Goal: Task Accomplishment & Management: Manage account settings

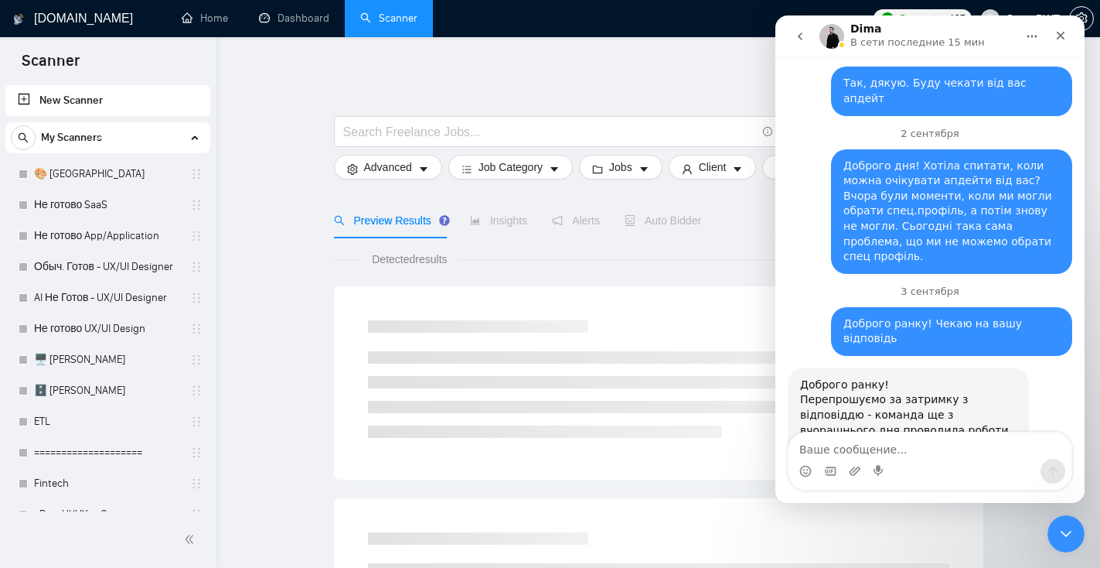
scroll to position [2313, 0]
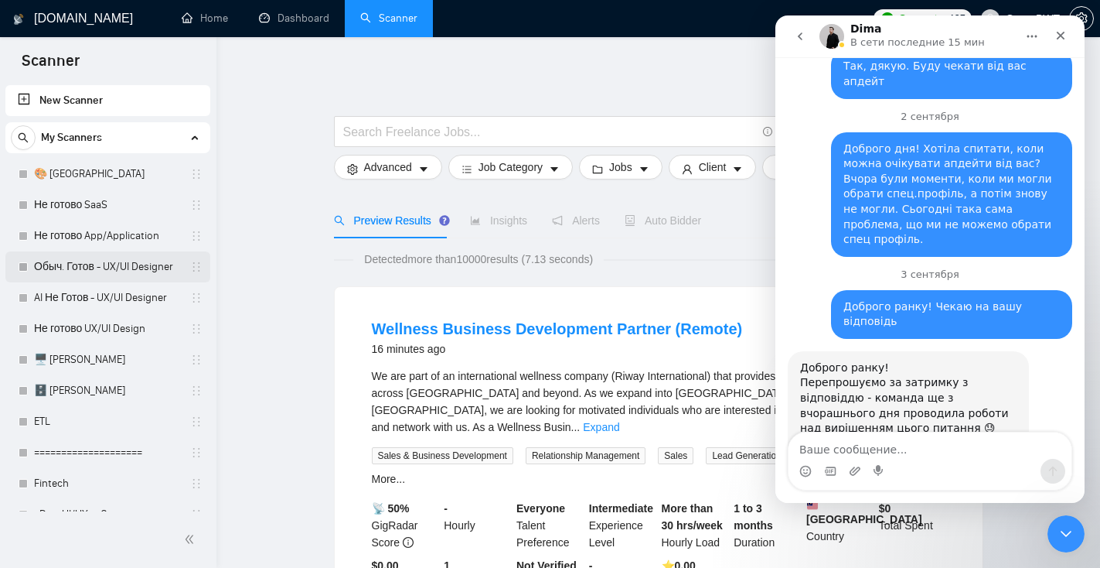
click at [94, 278] on link "Обыч. Готов - UX/UI Designer" at bounding box center [107, 266] width 147 height 31
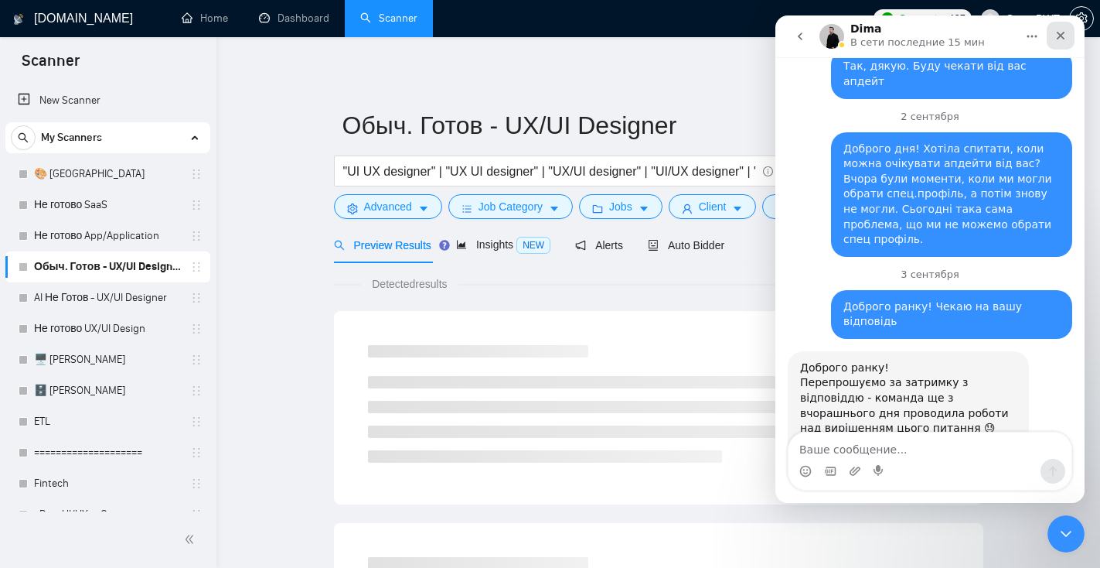
click at [1059, 34] on icon "Закрыть" at bounding box center [1061, 36] width 9 height 9
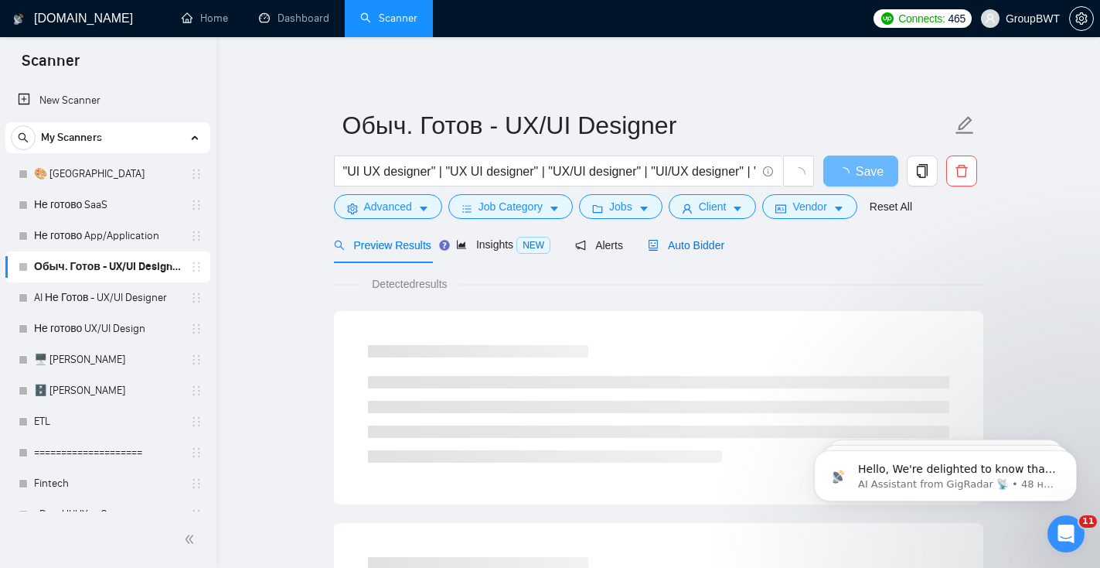
scroll to position [2313, 0]
click at [694, 249] on span "Auto Bidder" at bounding box center [686, 245] width 77 height 12
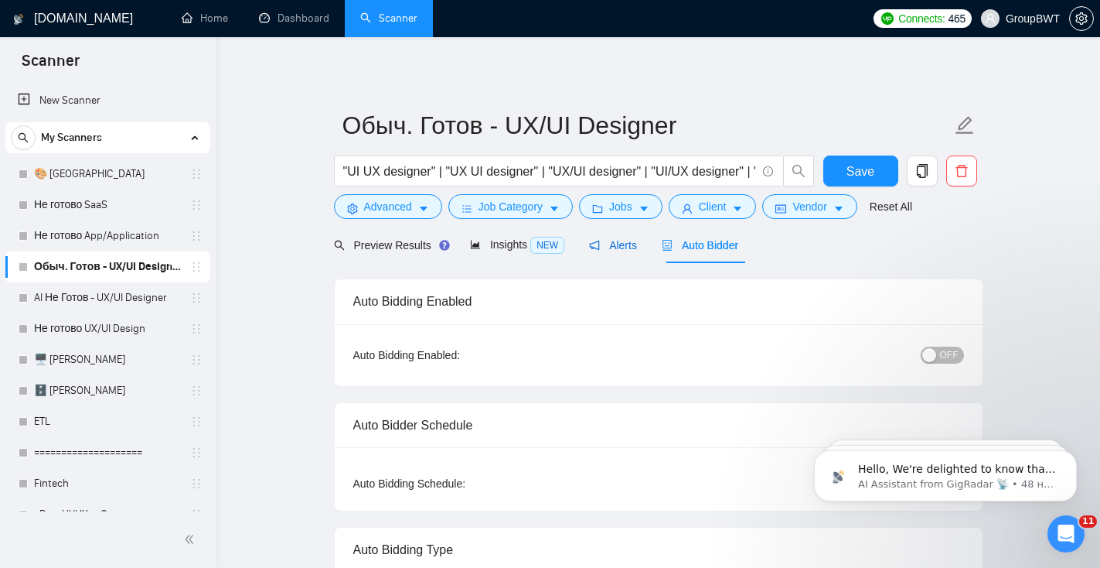
click at [623, 244] on span "Alerts" at bounding box center [613, 245] width 48 height 12
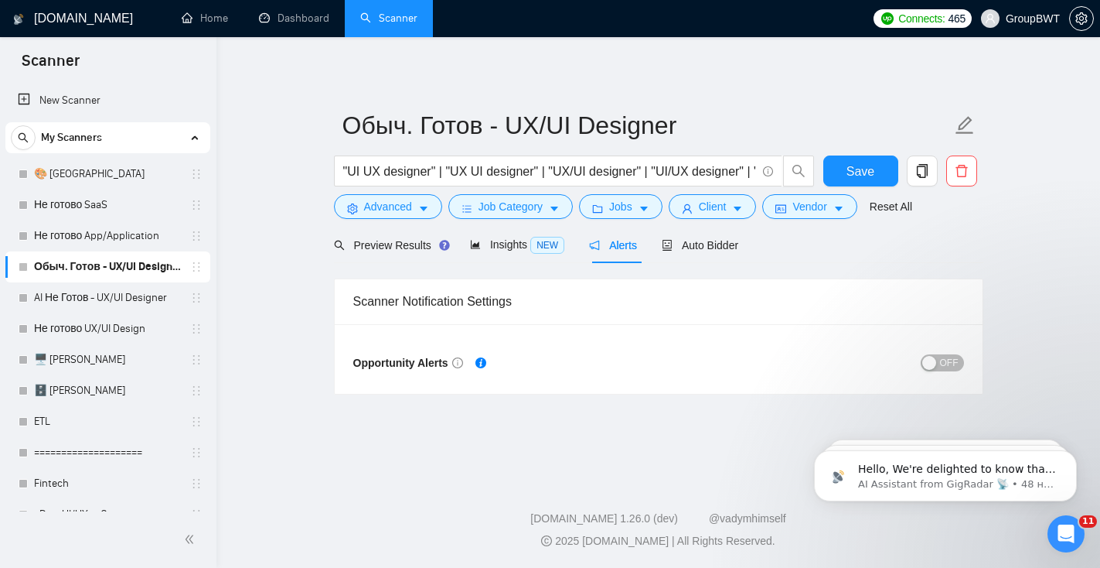
click at [938, 363] on button "OFF" at bounding box center [942, 362] width 43 height 17
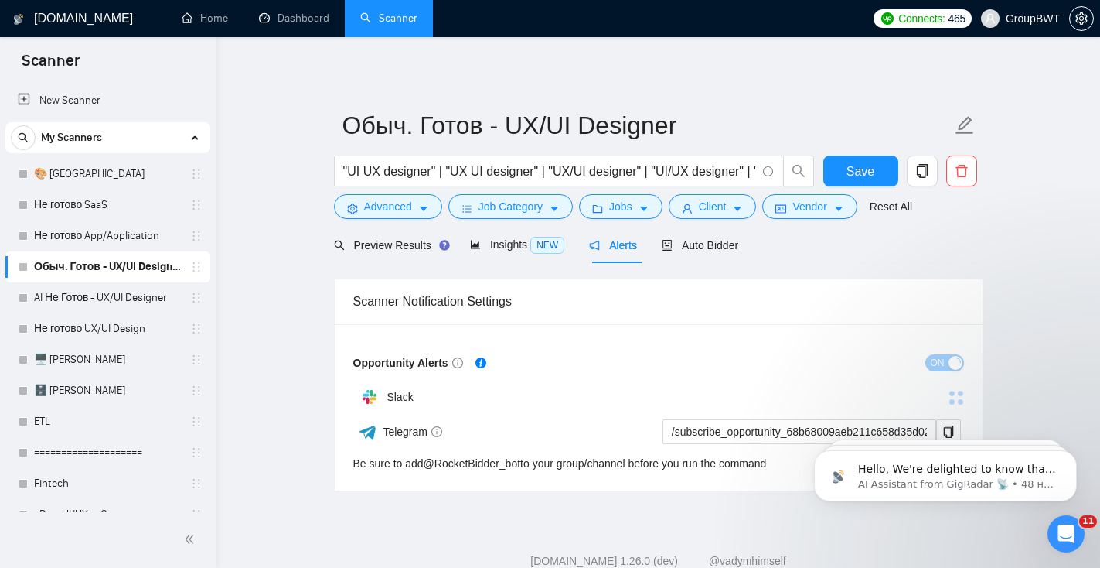
scroll to position [42, 0]
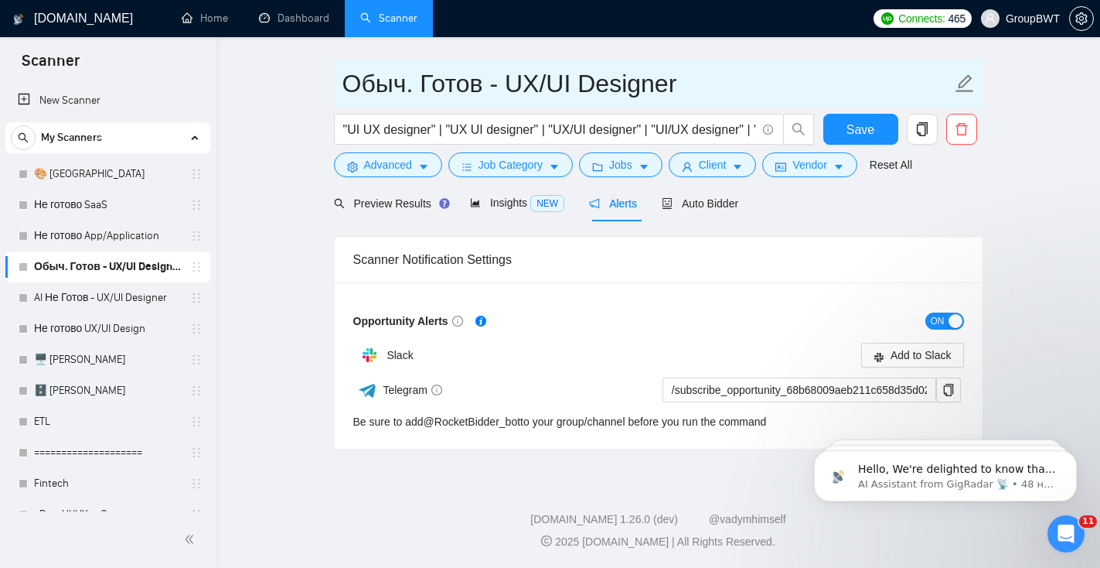
drag, startPoint x: 688, startPoint y: 89, endPoint x: 506, endPoint y: 85, distance: 182.5
click at [506, 85] on input "Обыч. Готов - UX/UI Designer" at bounding box center [647, 83] width 609 height 39
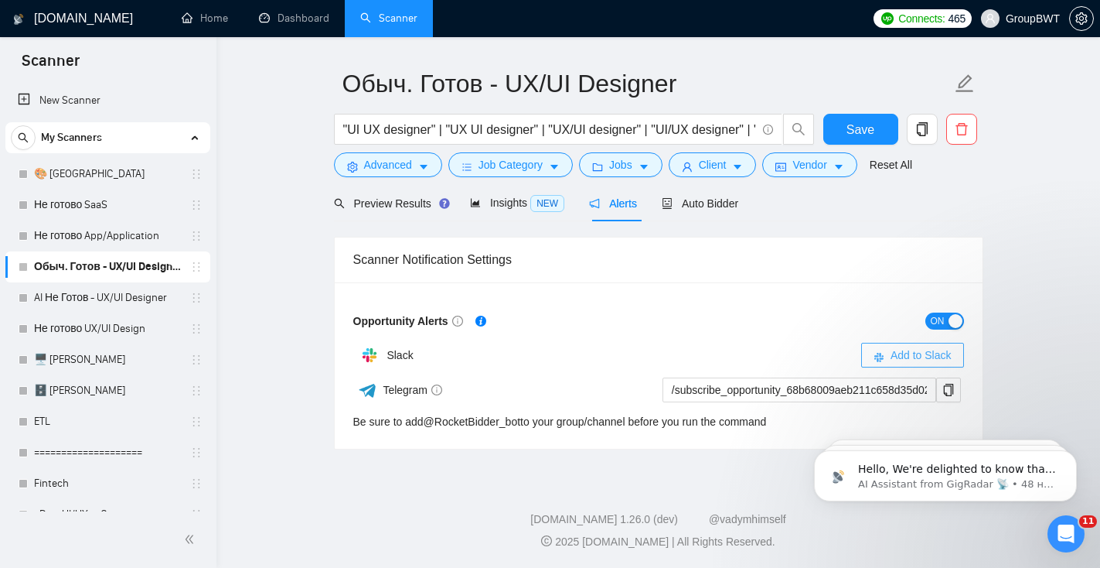
click at [924, 356] on span "Add to Slack" at bounding box center [921, 354] width 61 height 17
click at [941, 351] on div at bounding box center [811, 354] width 305 height 17
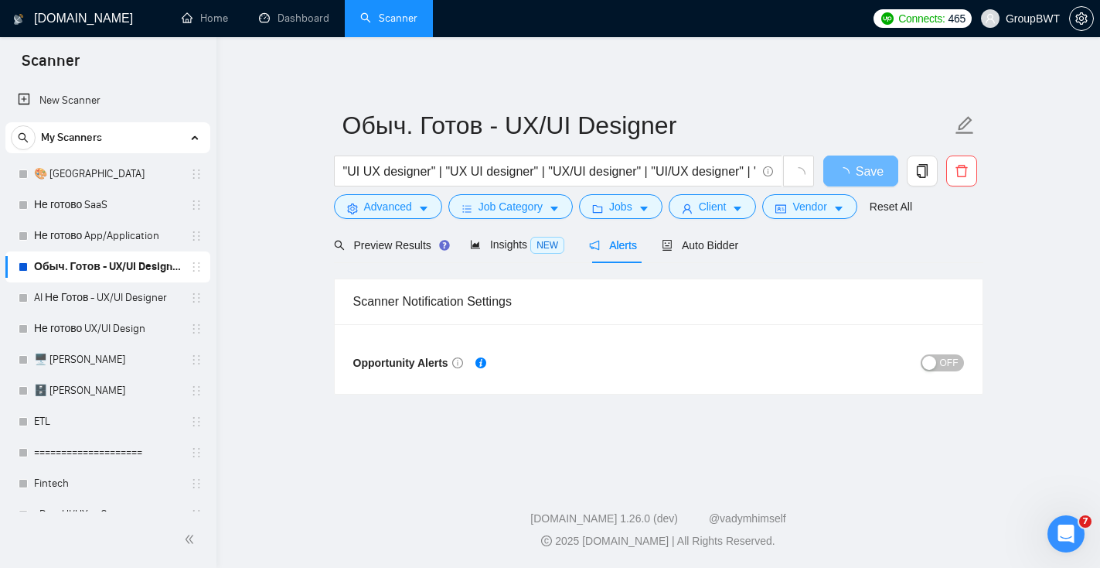
click at [930, 359] on div "button" at bounding box center [929, 363] width 14 height 14
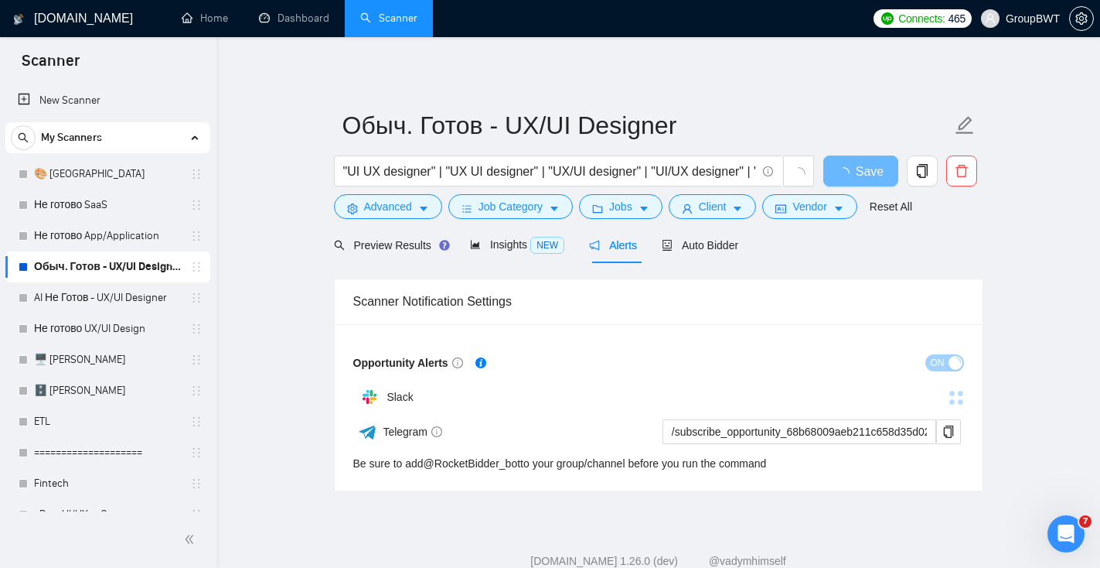
click at [463, 362] on icon "info-circle" at bounding box center [457, 362] width 11 height 11
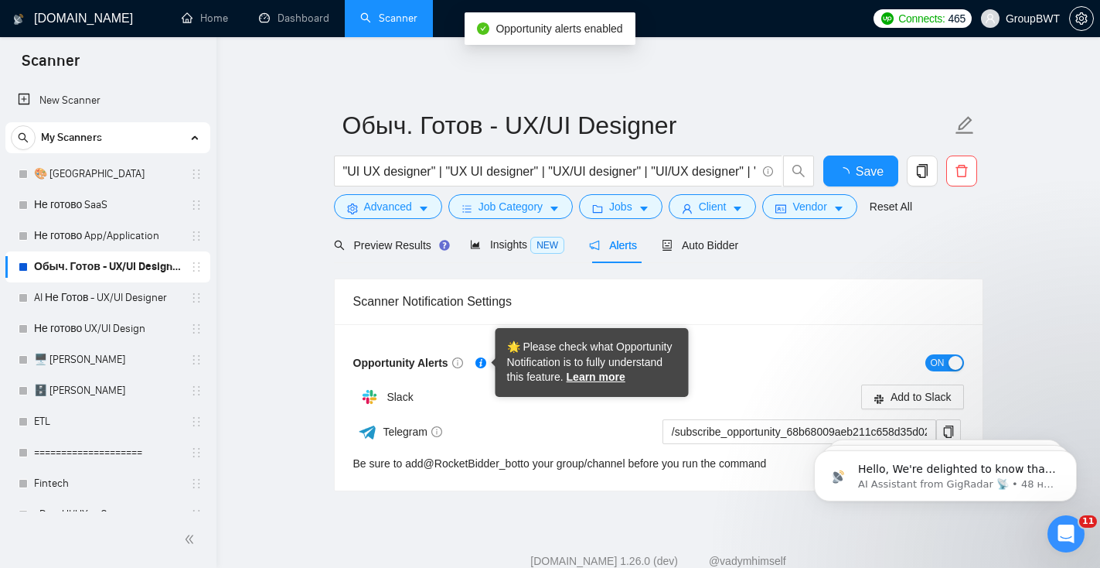
scroll to position [42, 0]
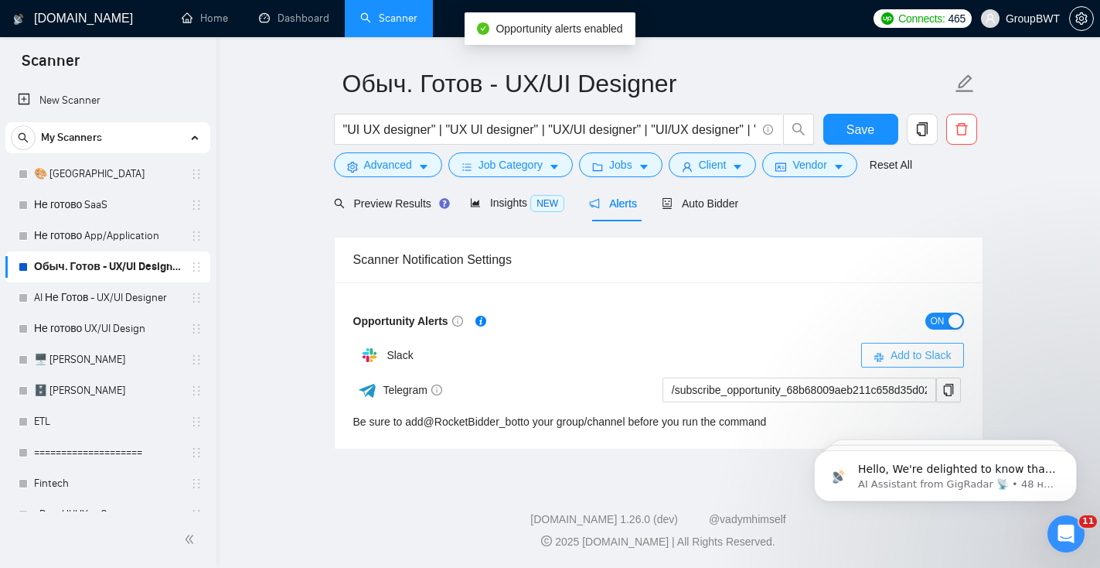
click at [885, 352] on button "Add to Slack" at bounding box center [912, 355] width 103 height 25
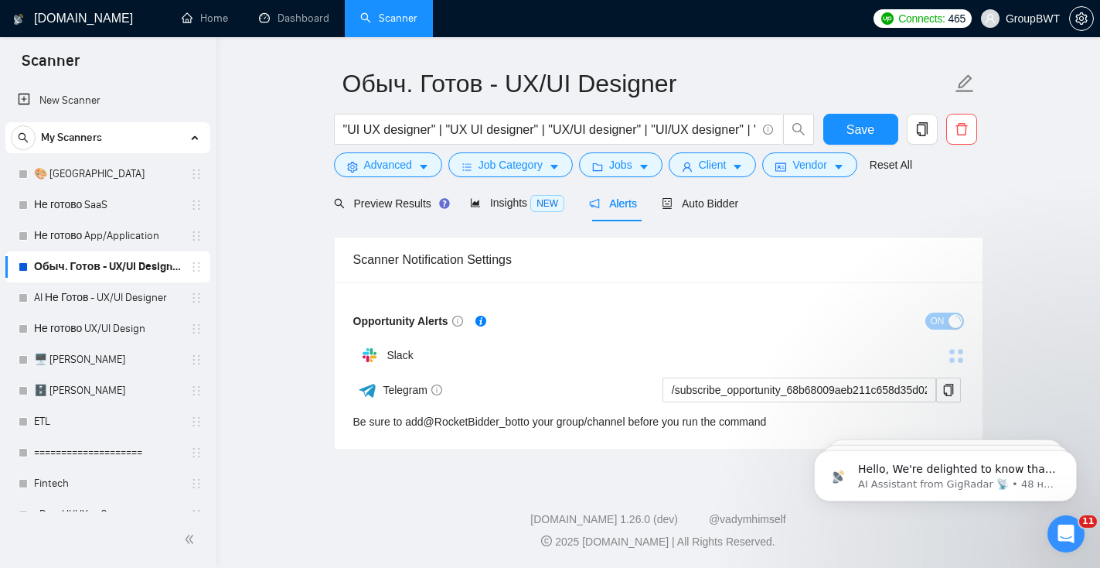
click at [61, 22] on h1 "[DOMAIN_NAME]" at bounding box center [83, 18] width 99 height 37
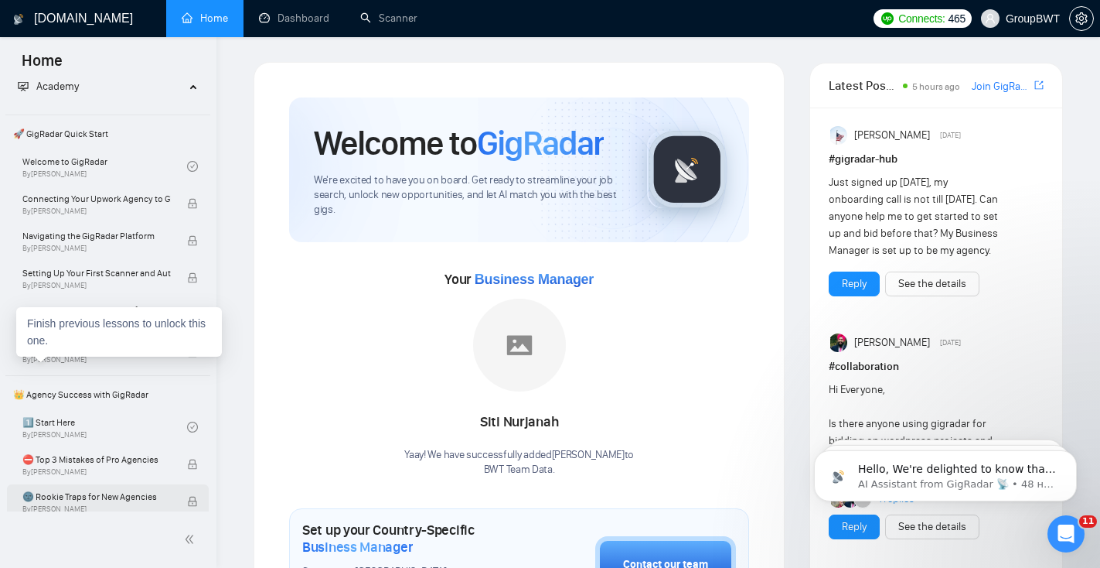
scroll to position [26, 0]
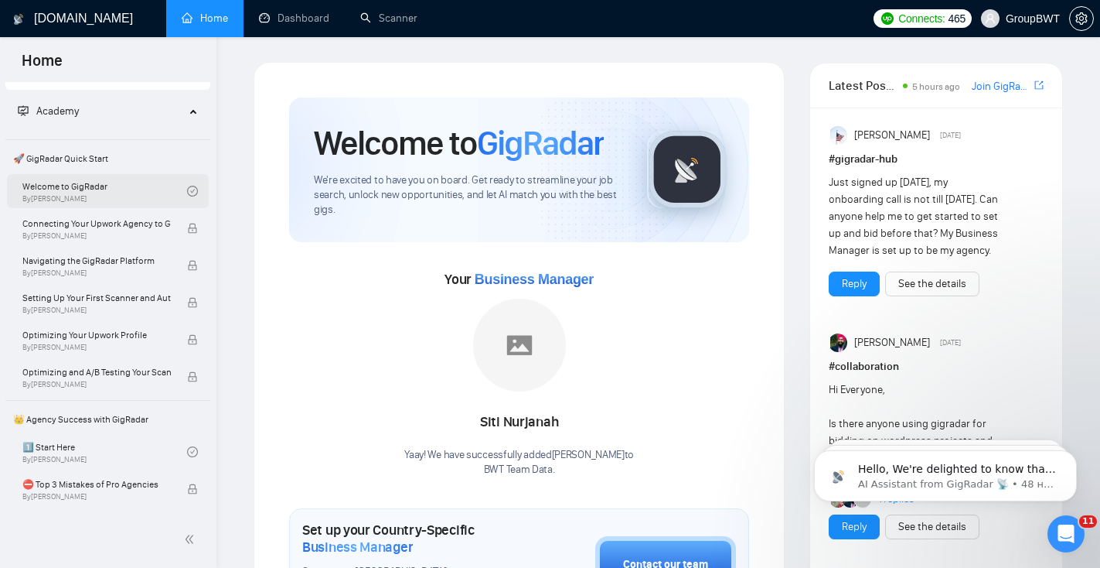
click at [117, 194] on link "Welcome to GigRadar By Vlad Timinsky" at bounding box center [104, 191] width 165 height 34
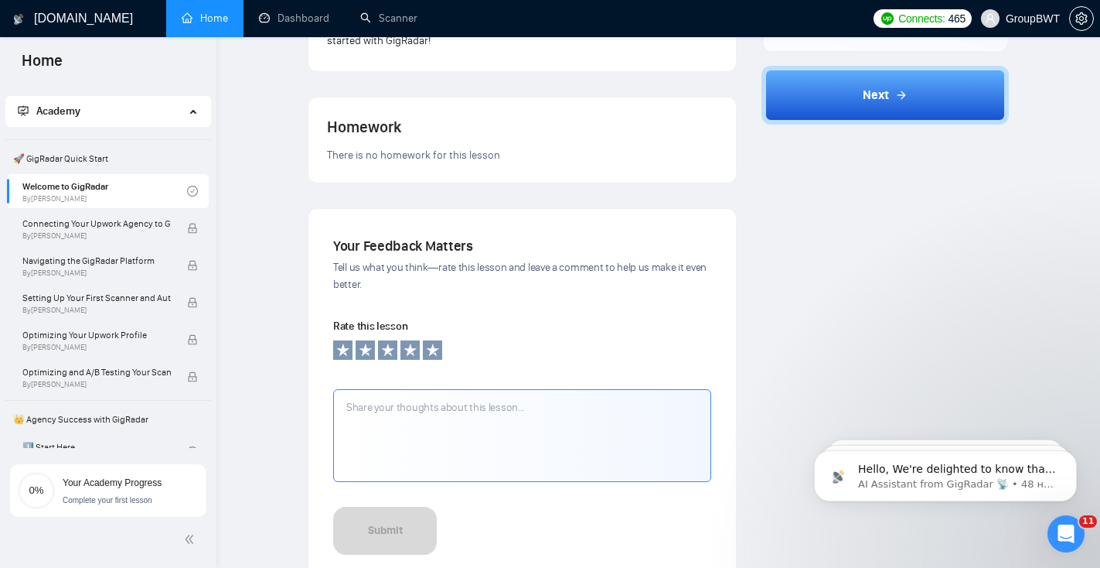
scroll to position [594, 0]
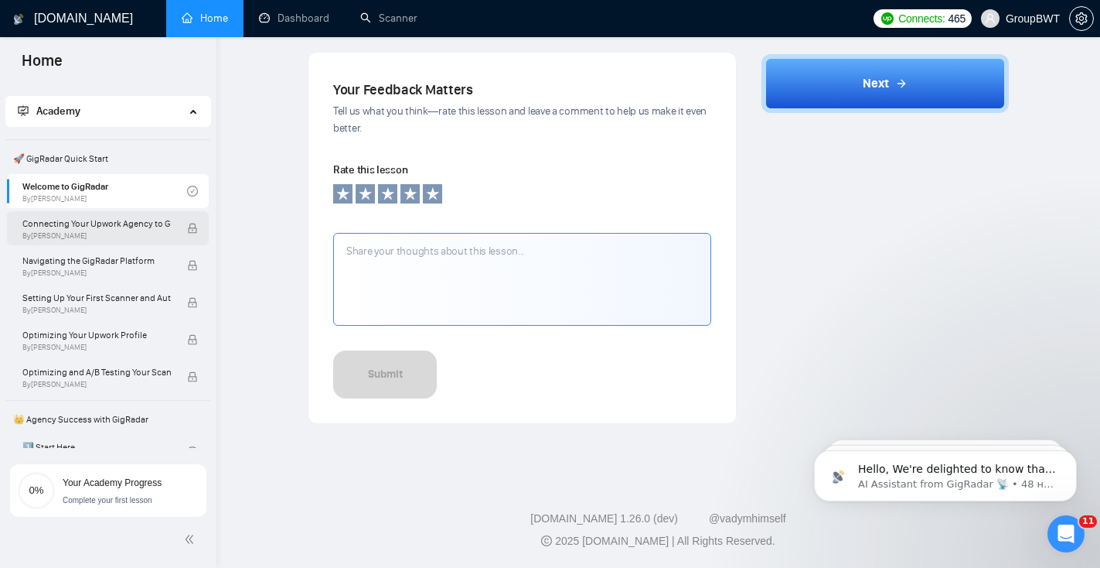
click at [43, 220] on span "Connecting Your Upwork Agency to GigRadar" at bounding box center [96, 223] width 148 height 15
click at [98, 233] on span "By Vlad Timinsky" at bounding box center [96, 235] width 148 height 9
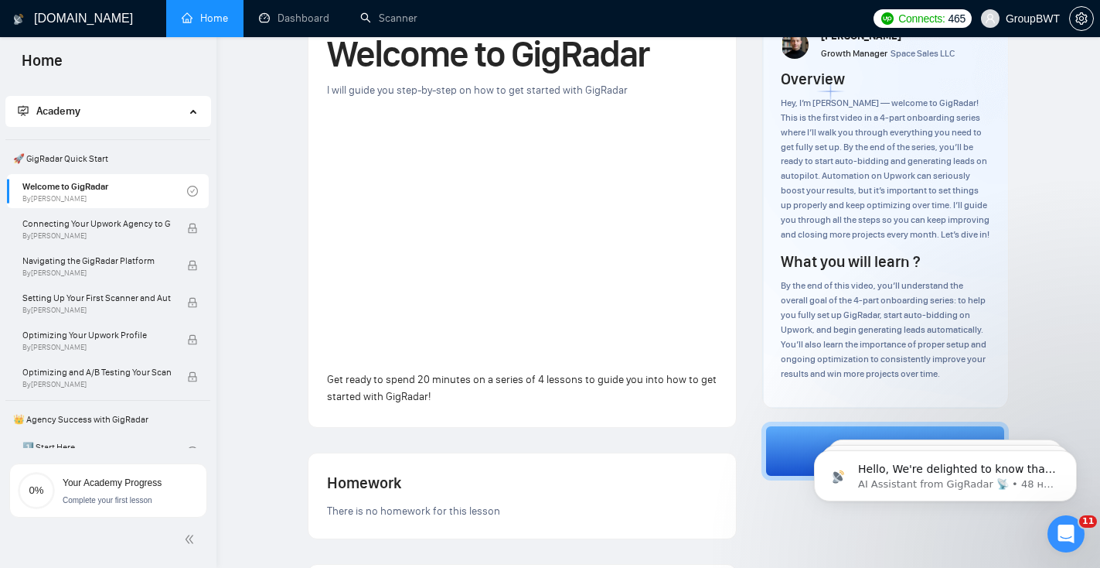
scroll to position [0, 0]
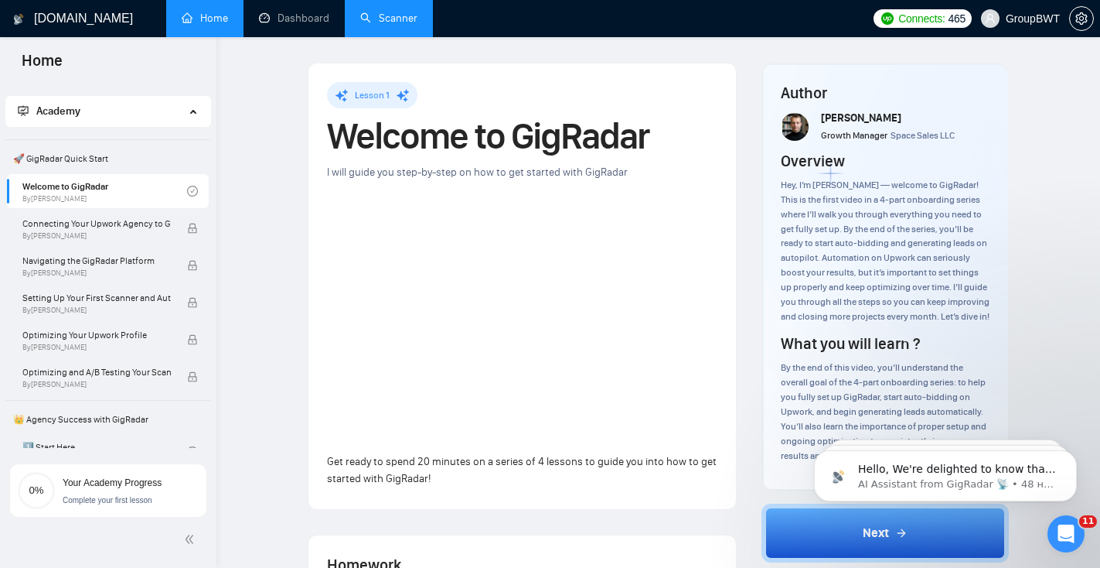
click at [397, 25] on link "Scanner" at bounding box center [388, 18] width 57 height 13
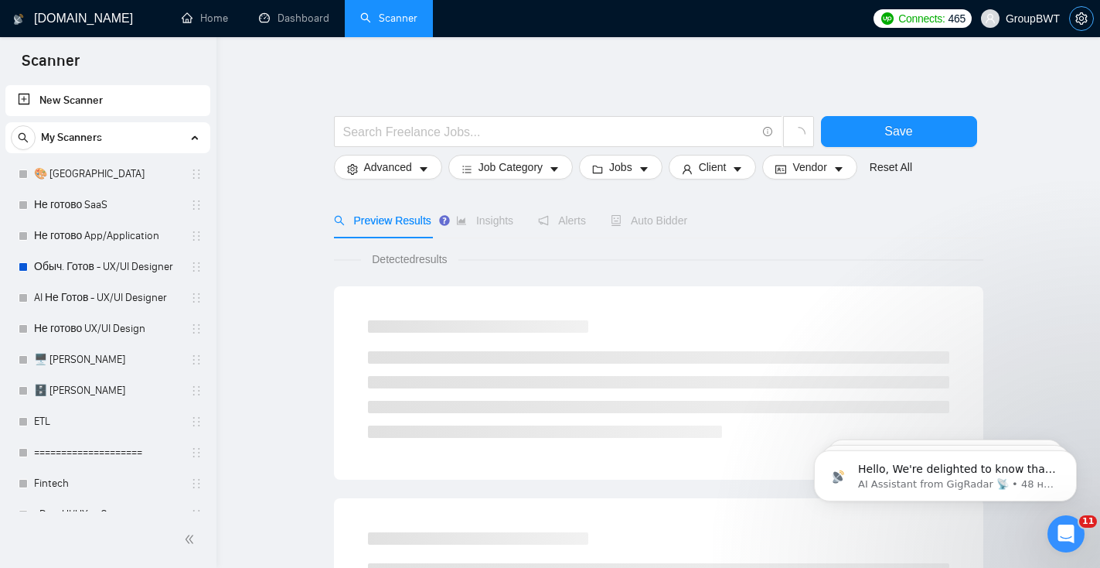
click at [1086, 10] on button "button" at bounding box center [1081, 18] width 25 height 25
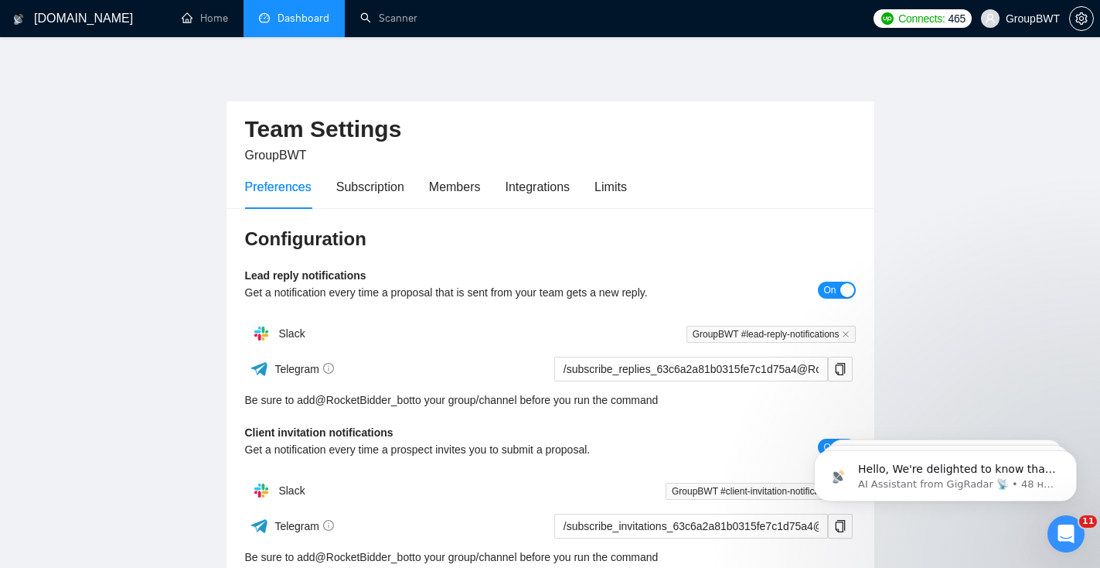
click at [288, 24] on link "Dashboard" at bounding box center [294, 18] width 70 height 13
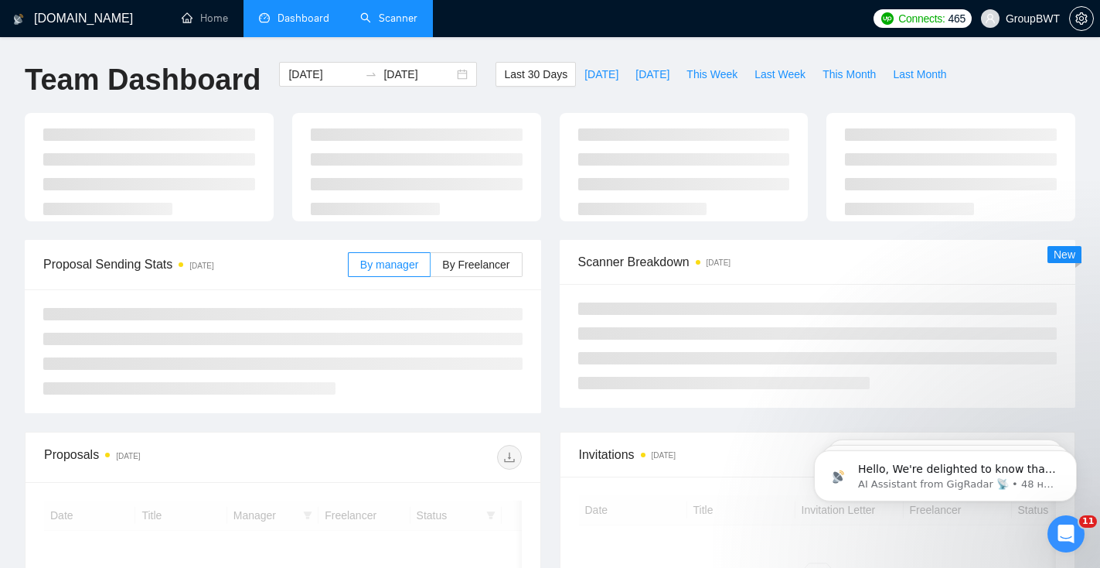
click at [400, 22] on link "Scanner" at bounding box center [388, 18] width 57 height 13
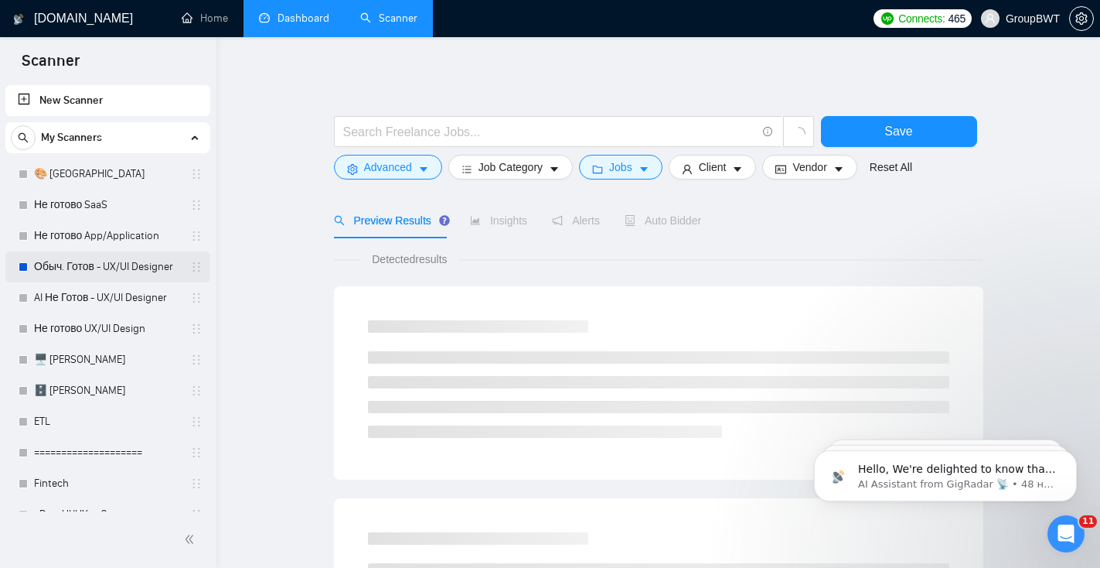
click at [100, 269] on link "Обыч. Готов - UX/UI Designer" at bounding box center [107, 266] width 147 height 31
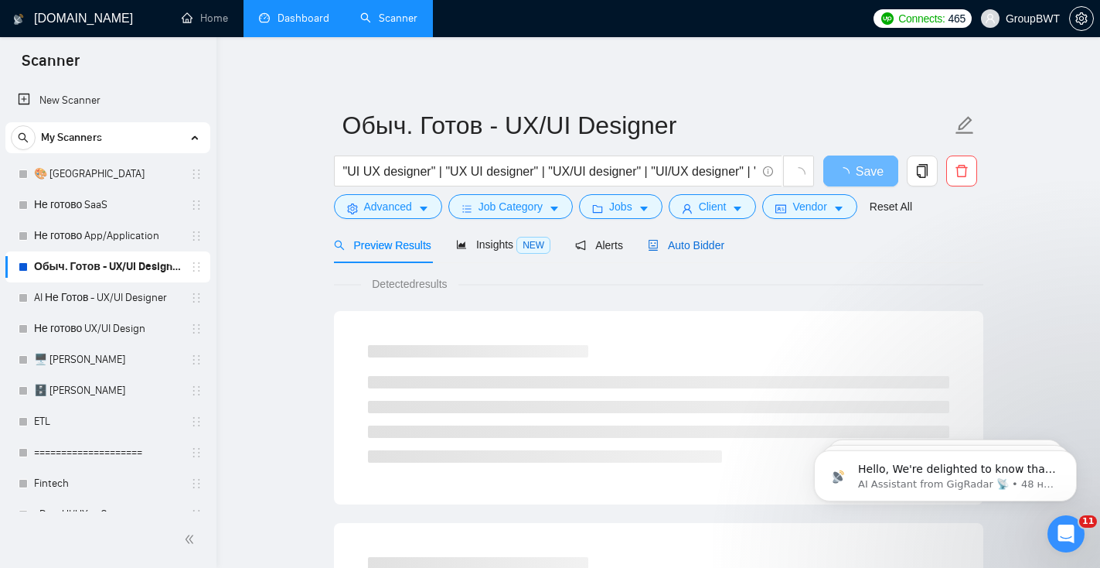
click at [716, 243] on span "Auto Bidder" at bounding box center [686, 245] width 77 height 12
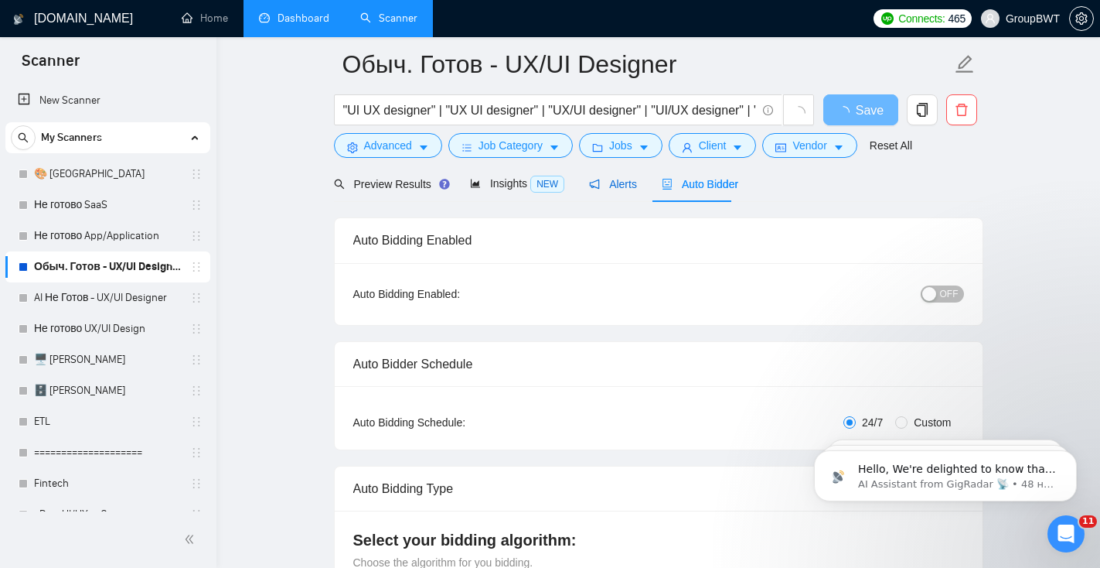
click at [623, 186] on span "Alerts" at bounding box center [613, 184] width 48 height 12
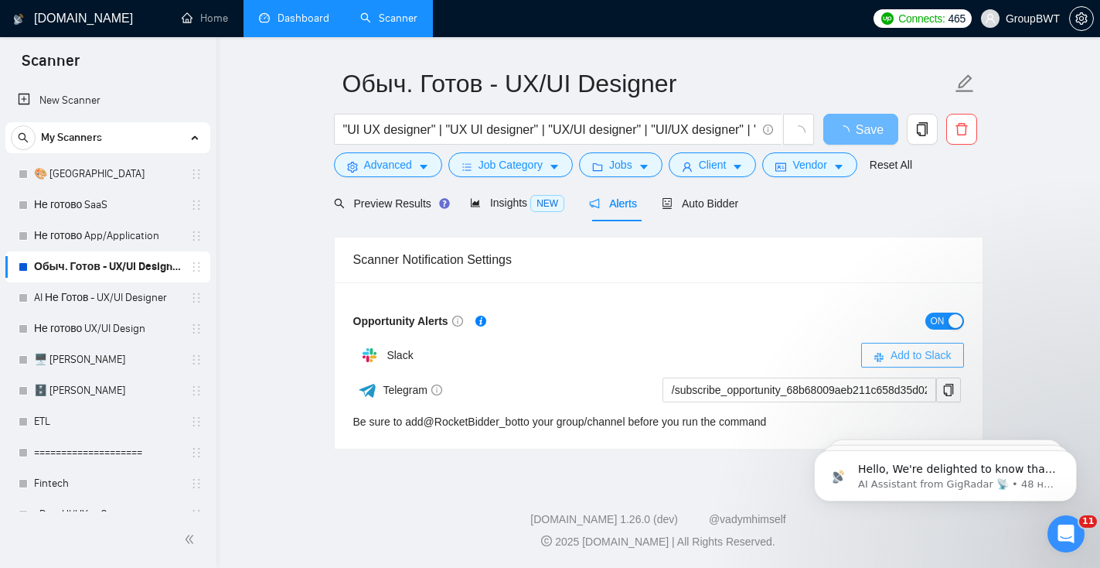
click at [915, 355] on span "Add to Slack" at bounding box center [921, 354] width 61 height 17
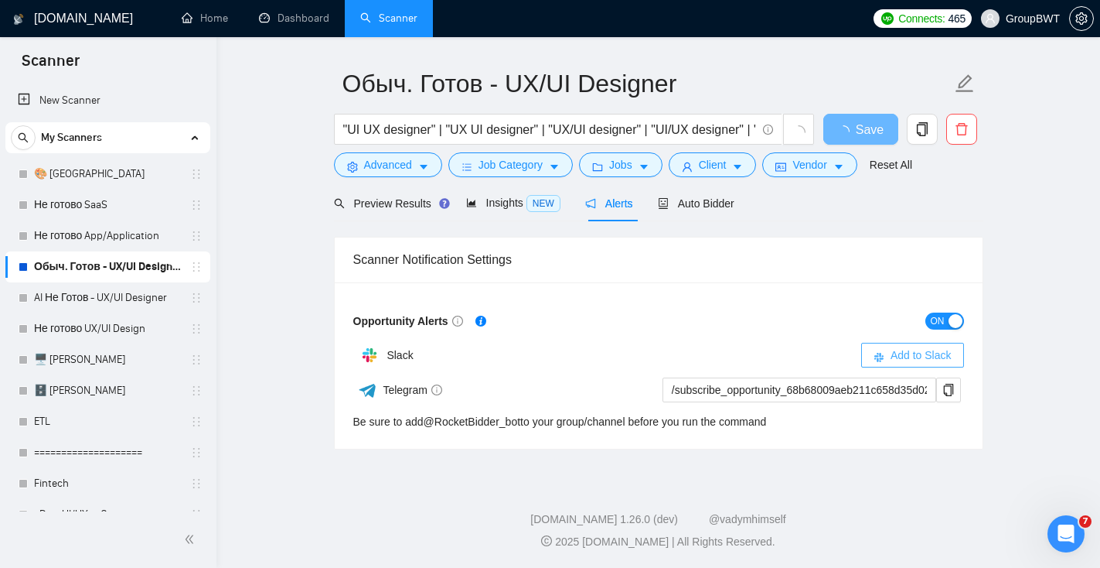
click at [936, 351] on span "Add to Slack" at bounding box center [921, 354] width 61 height 17
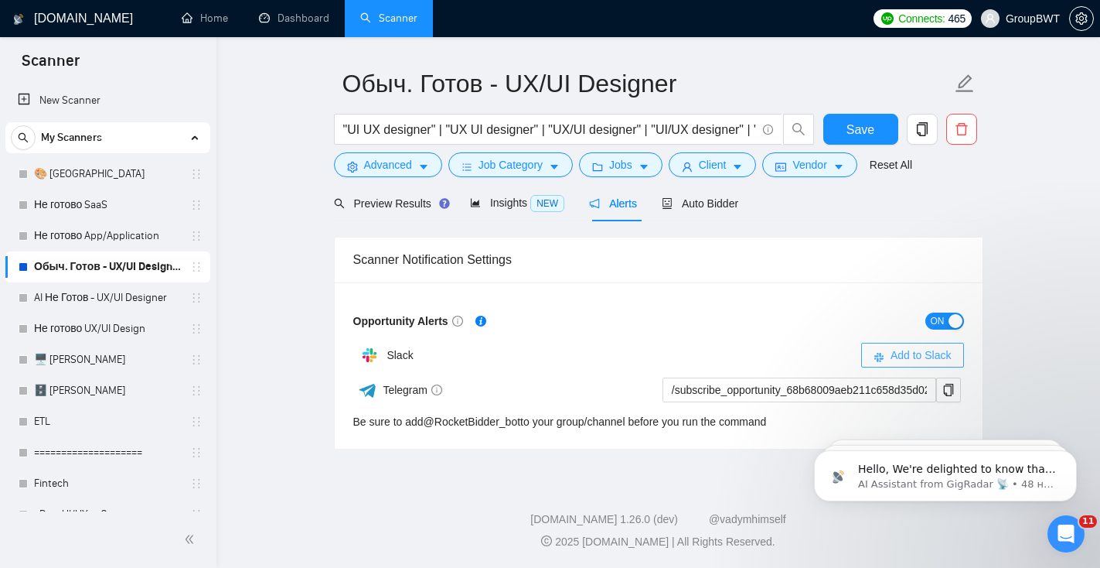
click at [885, 358] on button "Add to Slack" at bounding box center [912, 355] width 103 height 25
click at [118, 305] on link "AI Не Готов - UX/UI Designer" at bounding box center [107, 297] width 147 height 31
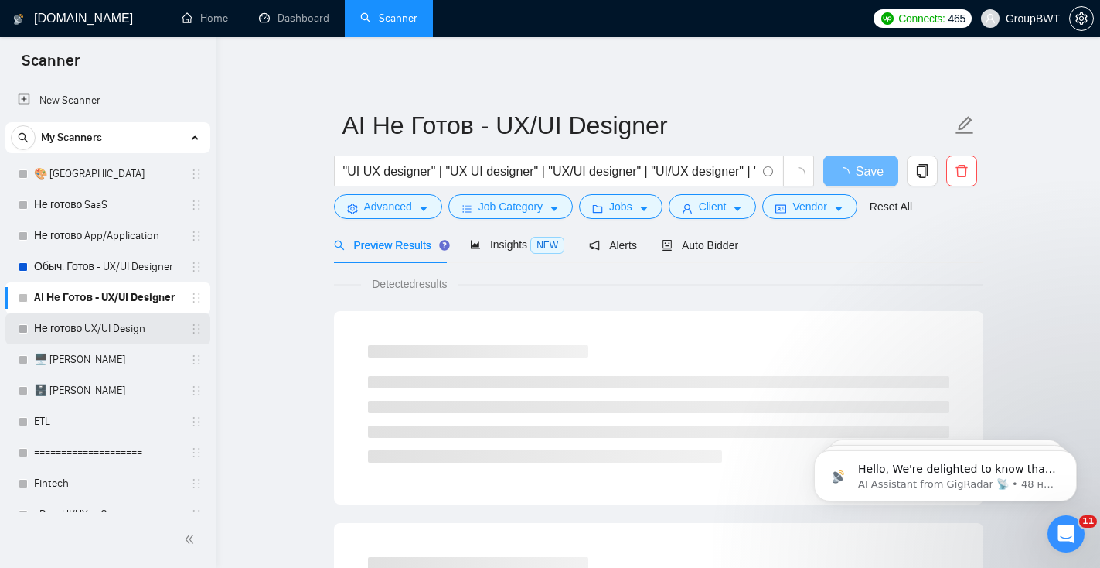
click at [91, 327] on link "Не готово UX/UI Design" at bounding box center [107, 328] width 147 height 31
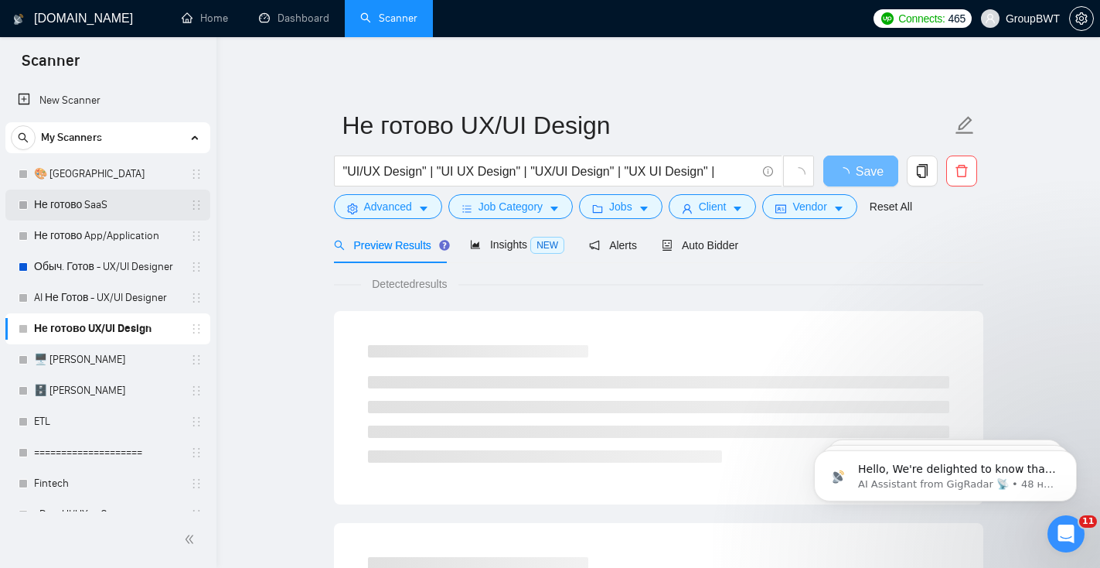
click at [79, 210] on link "Не готово SaaS" at bounding box center [107, 204] width 147 height 31
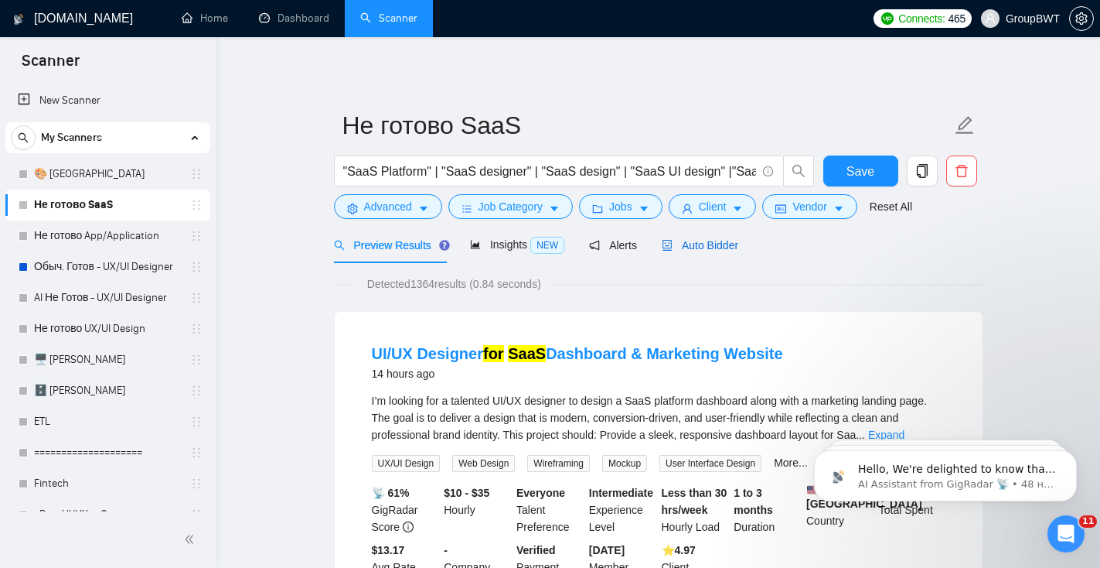
click at [724, 247] on span "Auto Bidder" at bounding box center [700, 245] width 77 height 12
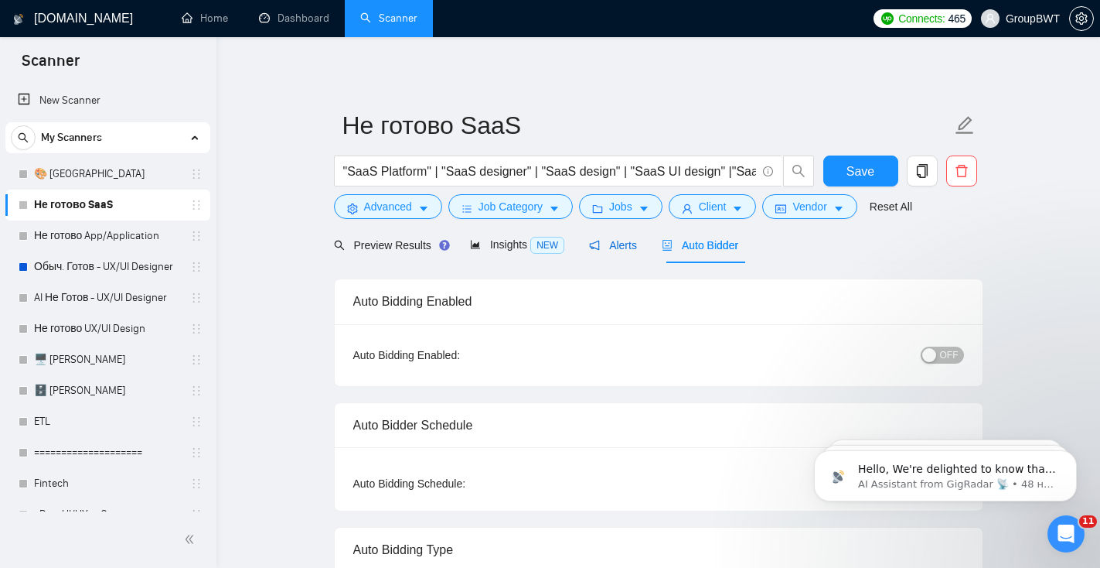
click at [626, 243] on span "Alerts" at bounding box center [613, 245] width 48 height 12
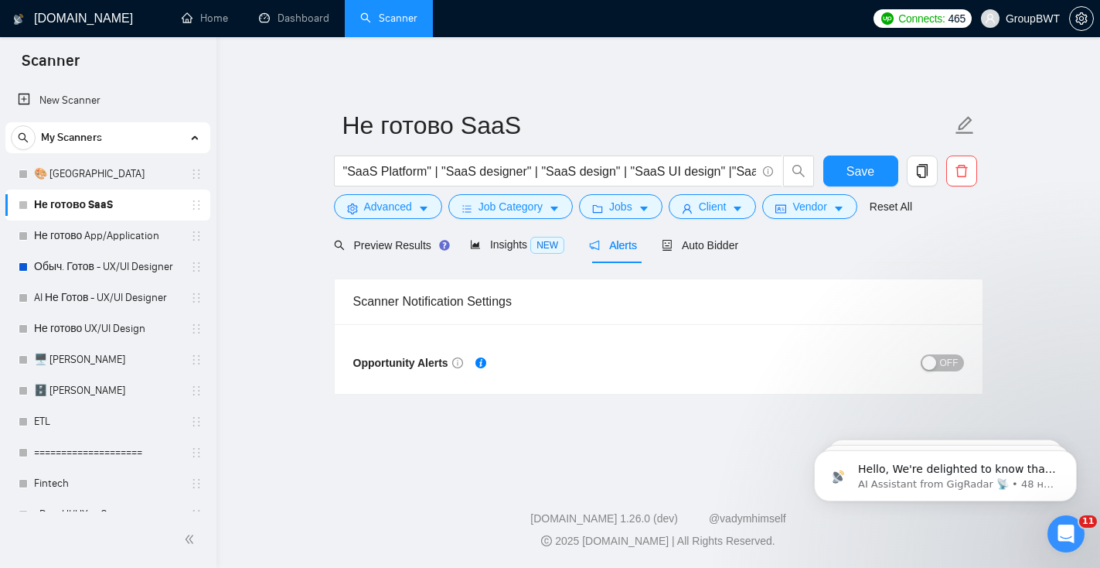
click at [941, 360] on span "OFF" at bounding box center [949, 362] width 19 height 17
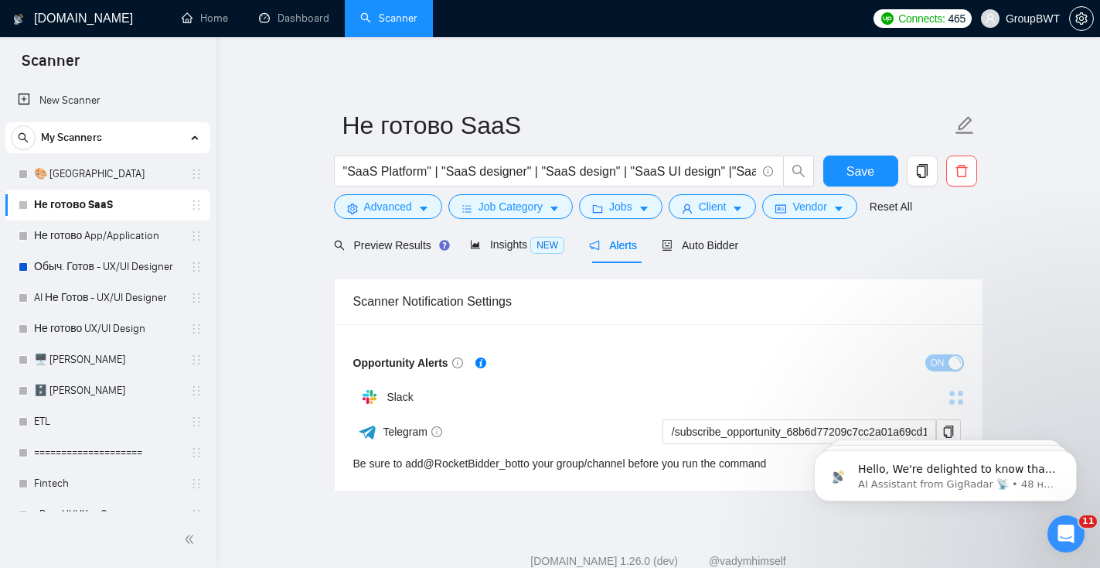
scroll to position [42, 0]
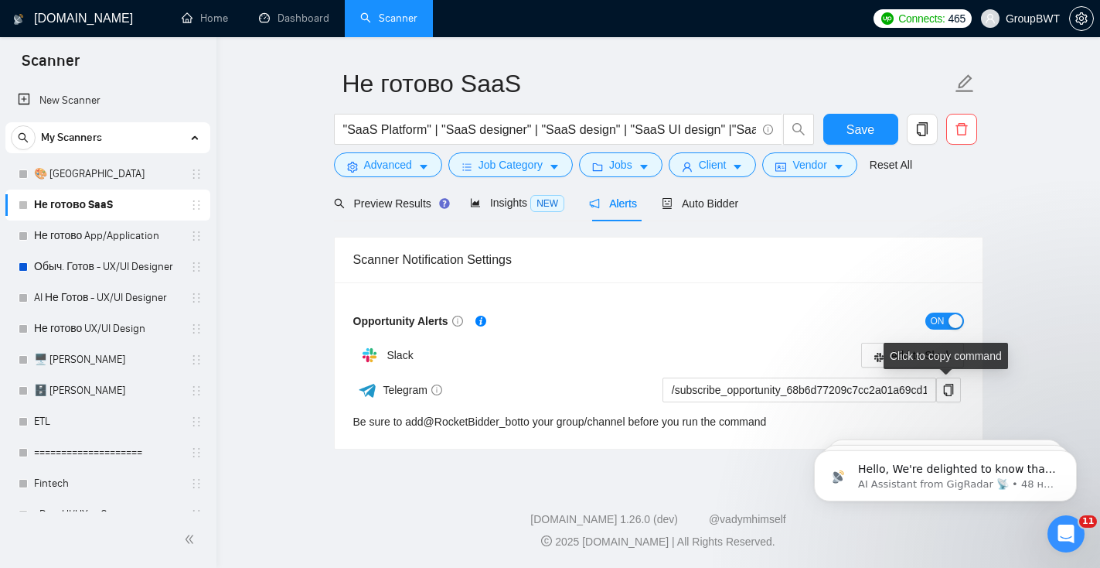
click at [918, 349] on div "Click to copy command" at bounding box center [946, 356] width 124 height 26
click at [875, 353] on icon "slack" at bounding box center [879, 357] width 9 height 9
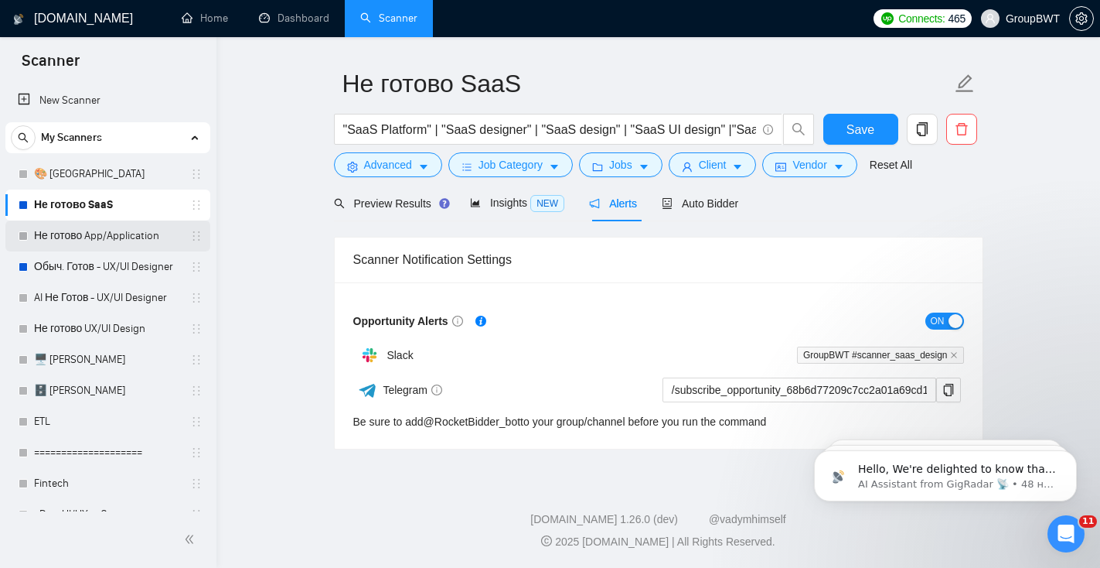
click at [85, 237] on link "Не готово App/Application" at bounding box center [107, 235] width 147 height 31
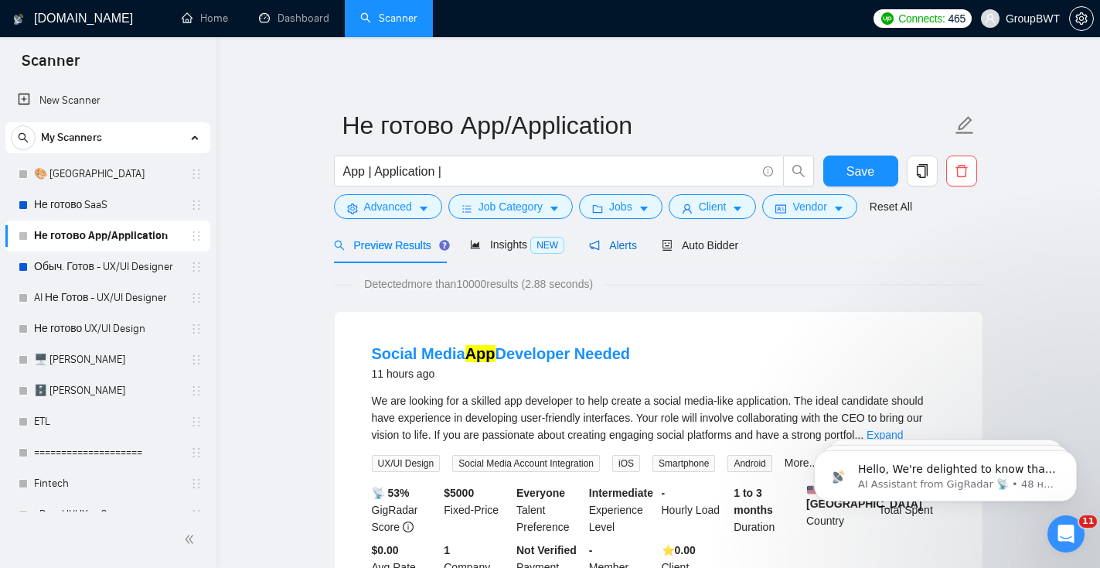
click at [626, 244] on span "Alerts" at bounding box center [613, 245] width 48 height 12
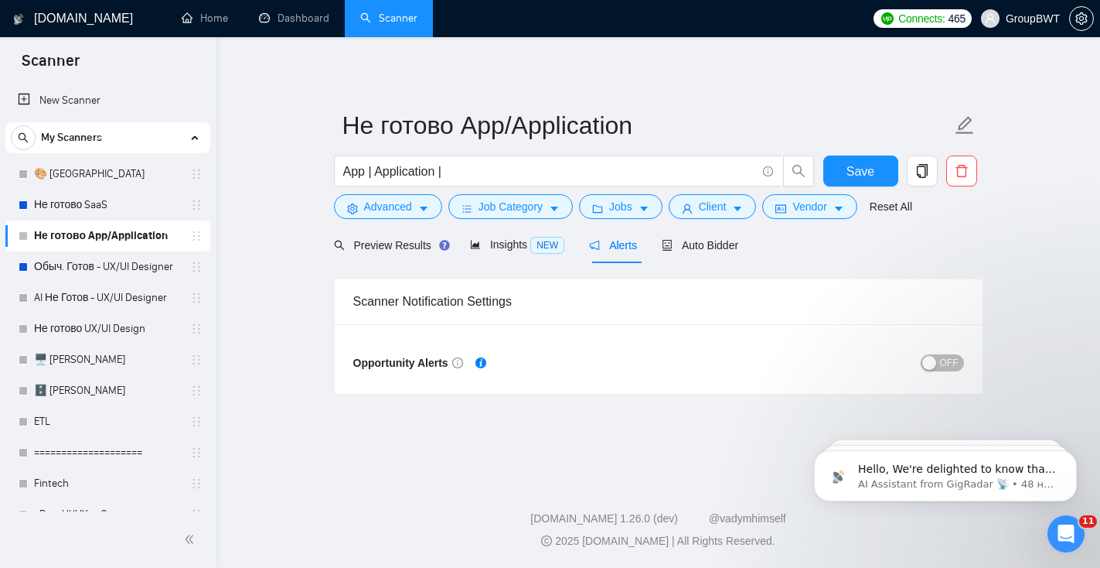
click at [948, 362] on span "OFF" at bounding box center [949, 362] width 19 height 17
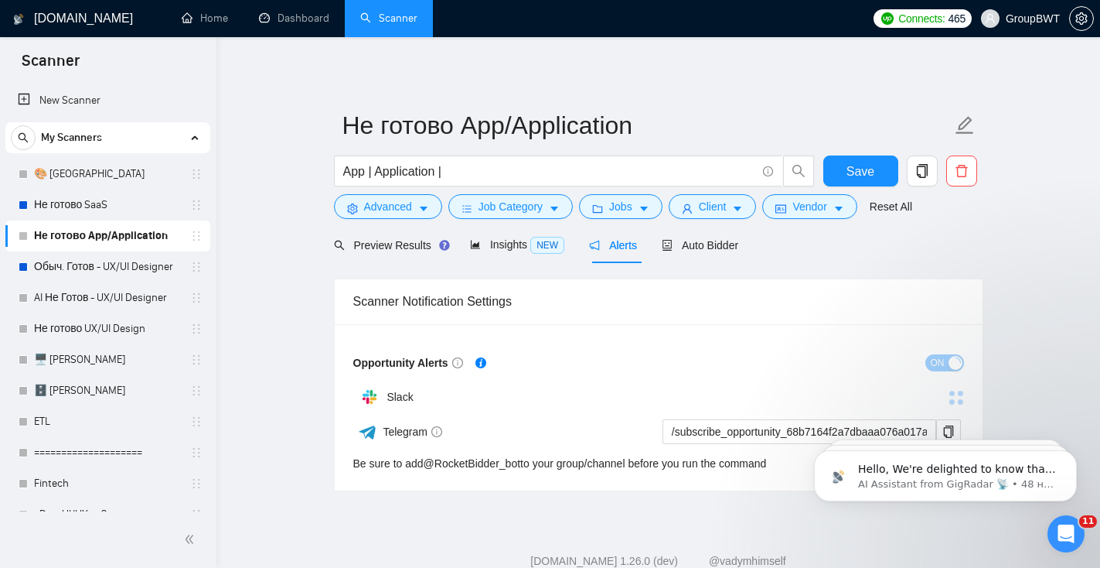
scroll to position [42, 0]
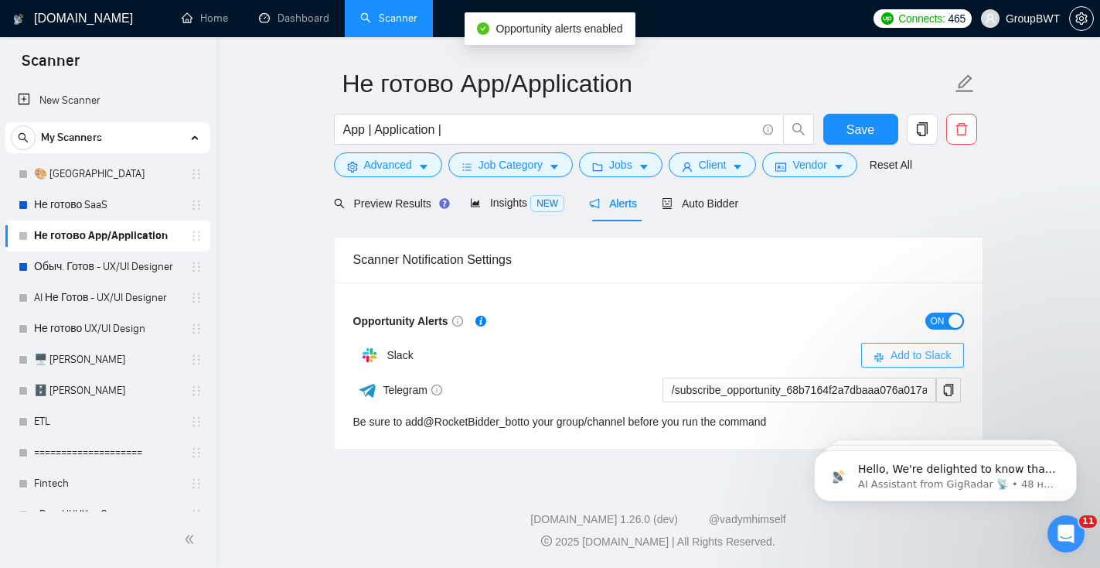
click at [885, 358] on button "Add to Slack" at bounding box center [912, 355] width 103 height 25
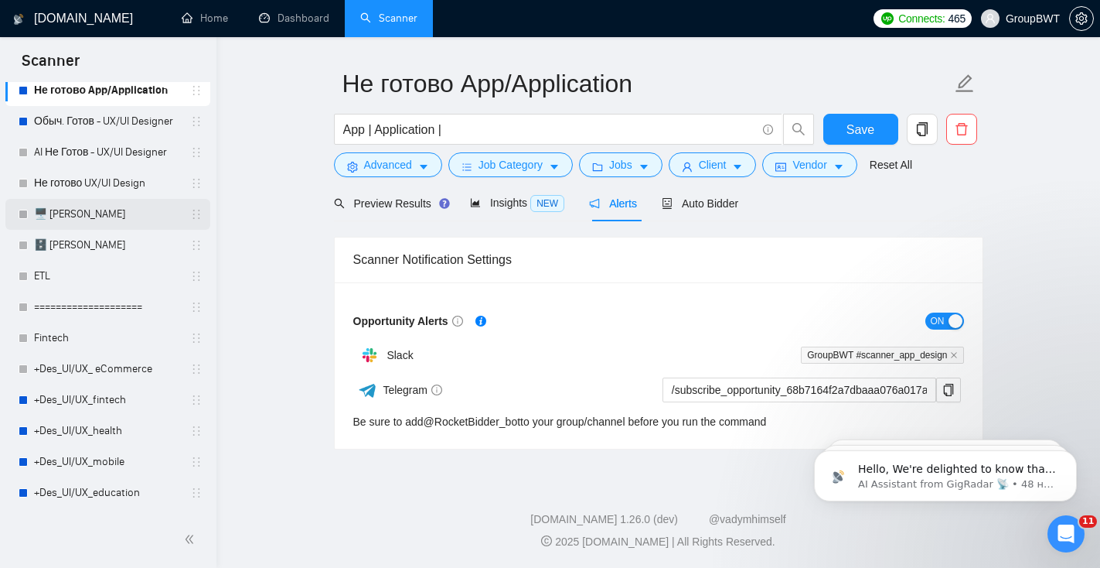
scroll to position [147, 0]
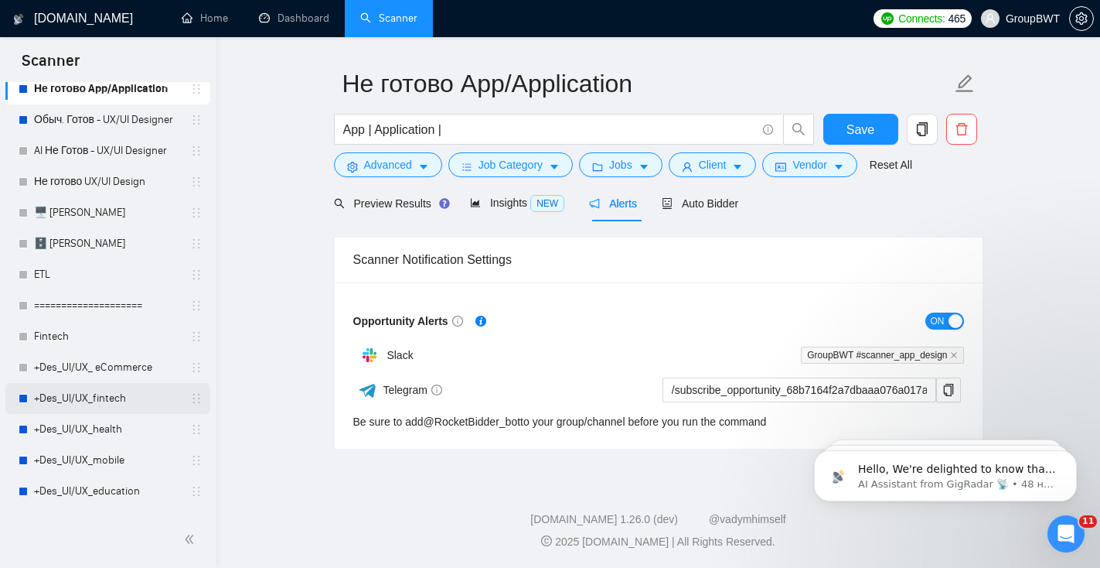
click at [108, 402] on link "+Des_UI/UX_fintech" at bounding box center [107, 398] width 147 height 31
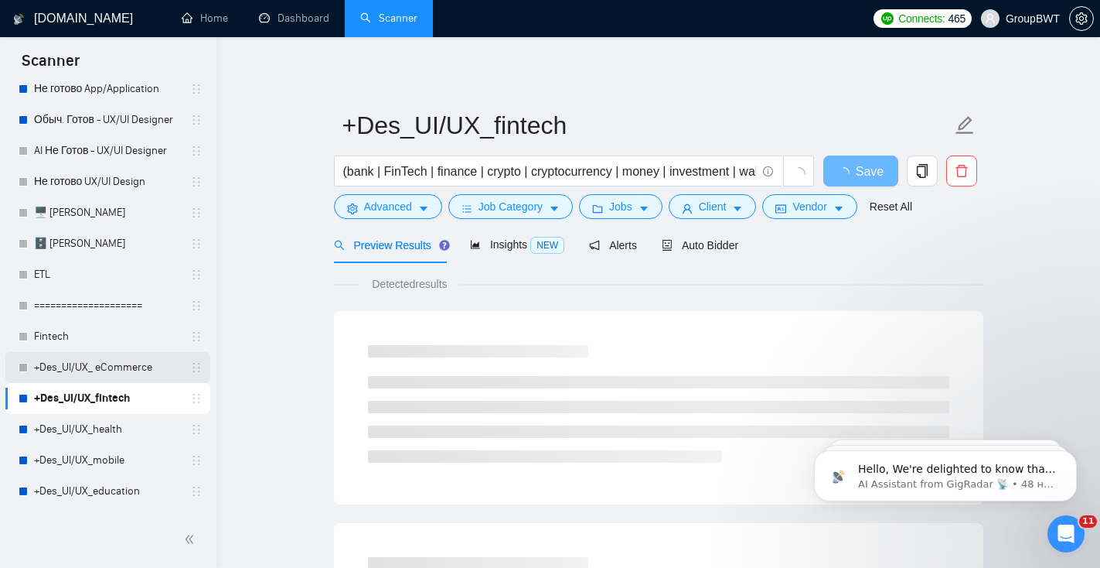
click at [108, 367] on link "+Des_UI/UX_ eCommerce" at bounding box center [107, 367] width 147 height 31
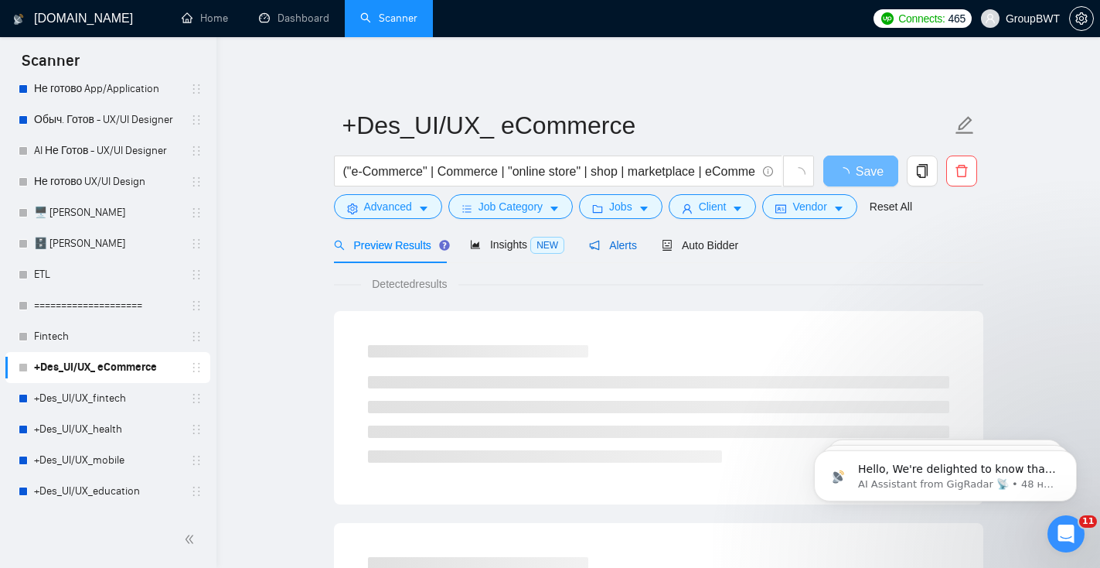
click at [617, 246] on span "Alerts" at bounding box center [613, 245] width 48 height 12
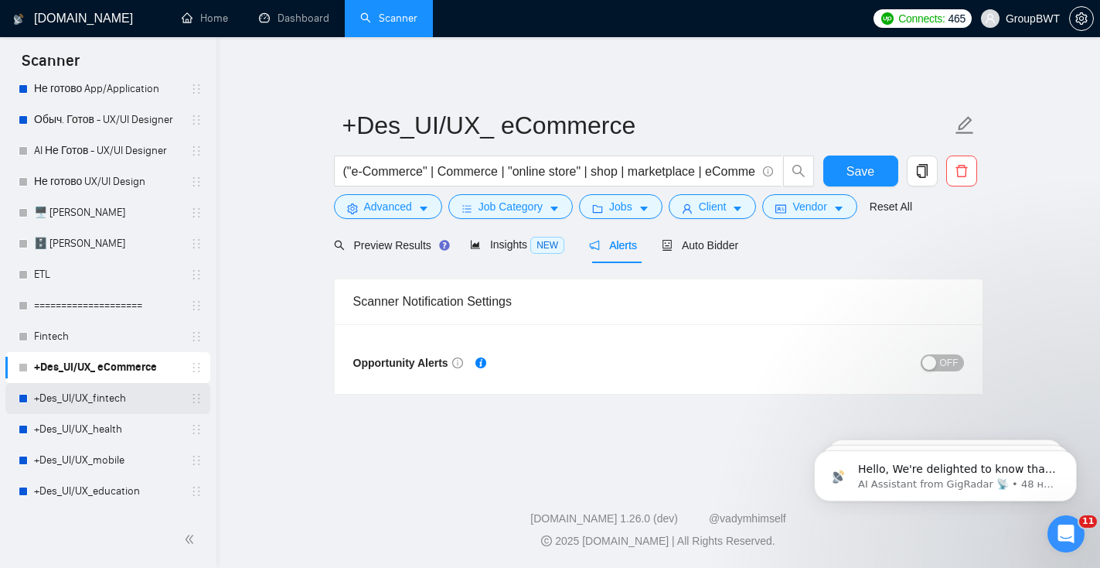
click at [136, 395] on link "+Des_UI/UX_fintech" at bounding box center [107, 398] width 147 height 31
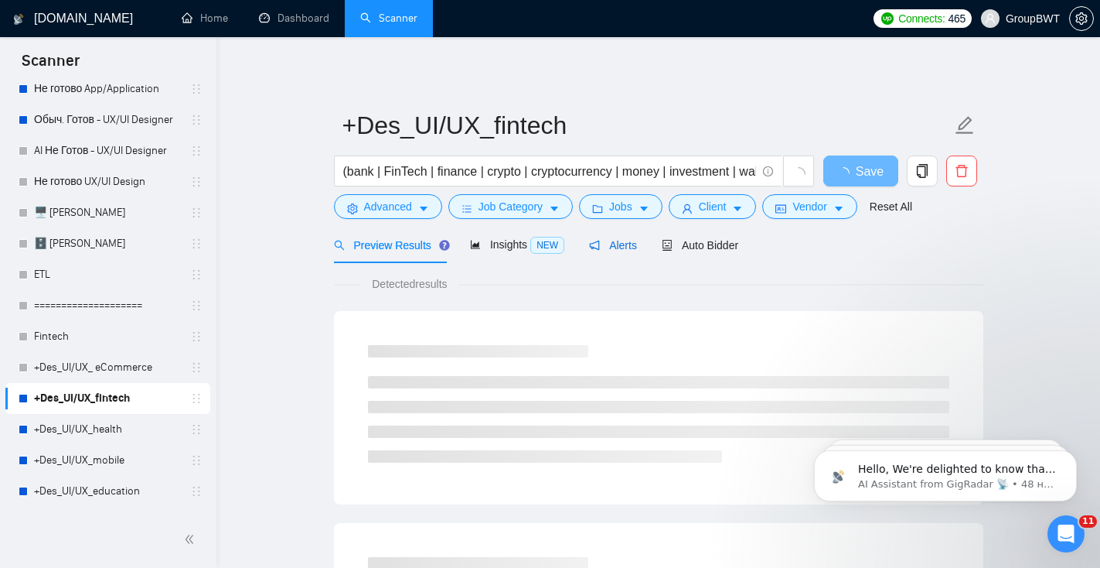
click at [636, 249] on span "Alerts" at bounding box center [613, 245] width 48 height 12
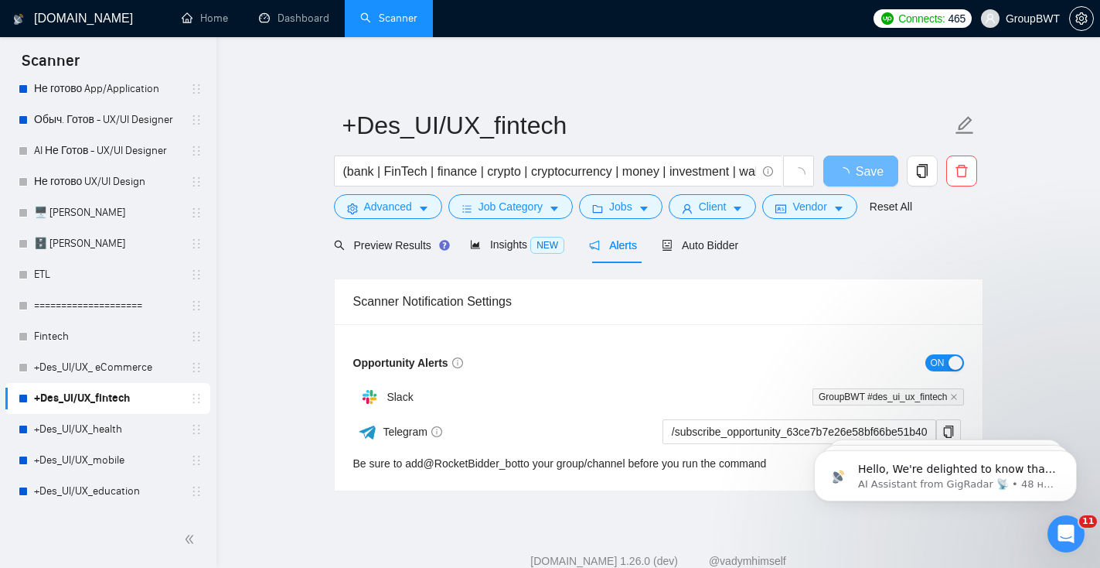
click at [949, 362] on div "button" at bounding box center [956, 363] width 14 height 14
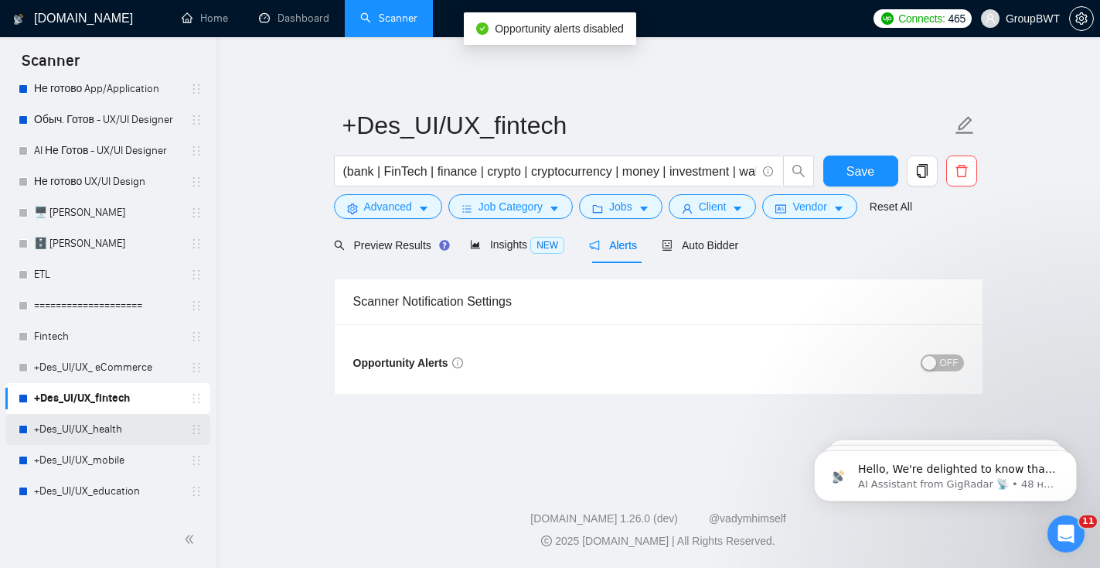
click at [57, 437] on link "+Des_UI/UX_health" at bounding box center [107, 429] width 147 height 31
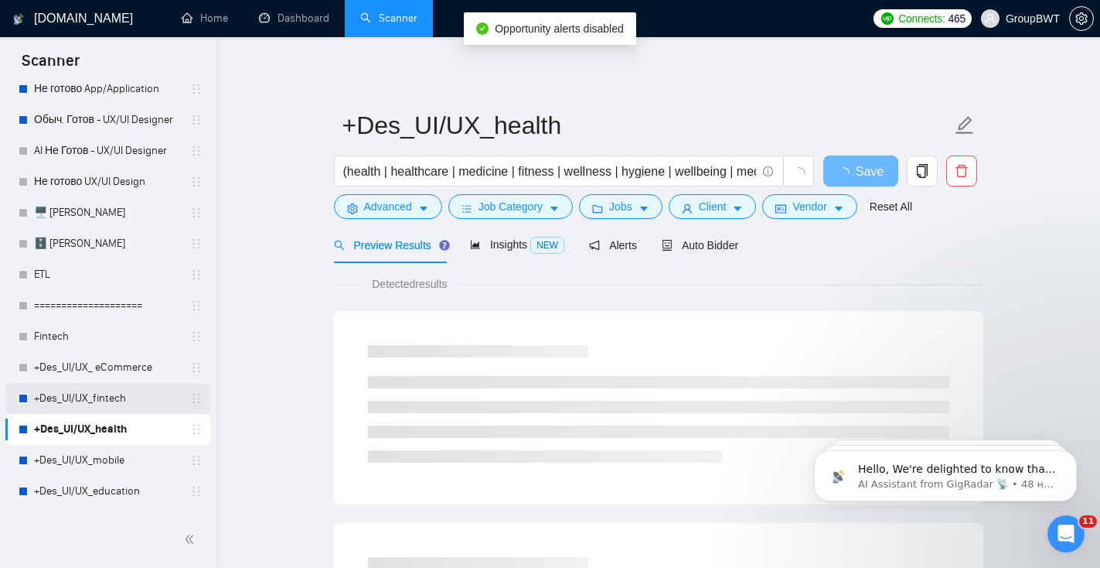
click at [86, 401] on link "+Des_UI/UX_fintech" at bounding box center [107, 398] width 147 height 31
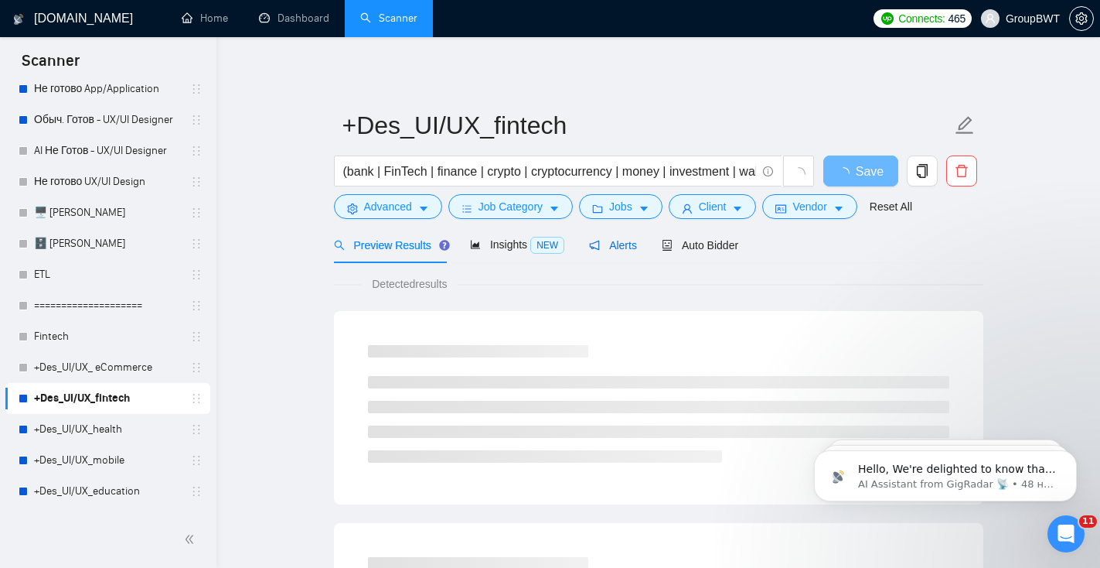
click at [635, 249] on span "Alerts" at bounding box center [613, 245] width 48 height 12
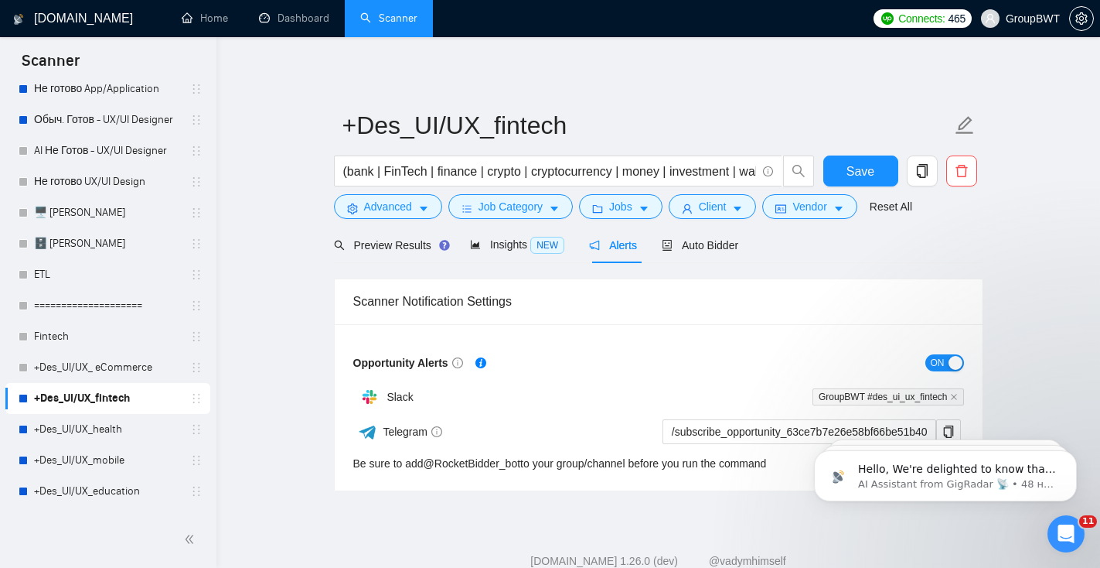
click at [951, 363] on div "button" at bounding box center [956, 363] width 14 height 14
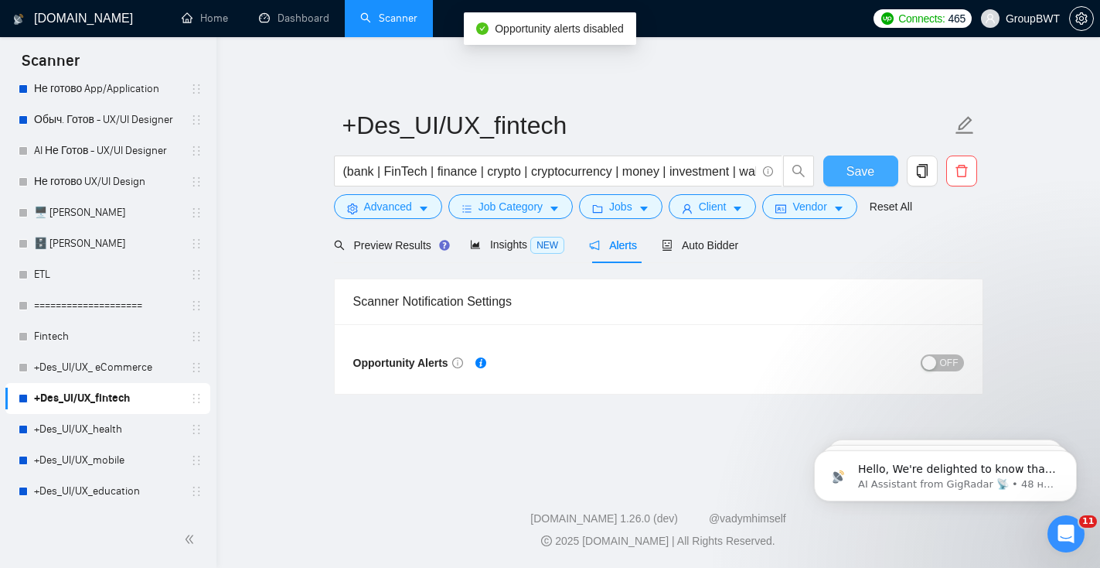
click at [865, 179] on span "Save" at bounding box center [861, 171] width 28 height 19
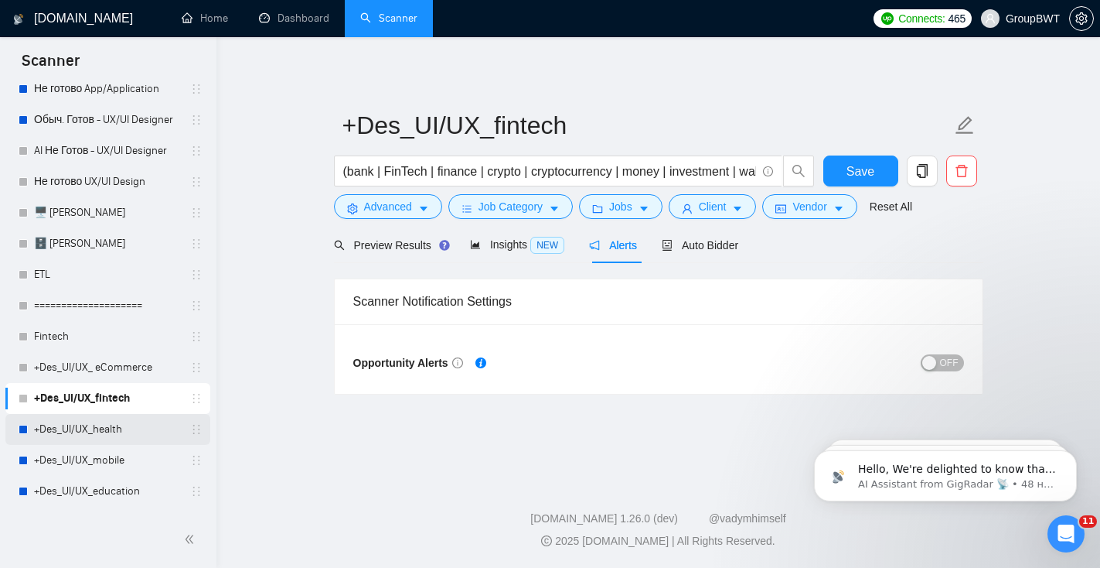
click at [121, 438] on link "+Des_UI/UX_health" at bounding box center [107, 429] width 147 height 31
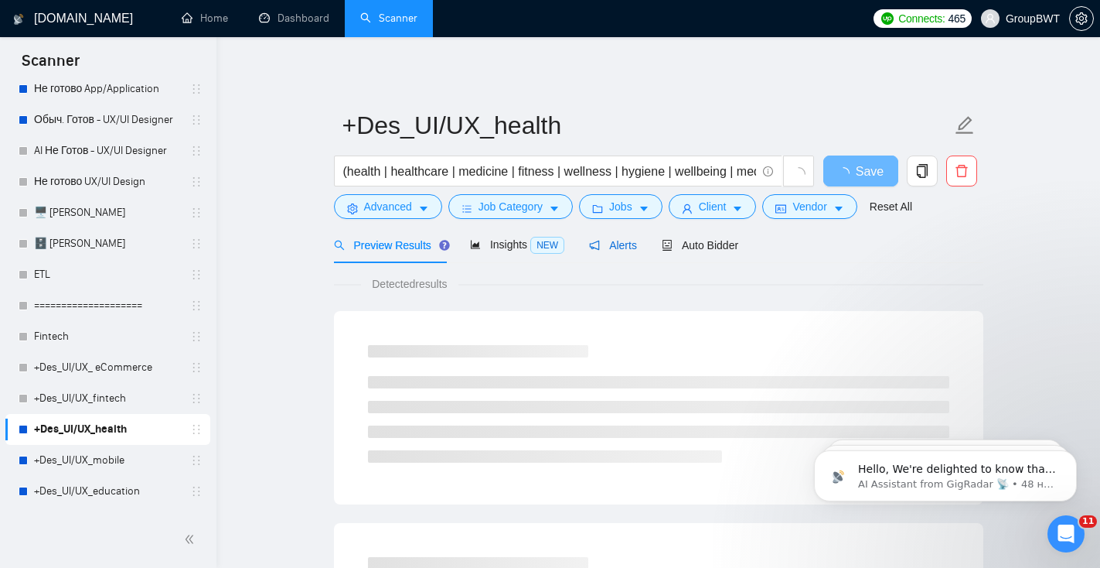
click at [622, 243] on span "Alerts" at bounding box center [613, 245] width 48 height 12
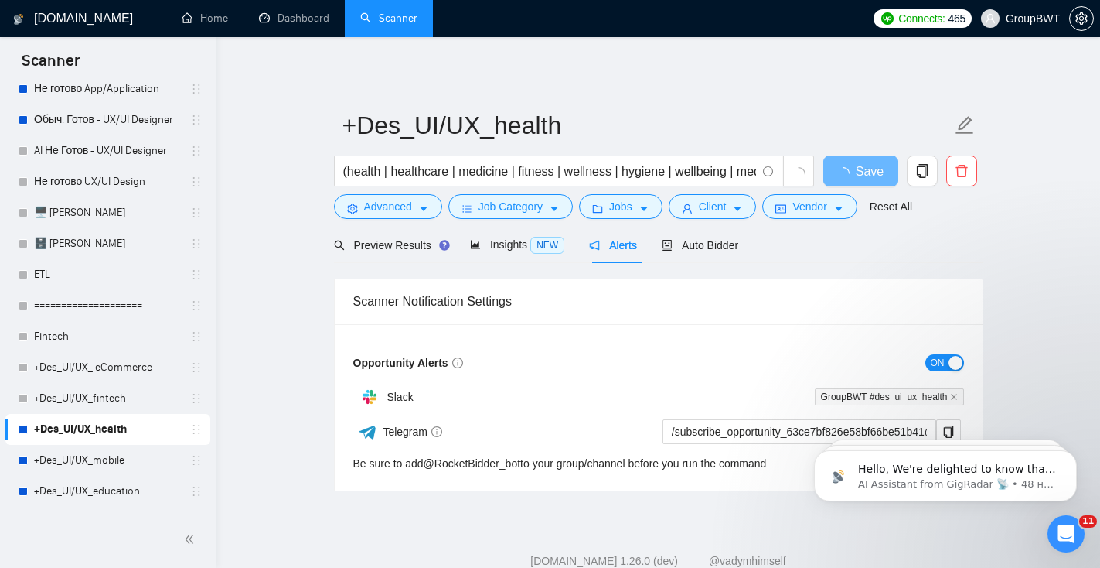
click at [942, 360] on span "ON" at bounding box center [938, 362] width 14 height 17
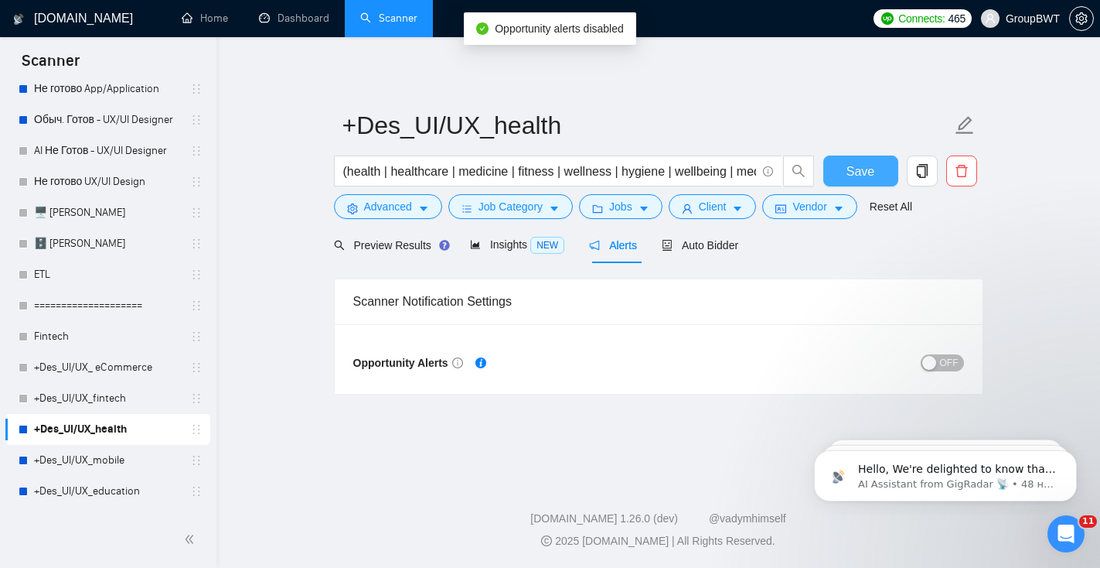
click at [865, 173] on span "Save" at bounding box center [861, 171] width 28 height 19
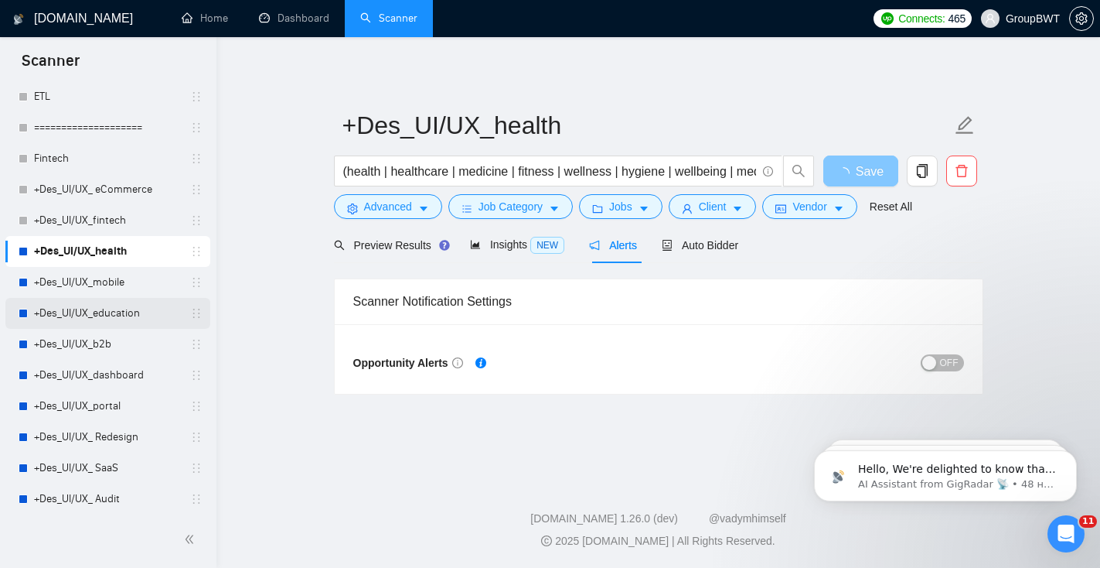
scroll to position [329, 0]
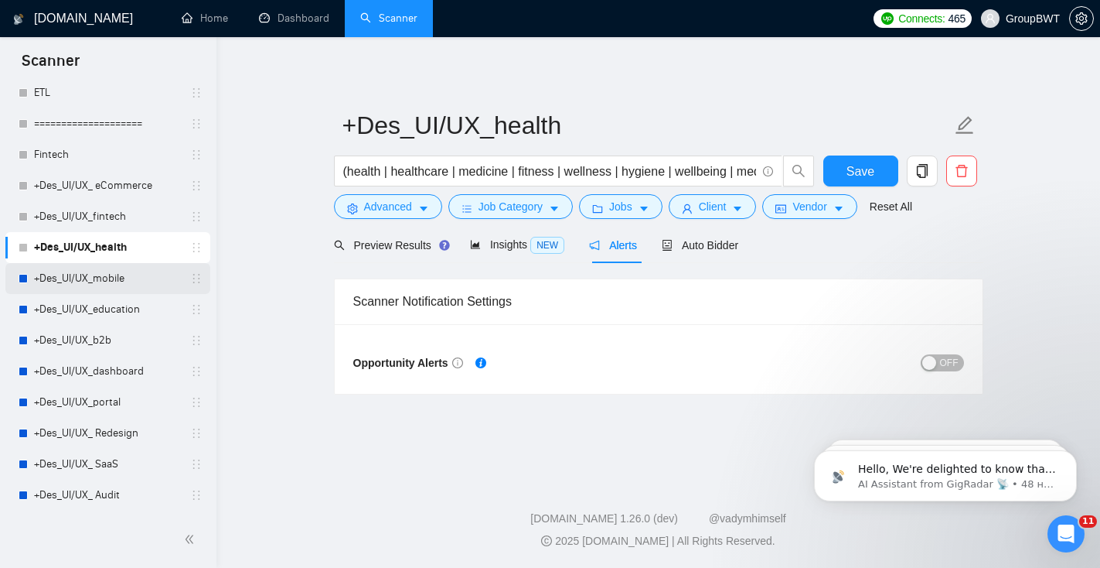
click at [98, 285] on link "+Des_UI/UX_mobile" at bounding box center [107, 278] width 147 height 31
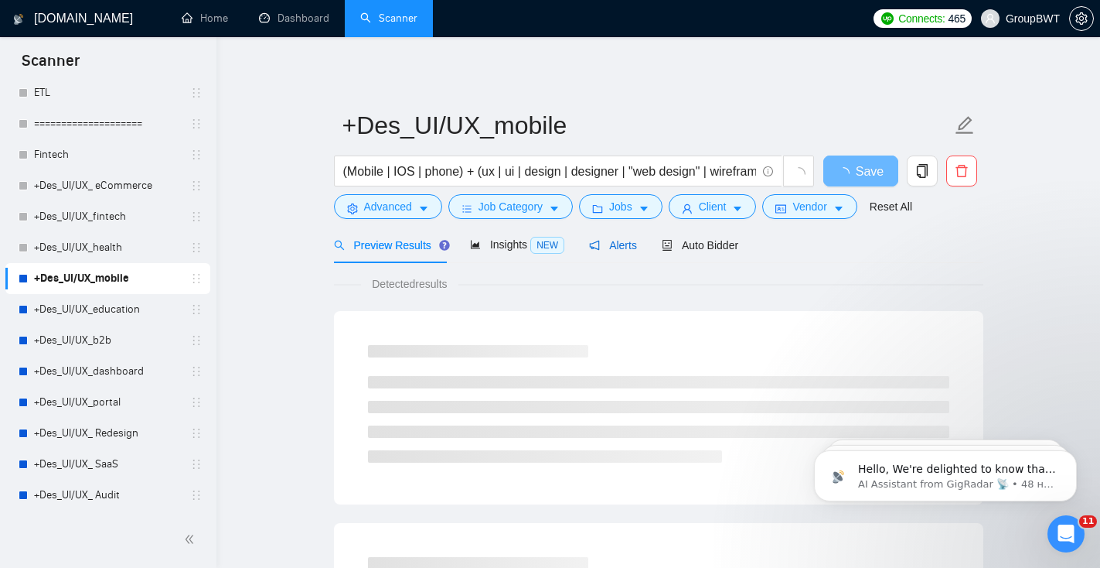
click at [619, 245] on span "Alerts" at bounding box center [613, 245] width 48 height 12
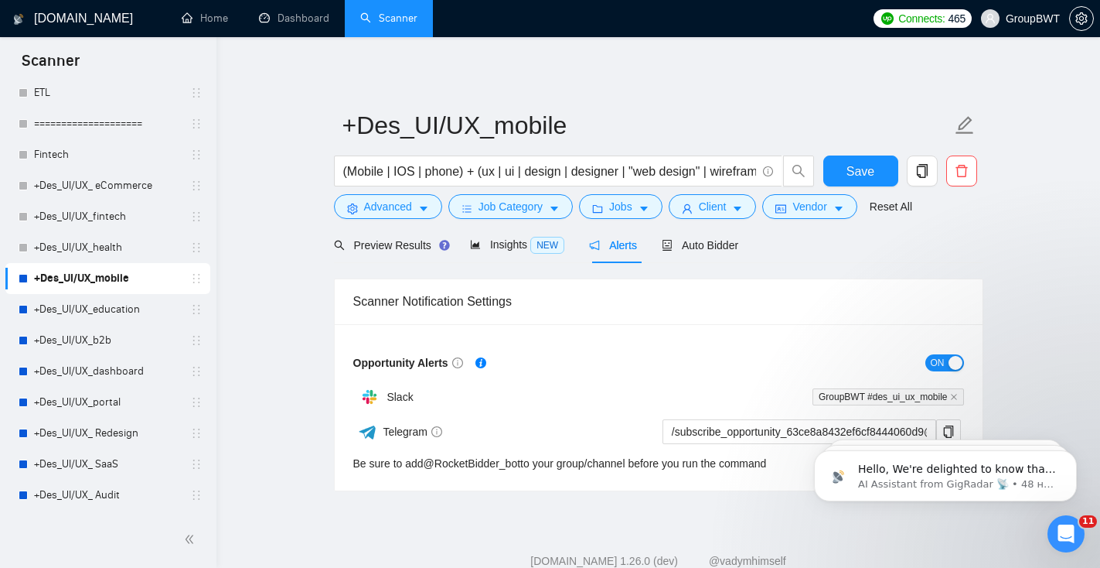
click at [941, 364] on span "ON" at bounding box center [938, 362] width 14 height 17
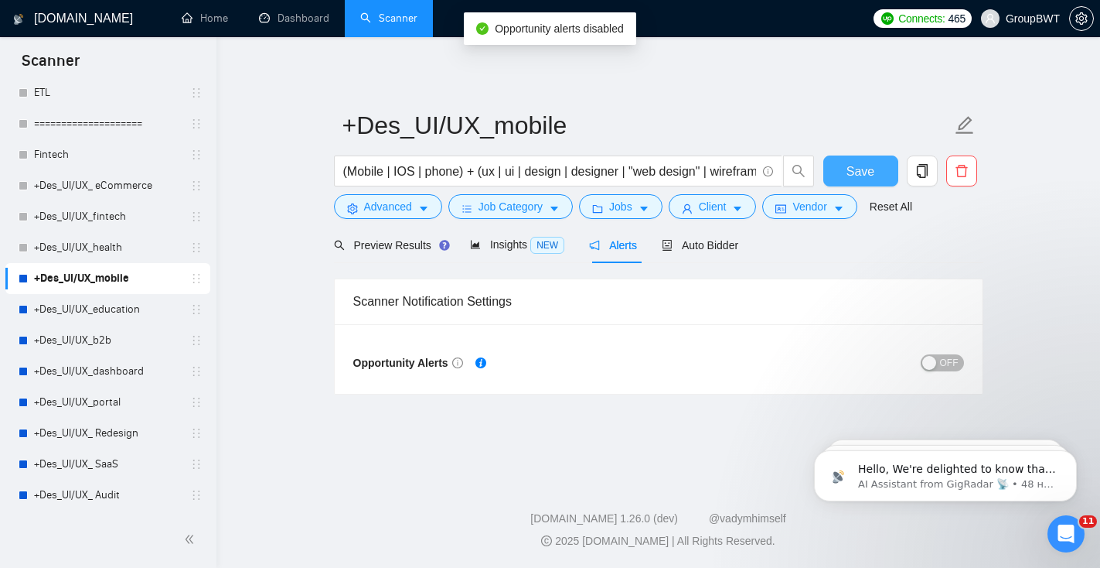
click at [858, 173] on span "Save" at bounding box center [861, 171] width 28 height 19
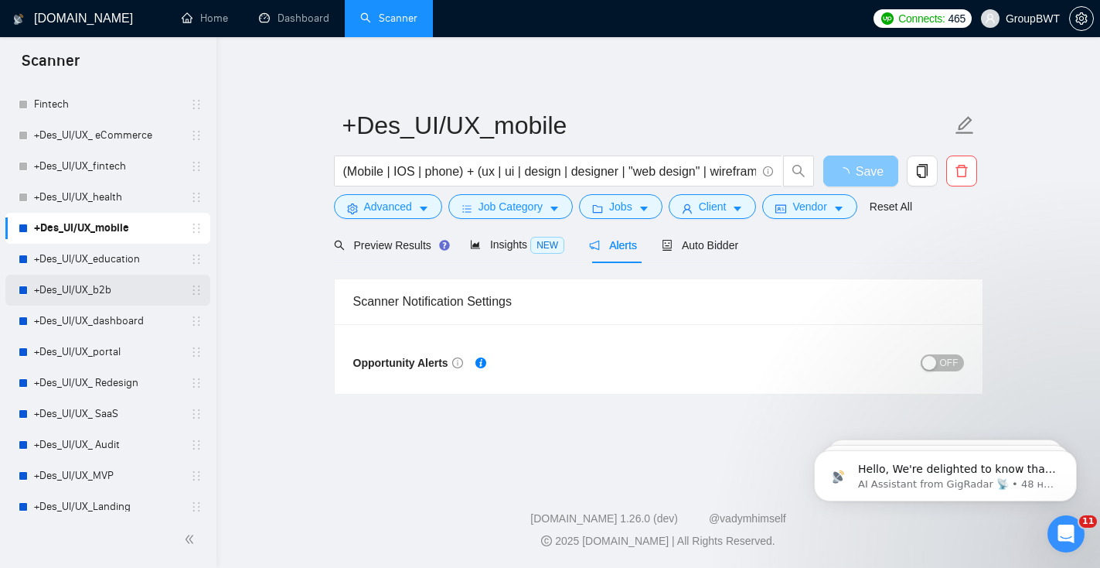
scroll to position [389, 0]
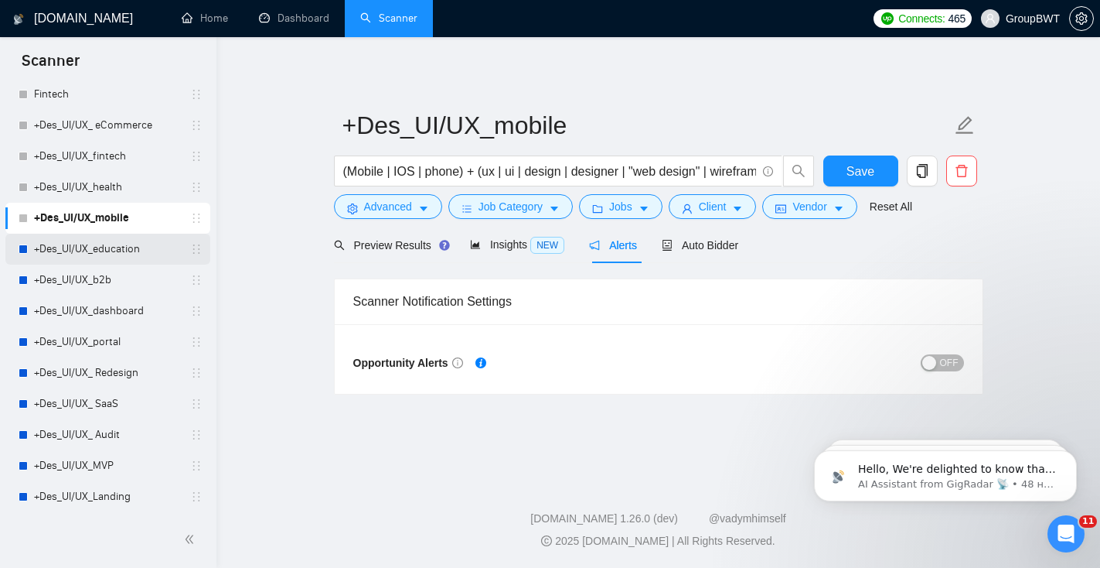
click at [114, 251] on link "+Des_UI/UX_education" at bounding box center [107, 249] width 147 height 31
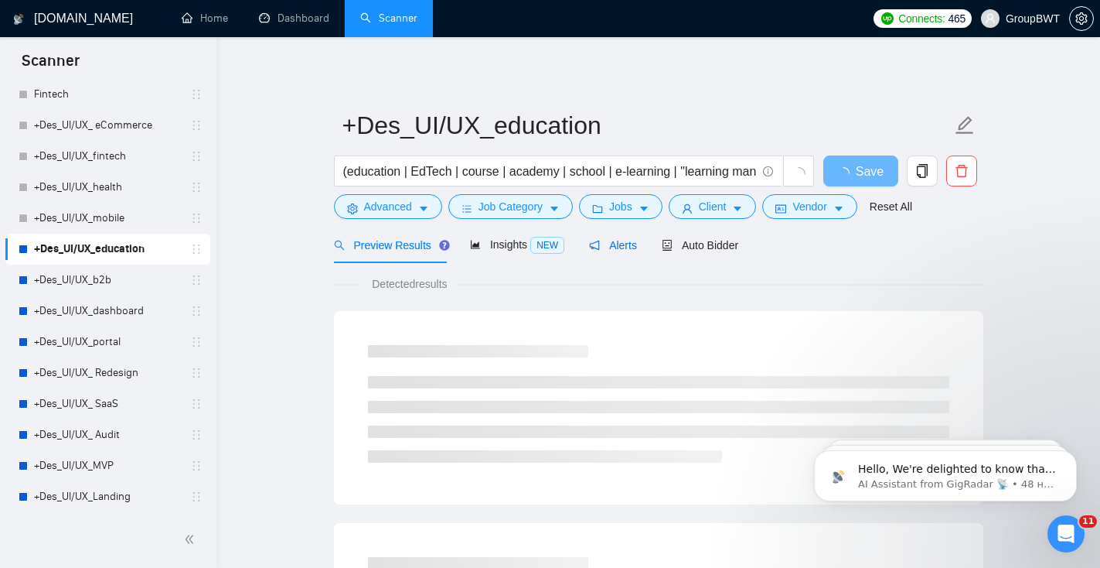
click at [632, 245] on span "Alerts" at bounding box center [613, 245] width 48 height 12
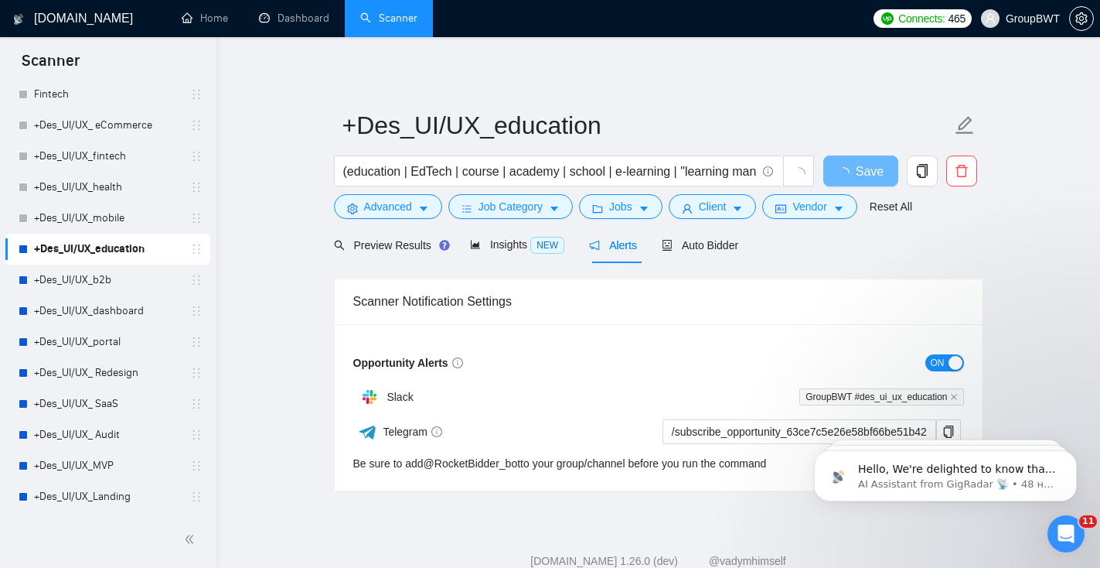
click at [950, 364] on div "button" at bounding box center [956, 363] width 14 height 14
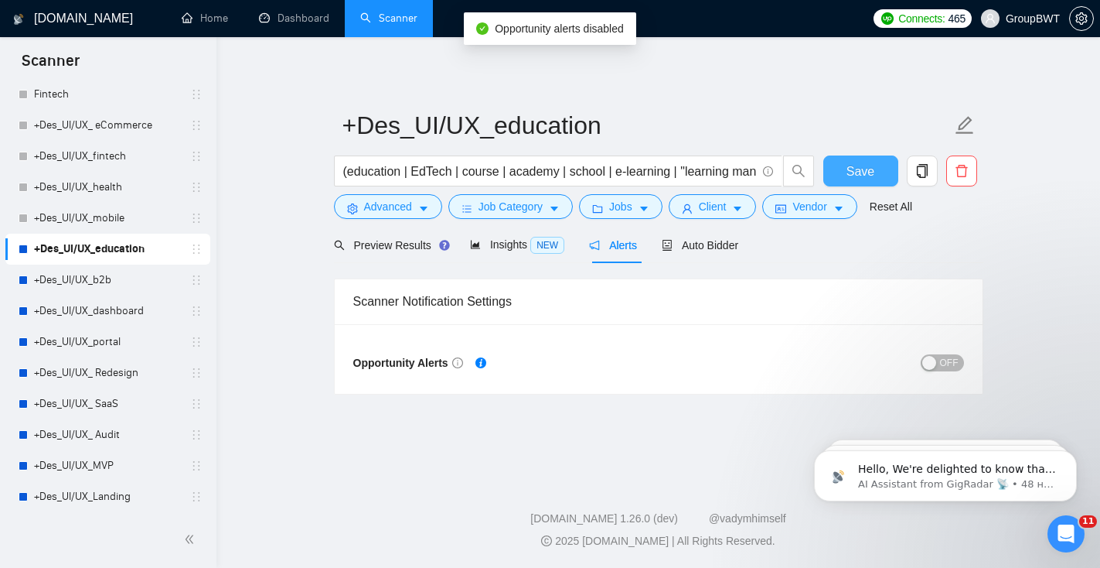
click at [854, 172] on span "Save" at bounding box center [861, 171] width 28 height 19
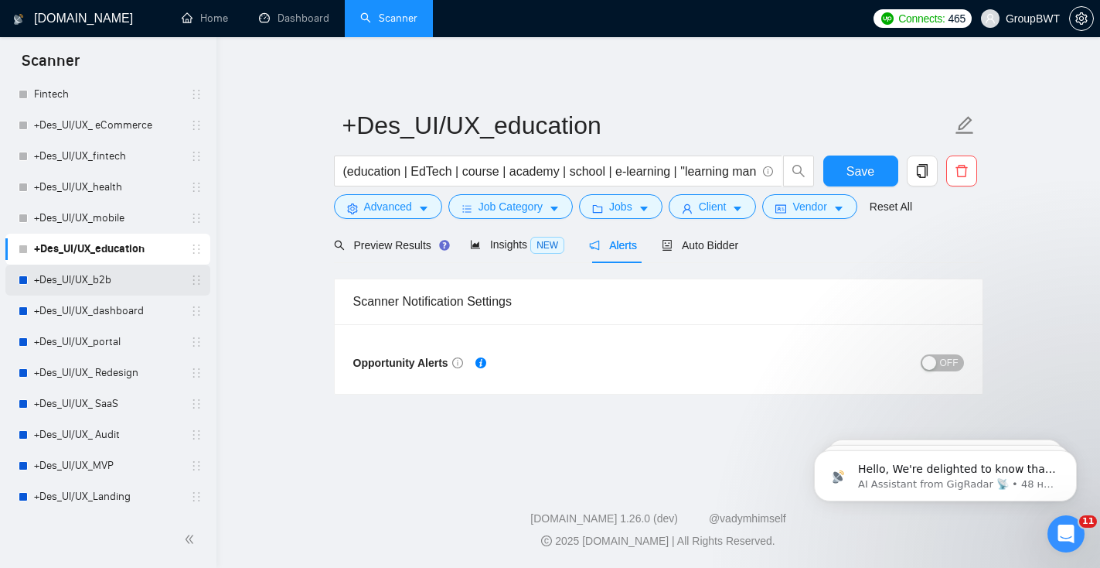
click at [130, 282] on link "+Des_UI/UX_b2b" at bounding box center [107, 279] width 147 height 31
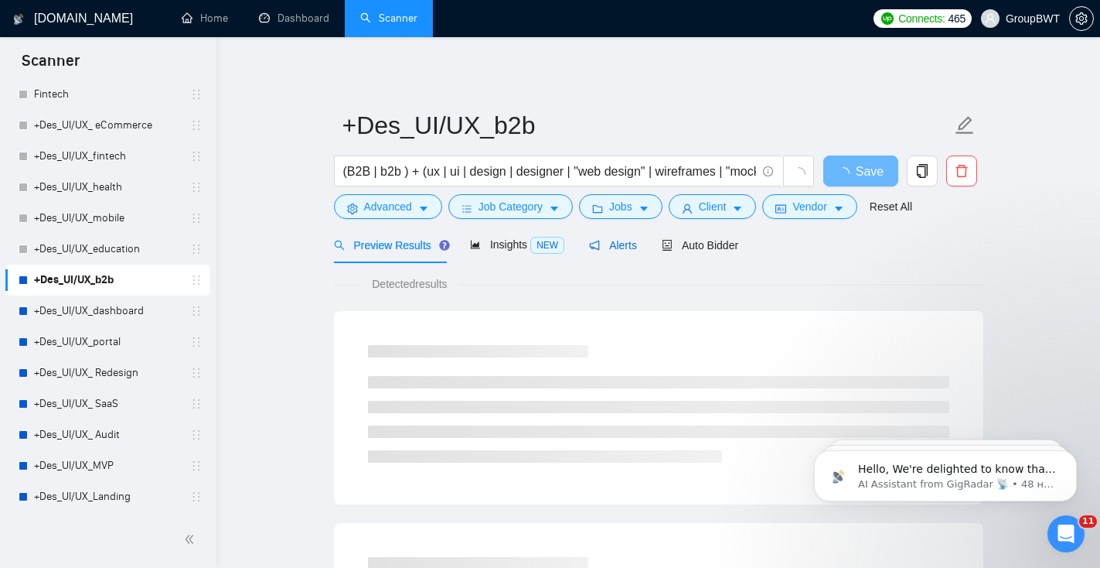
click at [627, 244] on span "Alerts" at bounding box center [613, 245] width 48 height 12
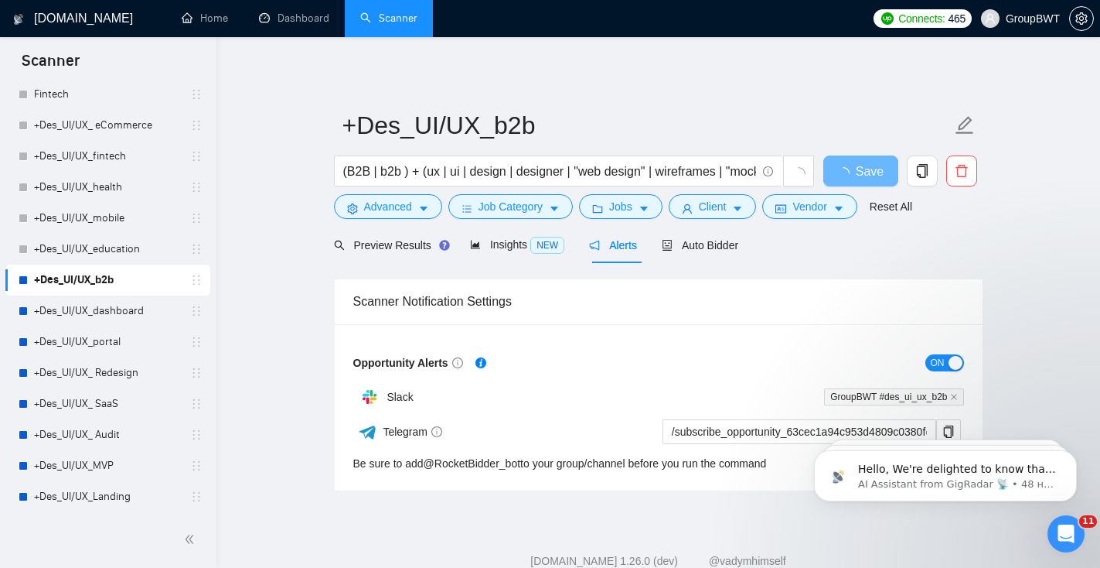
click at [929, 362] on button "ON" at bounding box center [945, 362] width 39 height 17
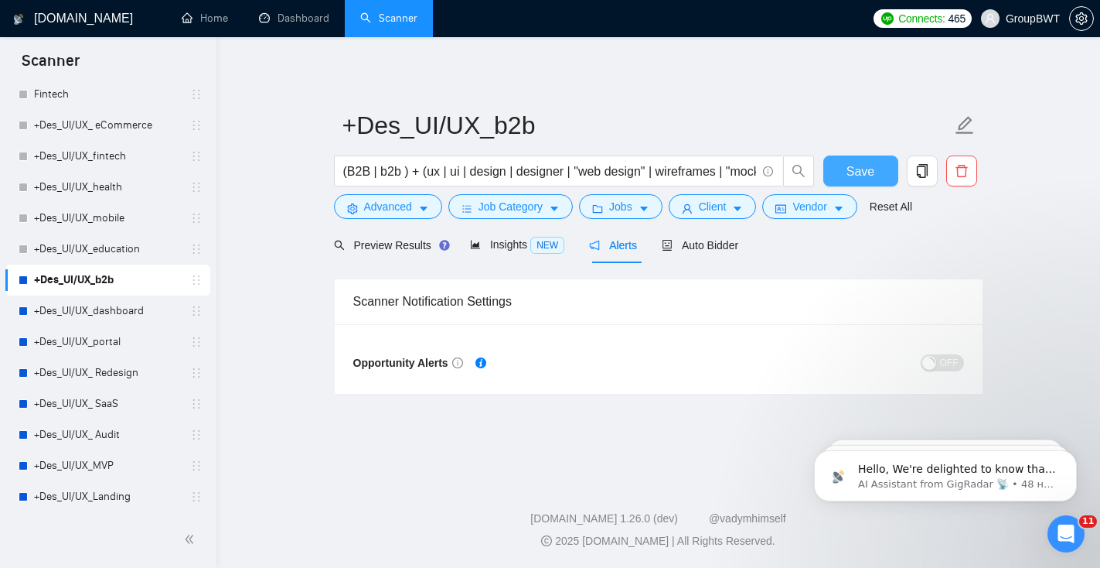
click at [863, 171] on span "Save" at bounding box center [861, 171] width 28 height 19
click at [145, 315] on link "+Des_UI/UX_dashboard" at bounding box center [107, 310] width 147 height 31
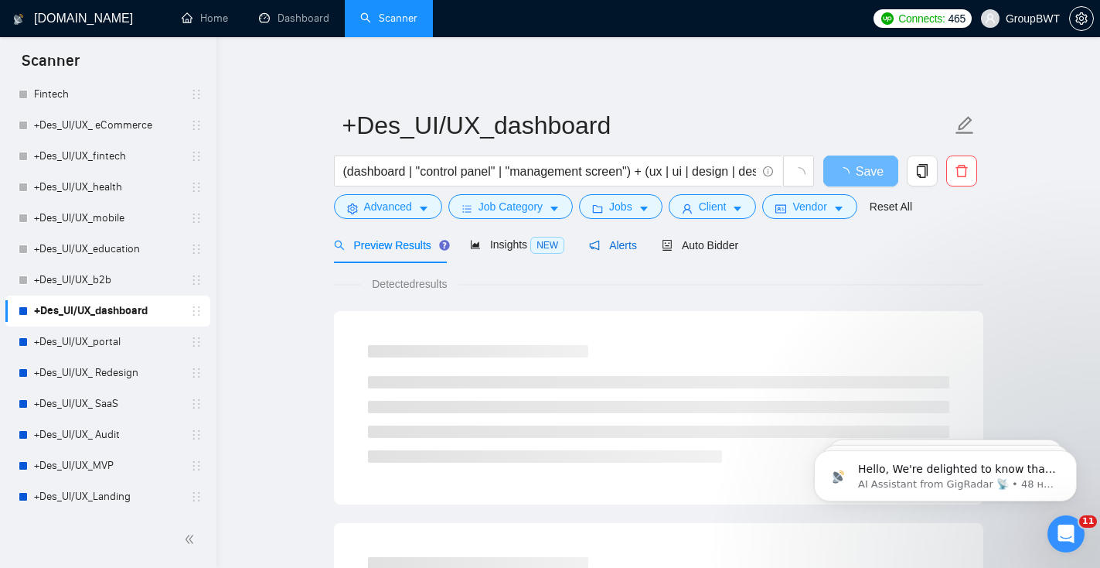
click at [604, 245] on span "Alerts" at bounding box center [613, 245] width 48 height 12
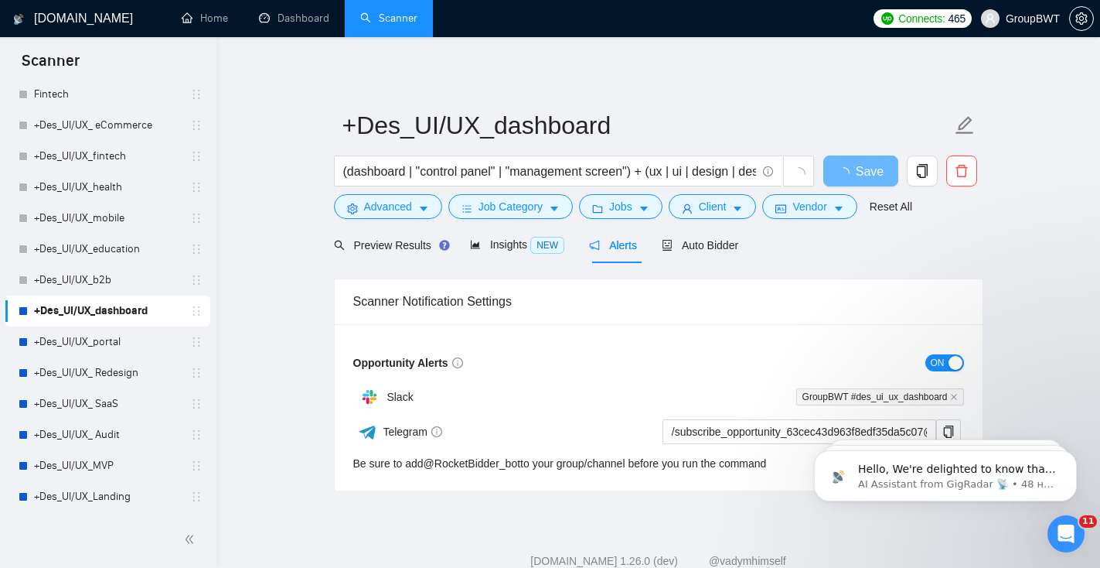
click at [946, 360] on button "ON" at bounding box center [945, 362] width 39 height 17
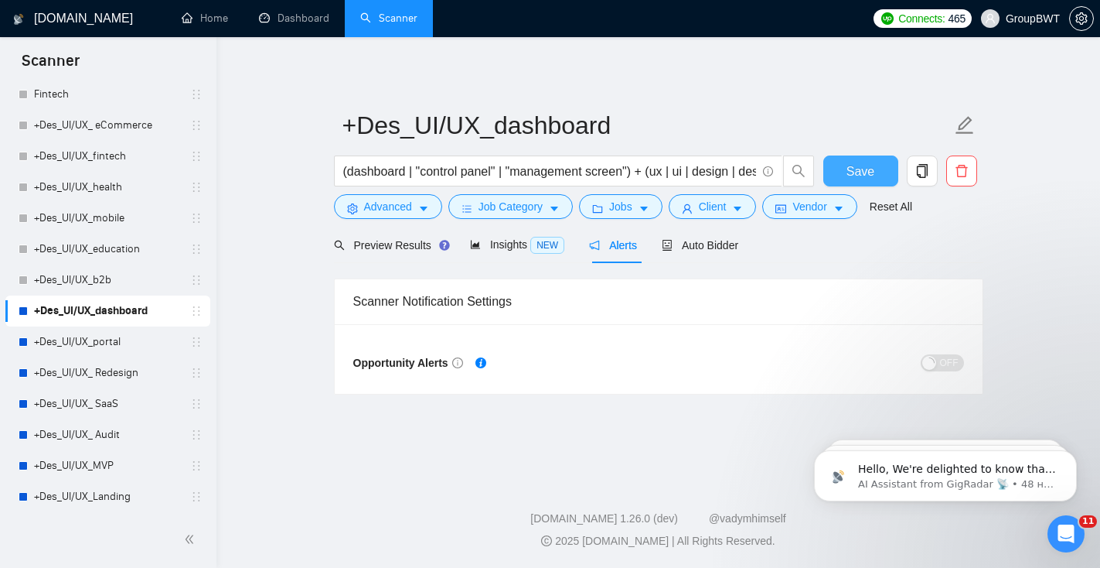
click at [856, 177] on span "Save" at bounding box center [861, 171] width 28 height 19
click at [135, 341] on link "+Des_UI/UX_portal" at bounding box center [107, 341] width 147 height 31
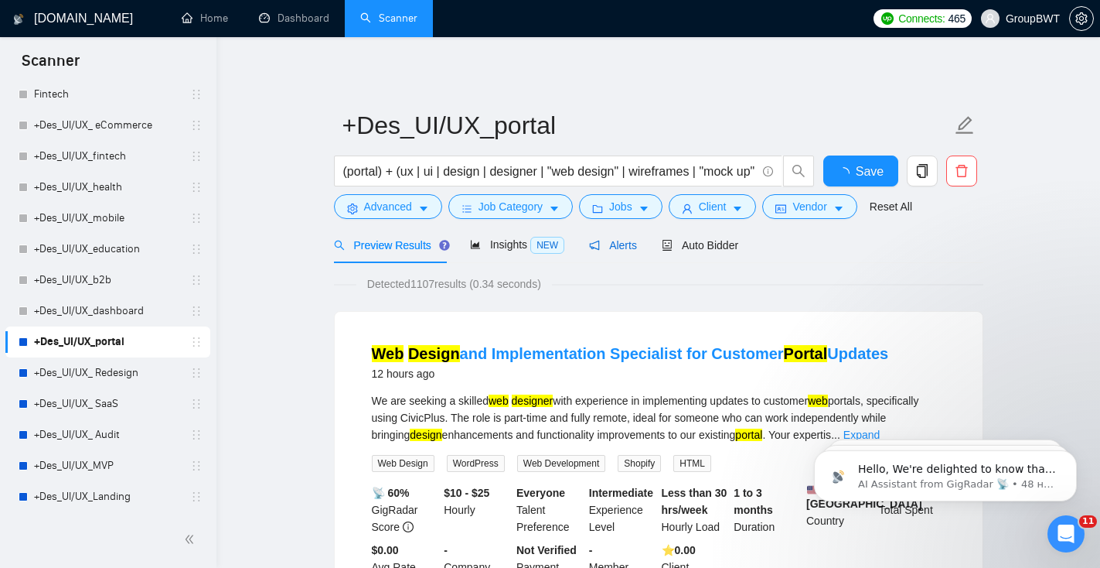
click at [626, 247] on span "Alerts" at bounding box center [613, 245] width 48 height 12
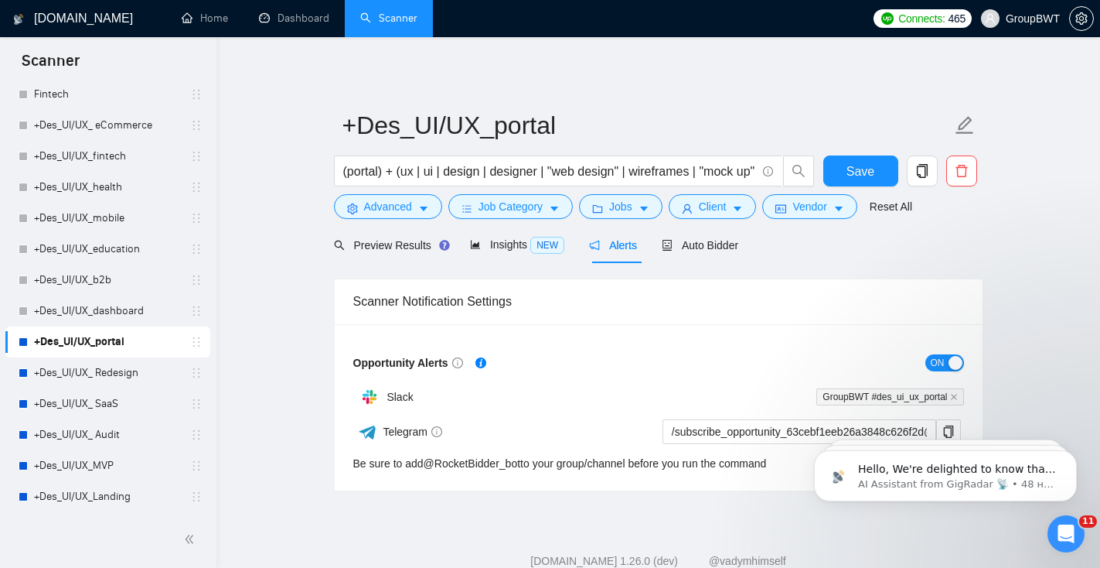
click at [949, 361] on div "button" at bounding box center [956, 363] width 14 height 14
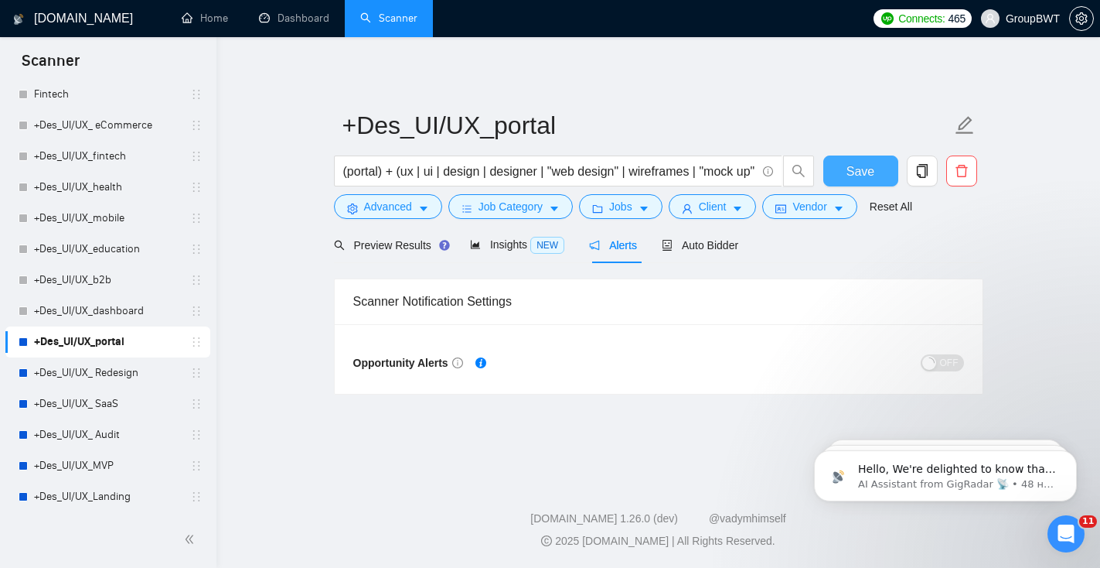
click at [861, 173] on span "Save" at bounding box center [861, 171] width 28 height 19
click at [129, 384] on link "+Des_UI/UX_ Redesign" at bounding box center [107, 372] width 147 height 31
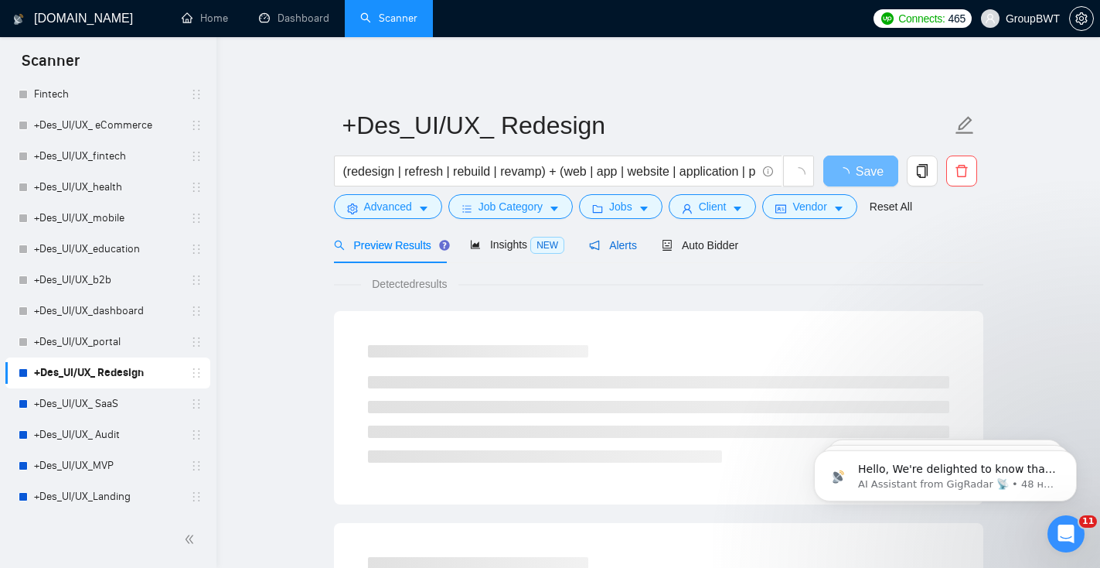
click at [619, 250] on span "Alerts" at bounding box center [613, 245] width 48 height 12
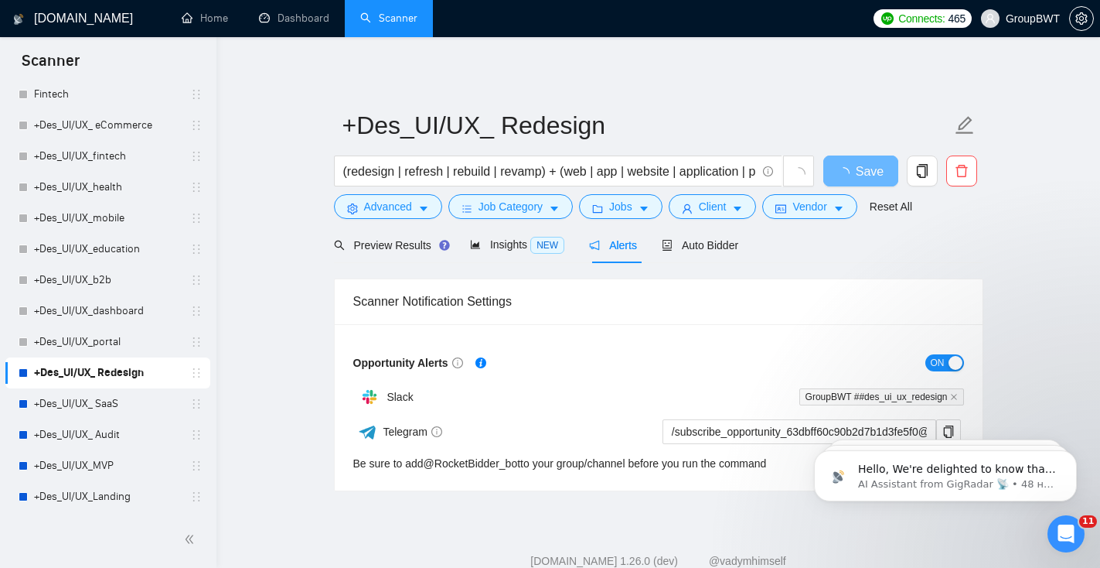
click at [960, 362] on div "button" at bounding box center [956, 363] width 14 height 14
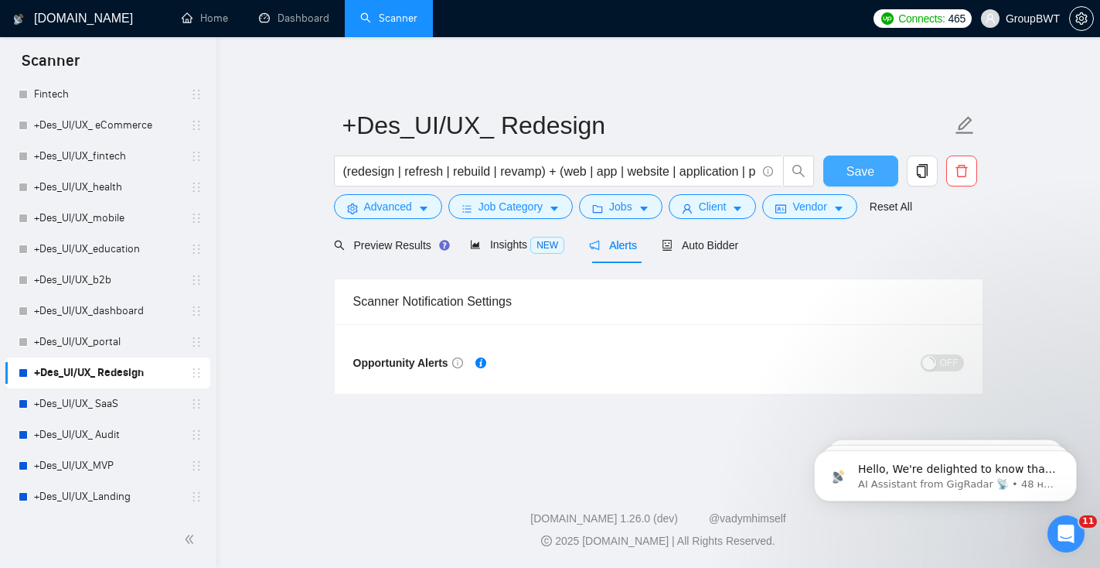
click at [856, 184] on button "Save" at bounding box center [860, 170] width 75 height 31
click at [119, 401] on link "+Des_UI/UX_ SaaS" at bounding box center [107, 403] width 147 height 31
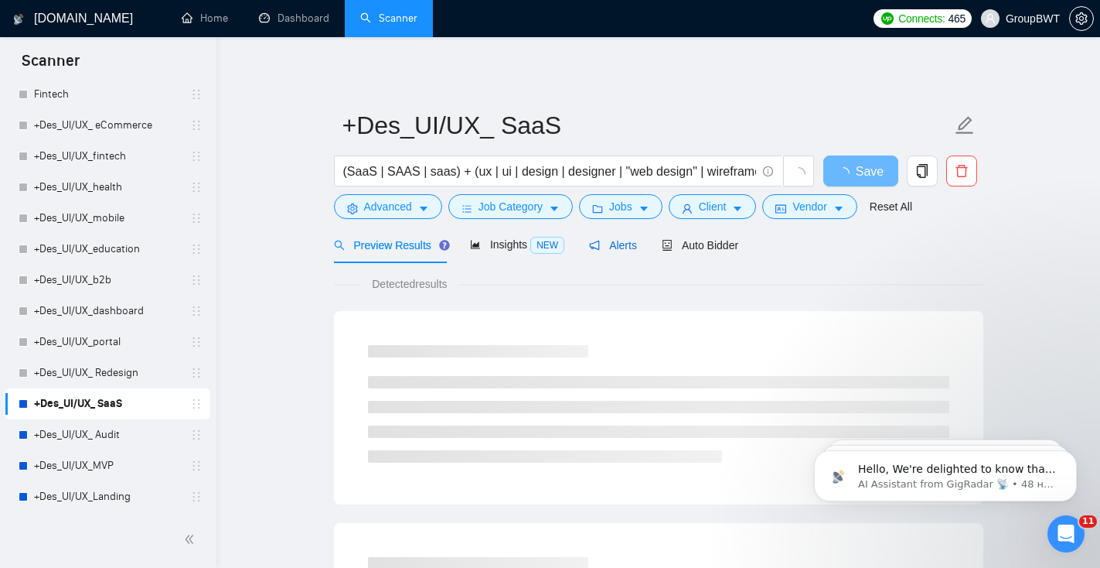
click at [628, 247] on span "Alerts" at bounding box center [613, 245] width 48 height 12
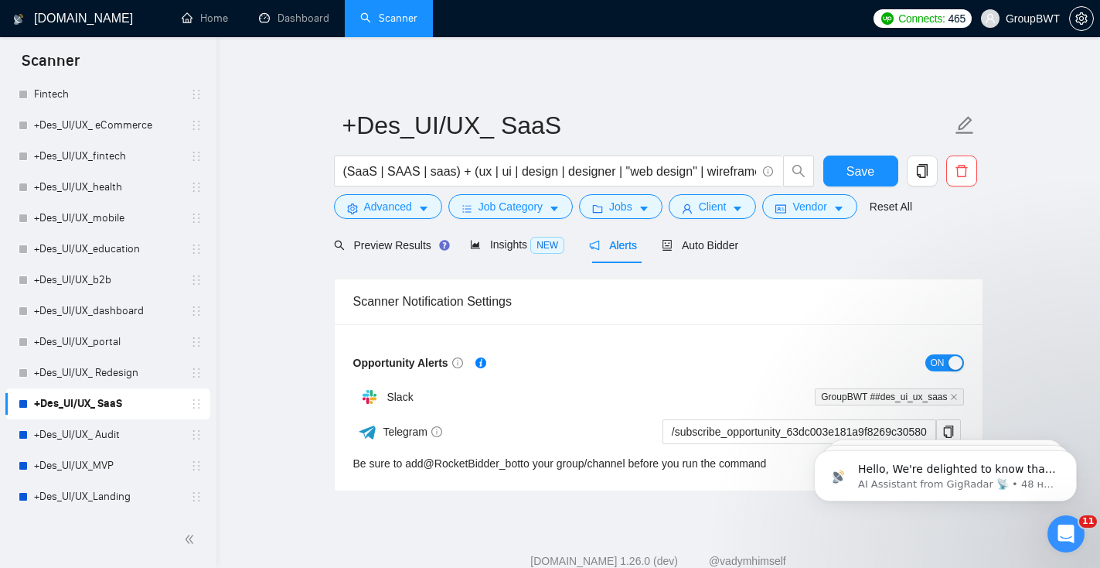
click at [953, 362] on div "button" at bounding box center [956, 363] width 14 height 14
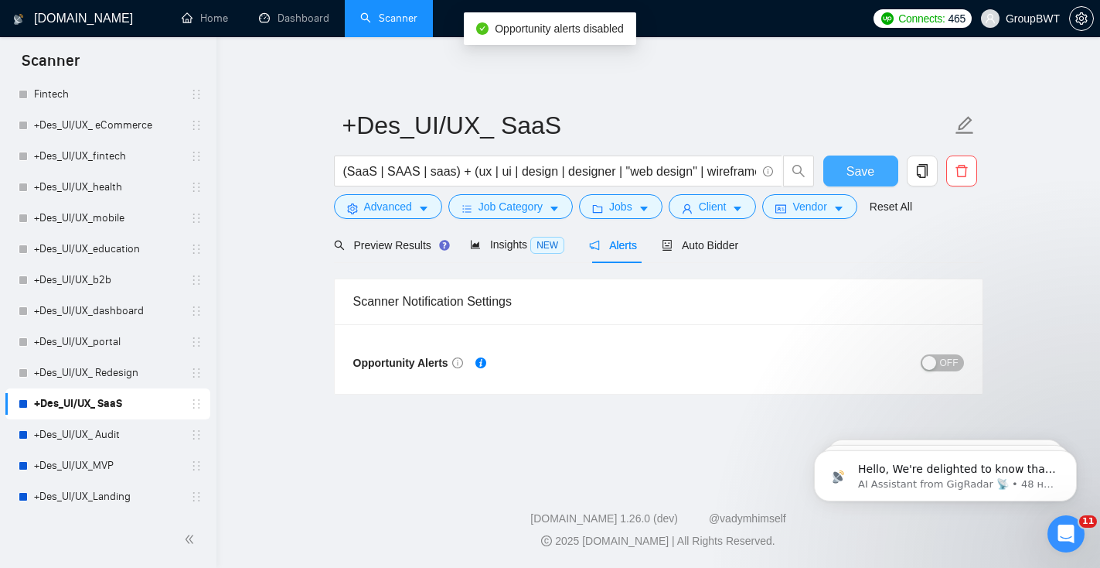
click at [871, 172] on span "Save" at bounding box center [861, 171] width 28 height 19
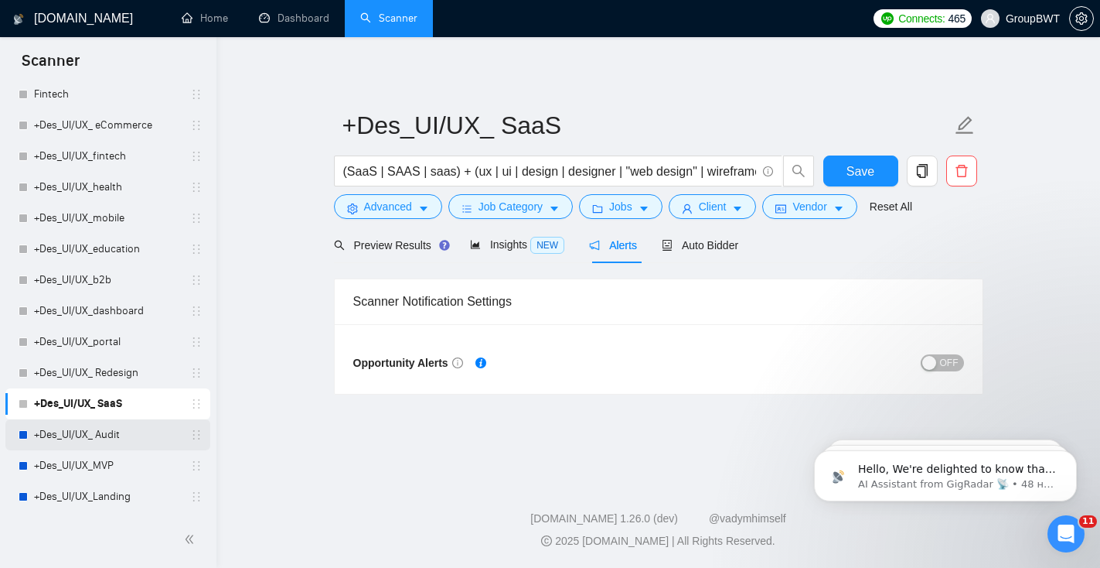
click at [155, 435] on link "+Des_UI/UX_ Audit" at bounding box center [107, 434] width 147 height 31
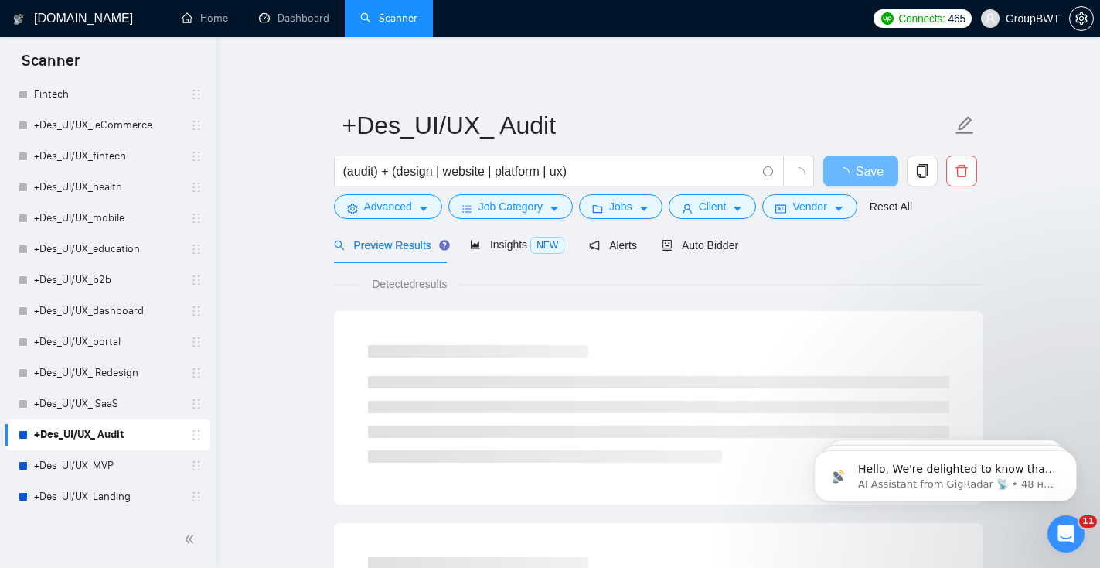
click at [642, 249] on div "Preview Results Insights NEW Alerts Auto Bidder" at bounding box center [536, 245] width 405 height 36
click at [629, 247] on span "Alerts" at bounding box center [613, 245] width 48 height 12
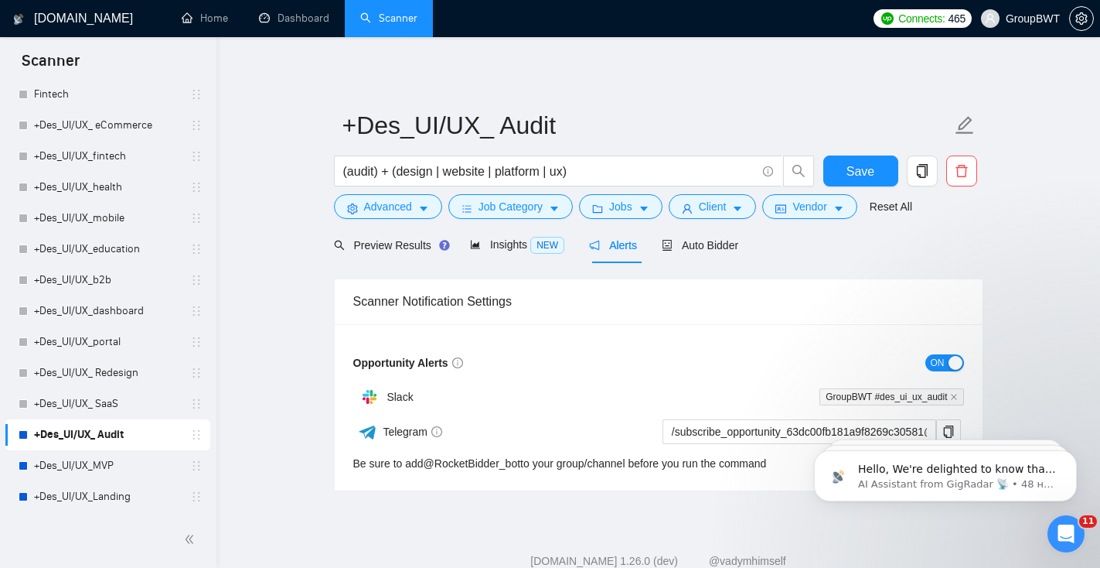
click at [944, 358] on span "ON" at bounding box center [938, 362] width 14 height 17
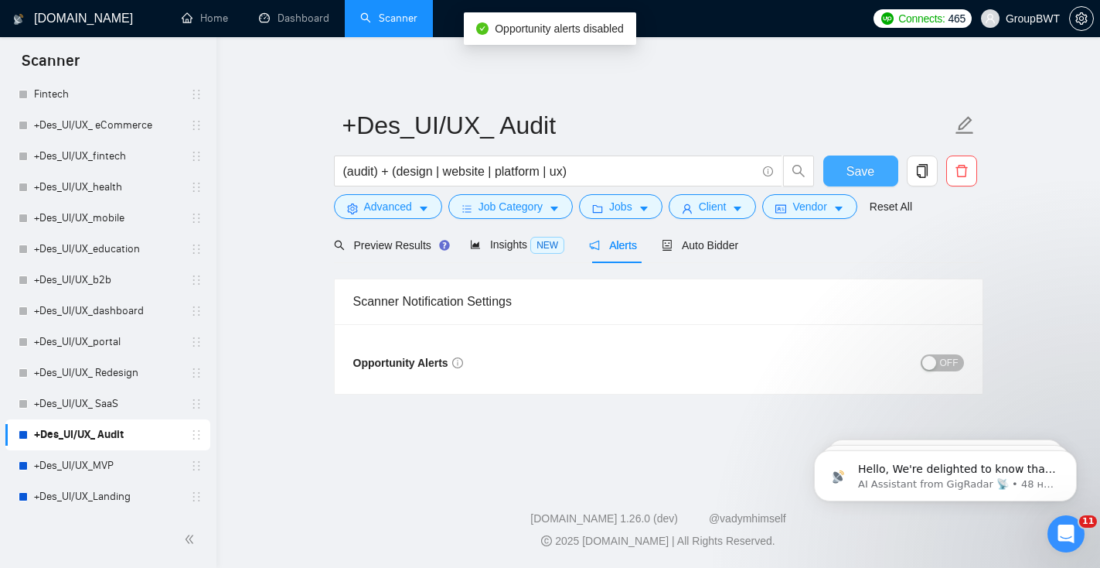
click at [864, 165] on span "Save" at bounding box center [861, 171] width 28 height 19
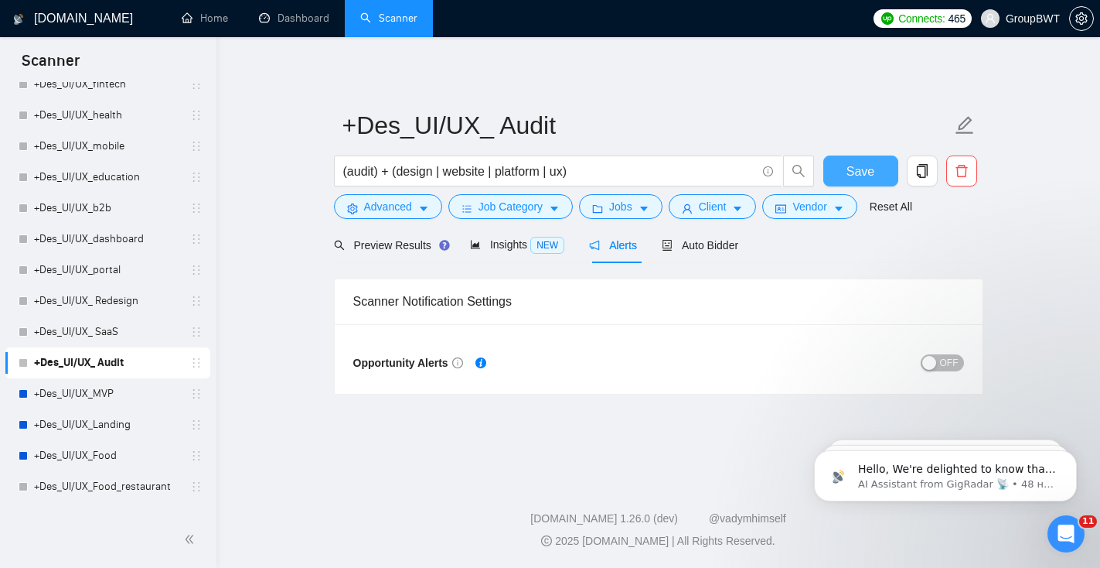
scroll to position [474, 0]
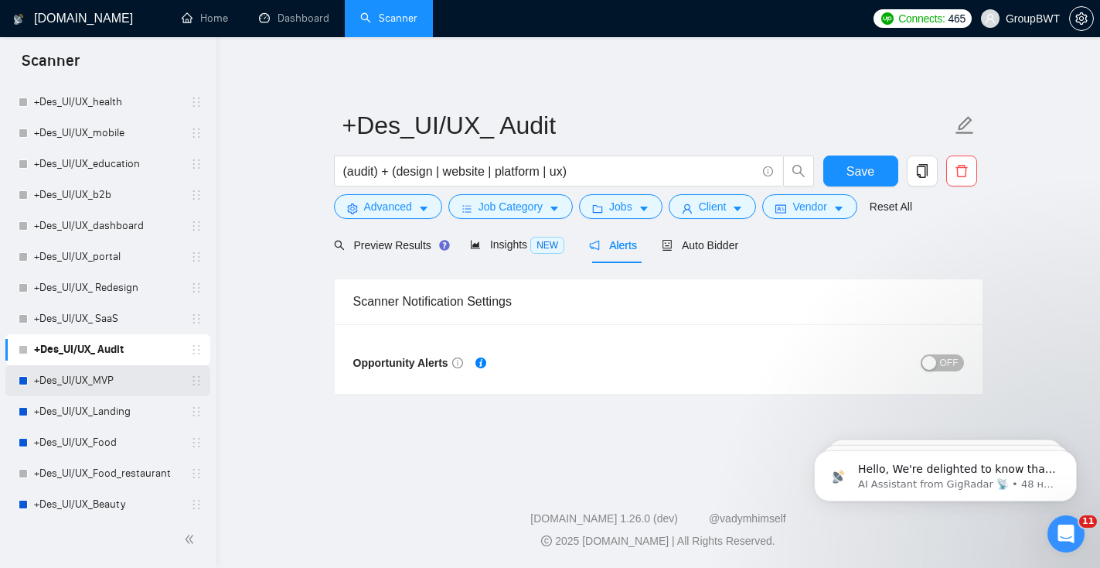
click at [133, 377] on link "+Des_UI/UX_MVP" at bounding box center [107, 380] width 147 height 31
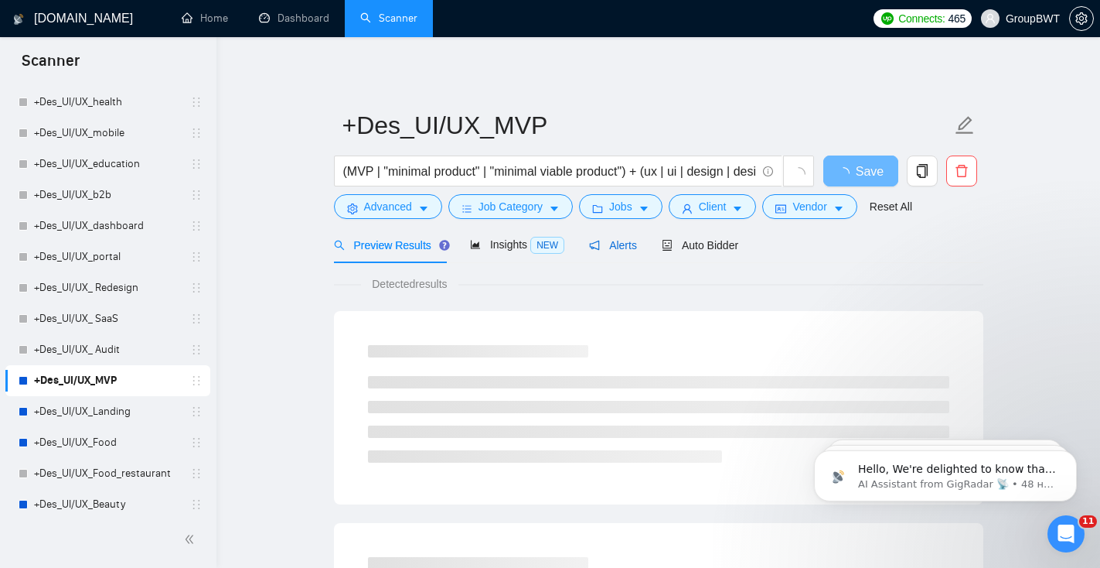
click at [633, 247] on span "Alerts" at bounding box center [613, 245] width 48 height 12
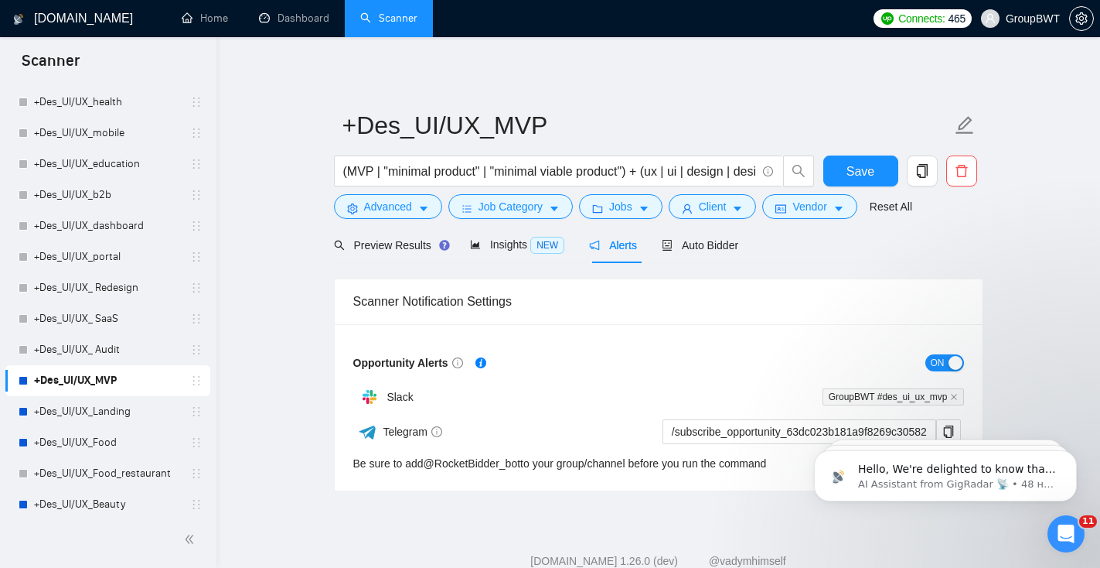
click at [939, 365] on span "ON" at bounding box center [938, 362] width 14 height 17
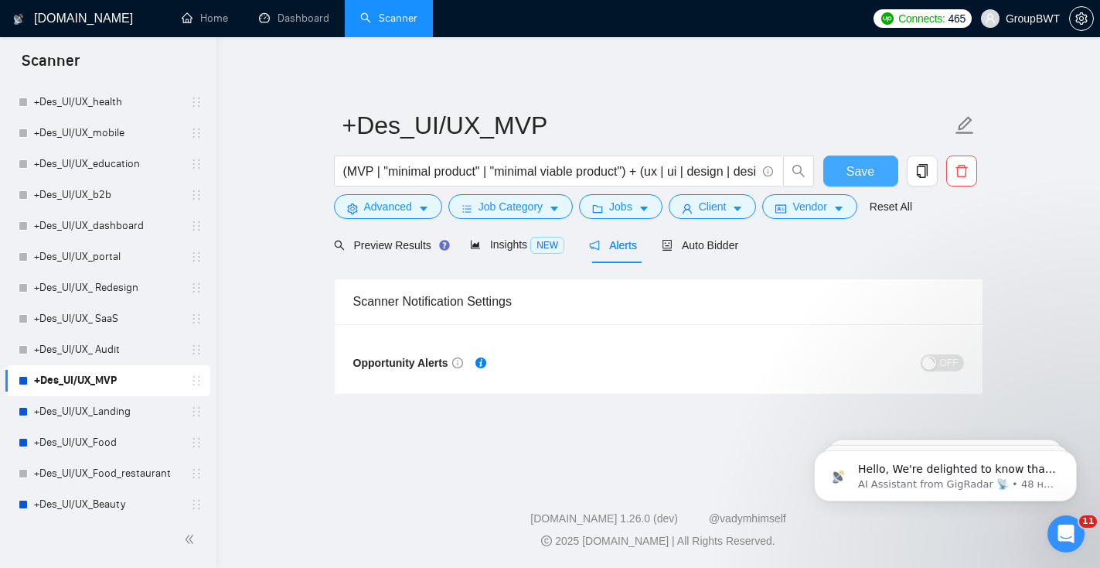
click at [857, 180] on button "Save" at bounding box center [860, 170] width 75 height 31
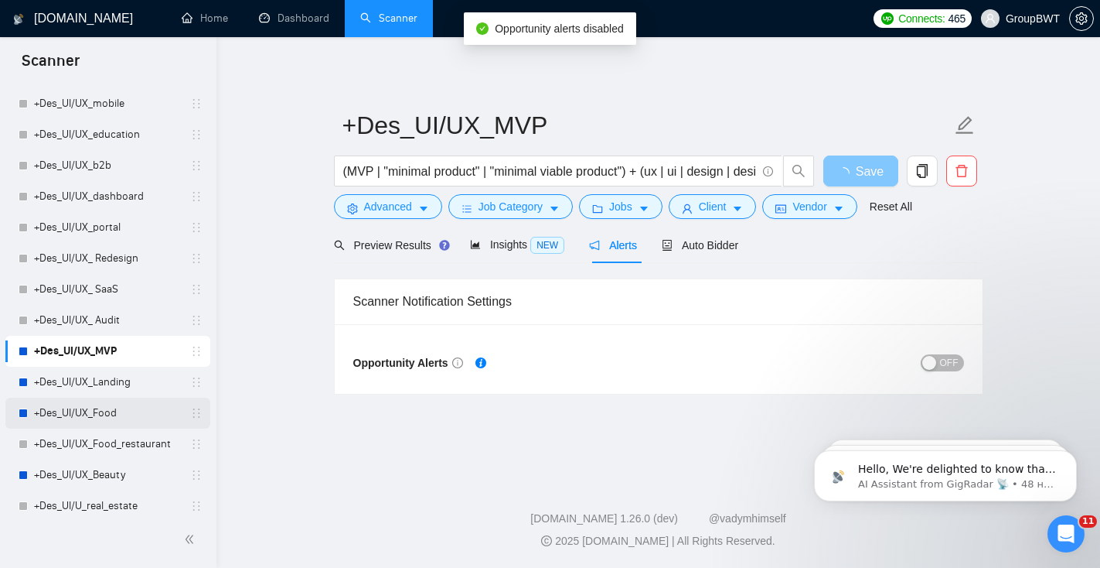
scroll to position [506, 0]
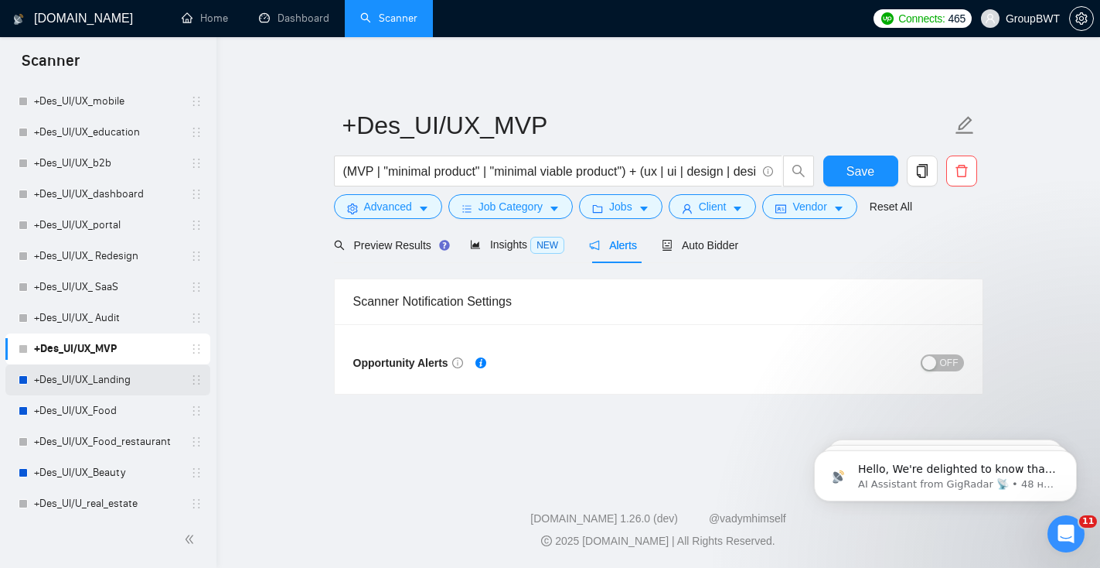
click at [117, 380] on link "+Des_UI/UX_Landing" at bounding box center [107, 379] width 147 height 31
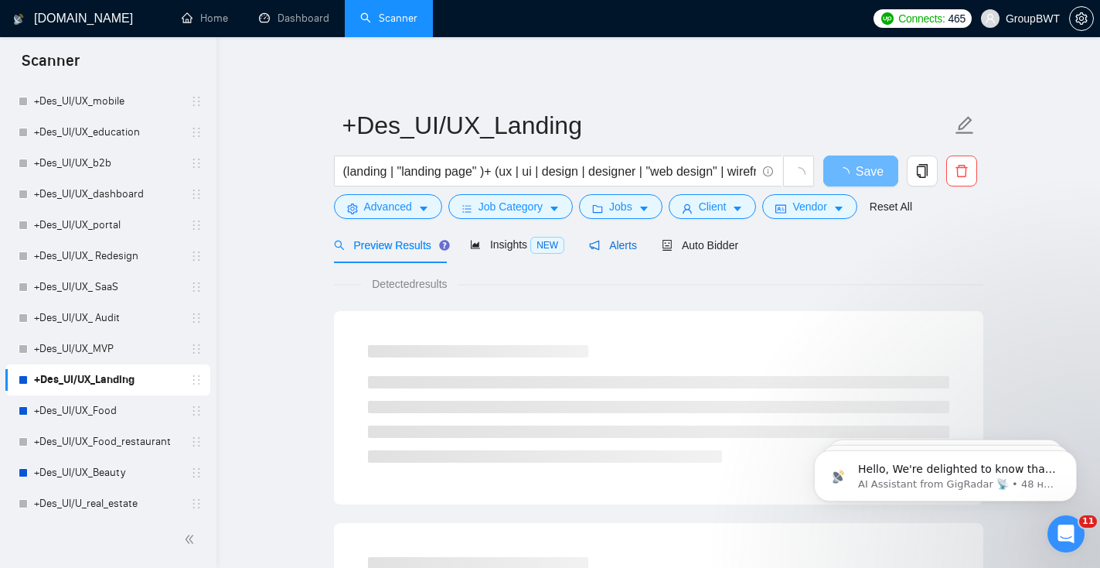
click at [622, 249] on span "Alerts" at bounding box center [613, 245] width 48 height 12
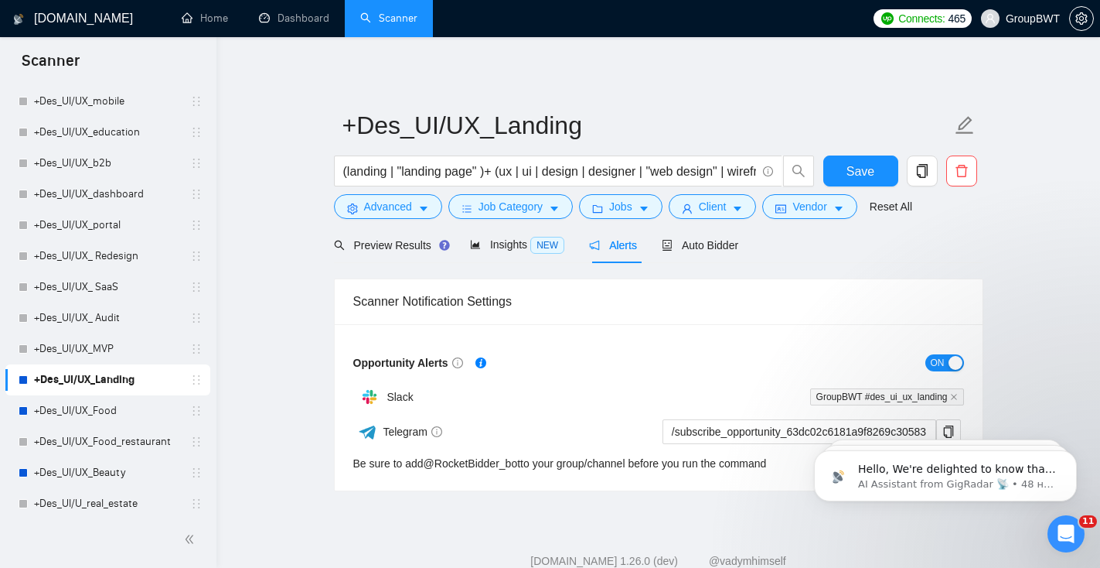
click at [953, 356] on div "button" at bounding box center [956, 363] width 14 height 14
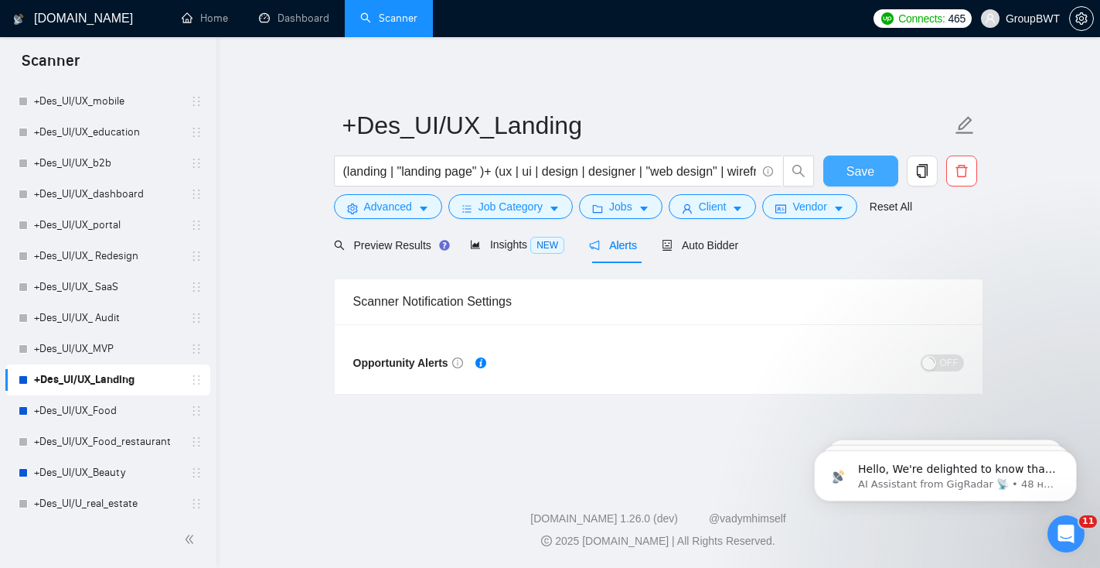
click at [854, 167] on span "Save" at bounding box center [861, 171] width 28 height 19
click at [139, 410] on link "+Des_UI/UX_Food" at bounding box center [107, 410] width 147 height 31
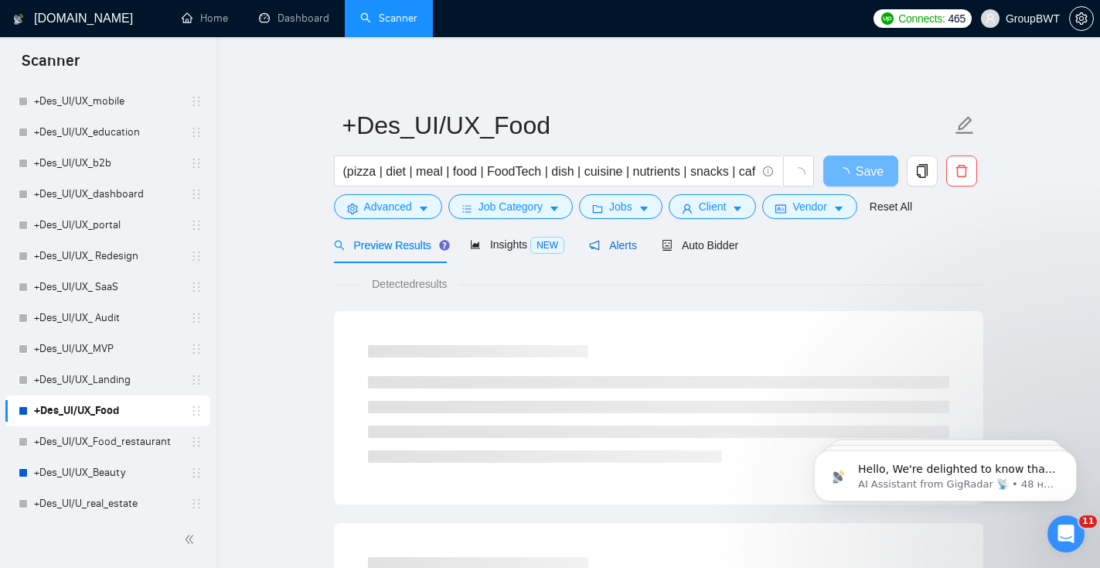
click at [633, 248] on span "Alerts" at bounding box center [613, 245] width 48 height 12
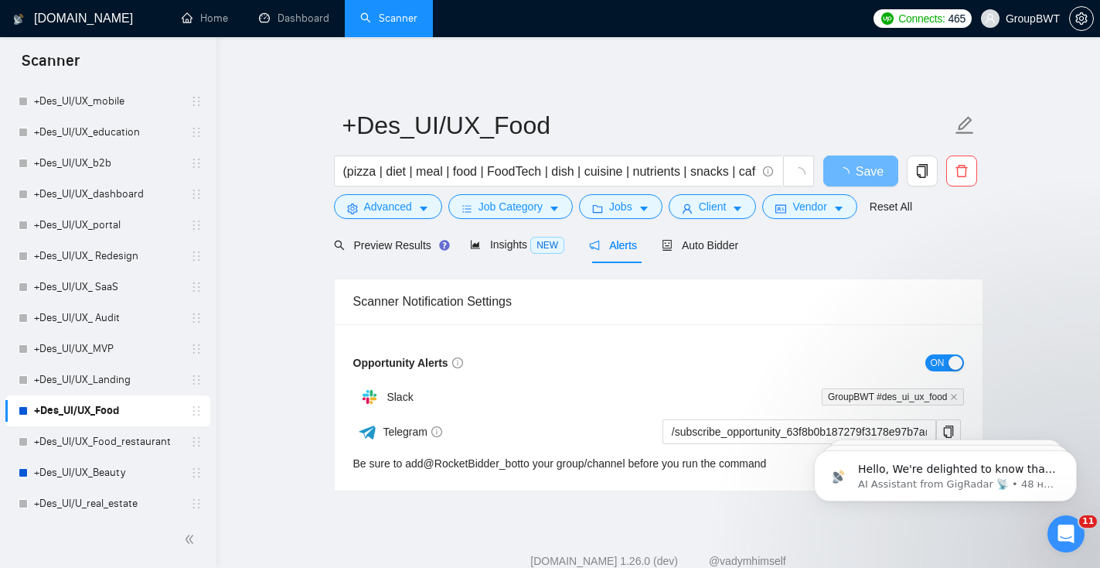
click at [943, 363] on span "ON" at bounding box center [938, 362] width 14 height 17
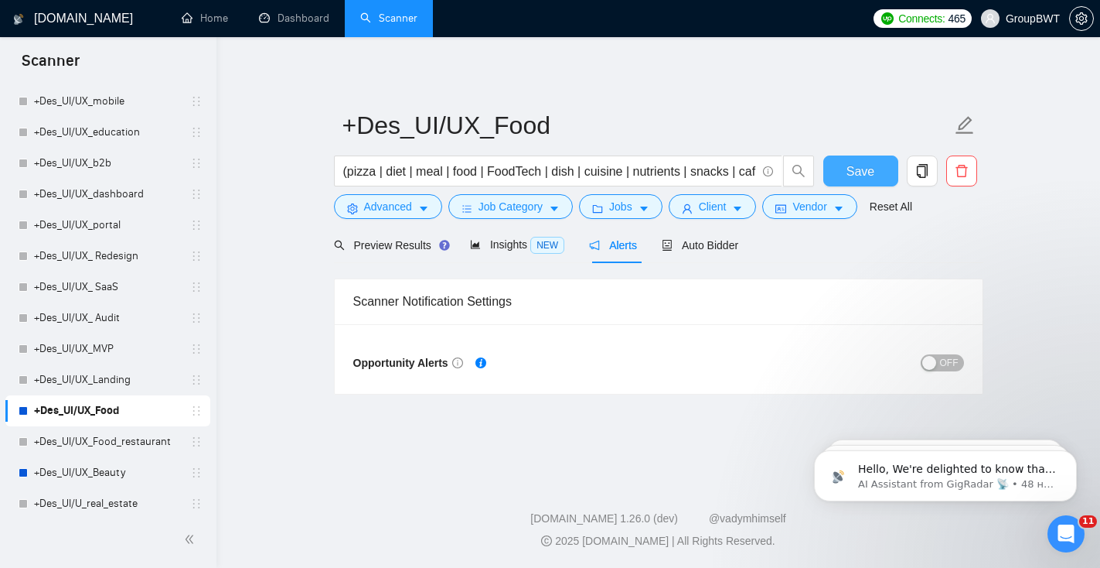
click at [871, 179] on span "Save" at bounding box center [861, 171] width 28 height 19
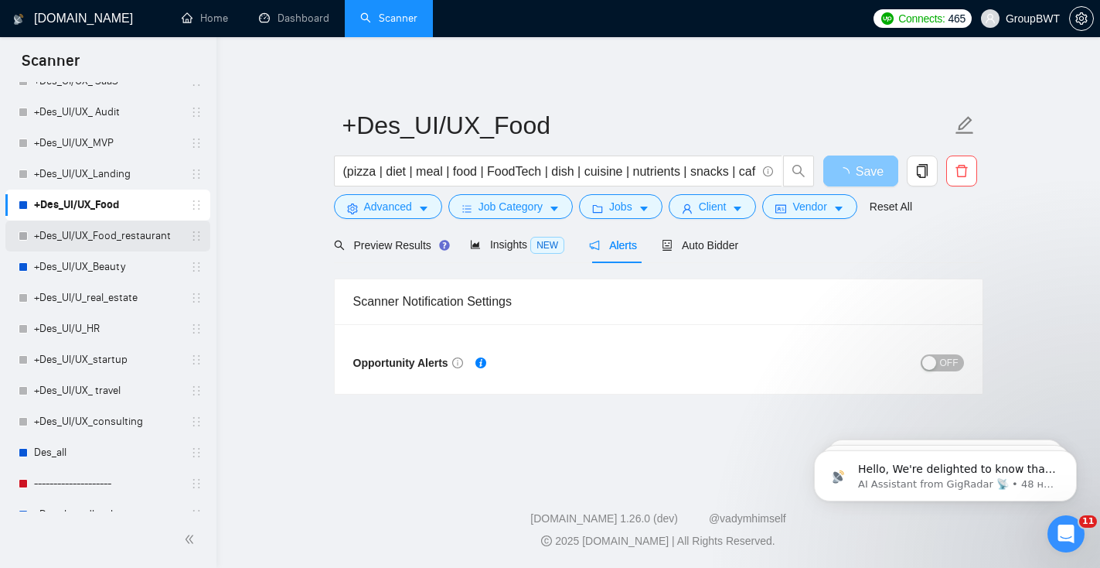
scroll to position [711, 0]
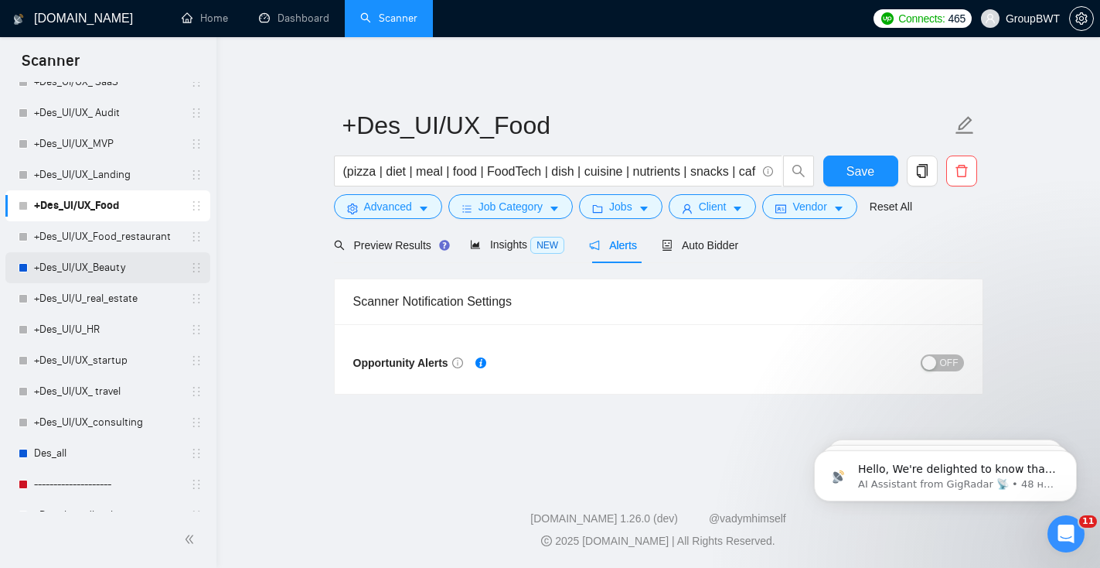
click at [131, 266] on link "+Des_UI/UX_Beauty" at bounding box center [107, 267] width 147 height 31
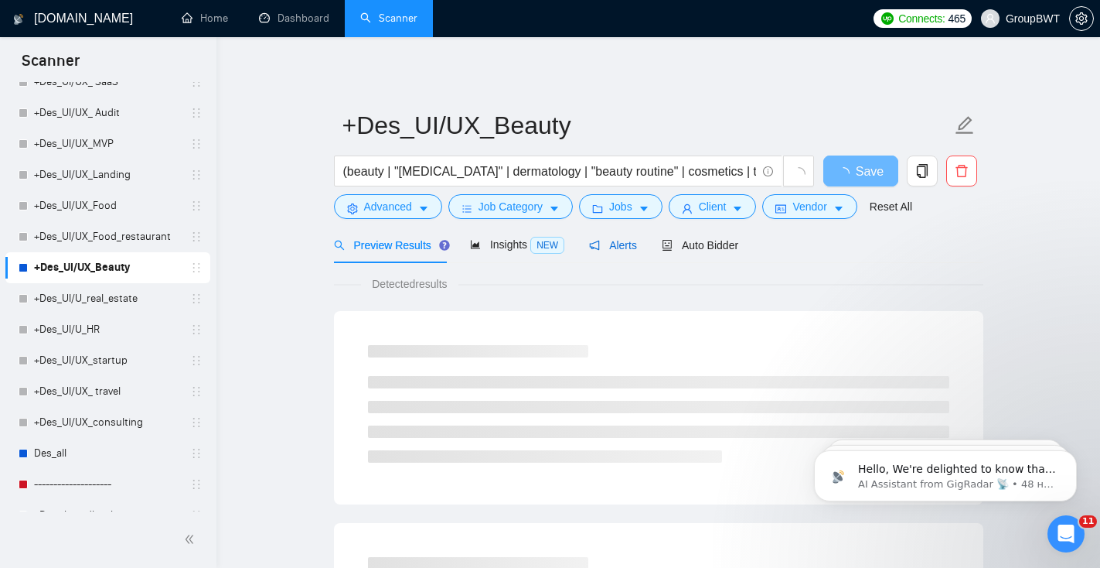
click at [631, 245] on span "Alerts" at bounding box center [613, 245] width 48 height 12
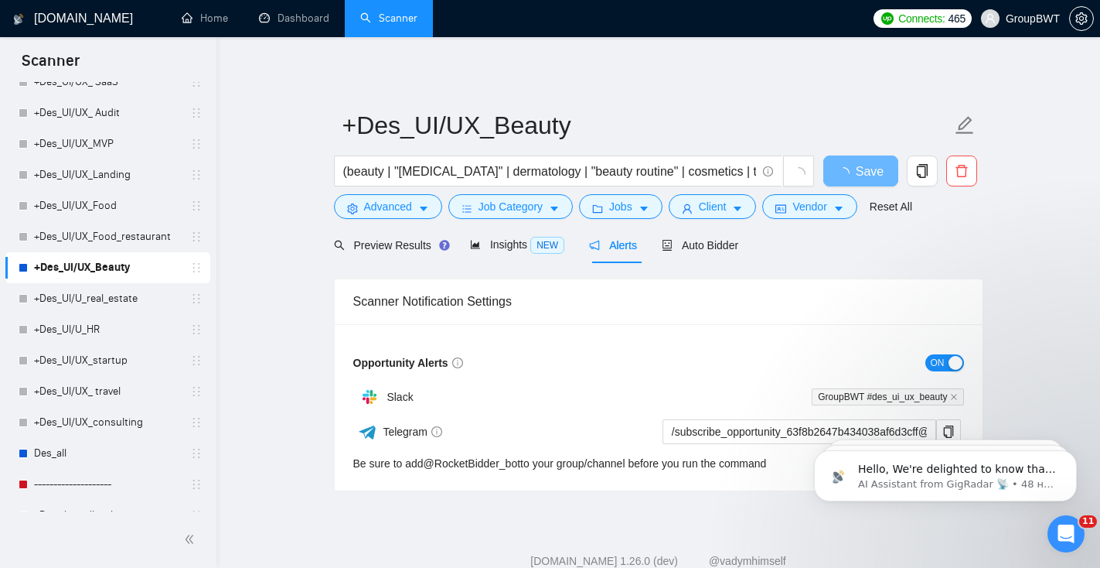
scroll to position [42, 0]
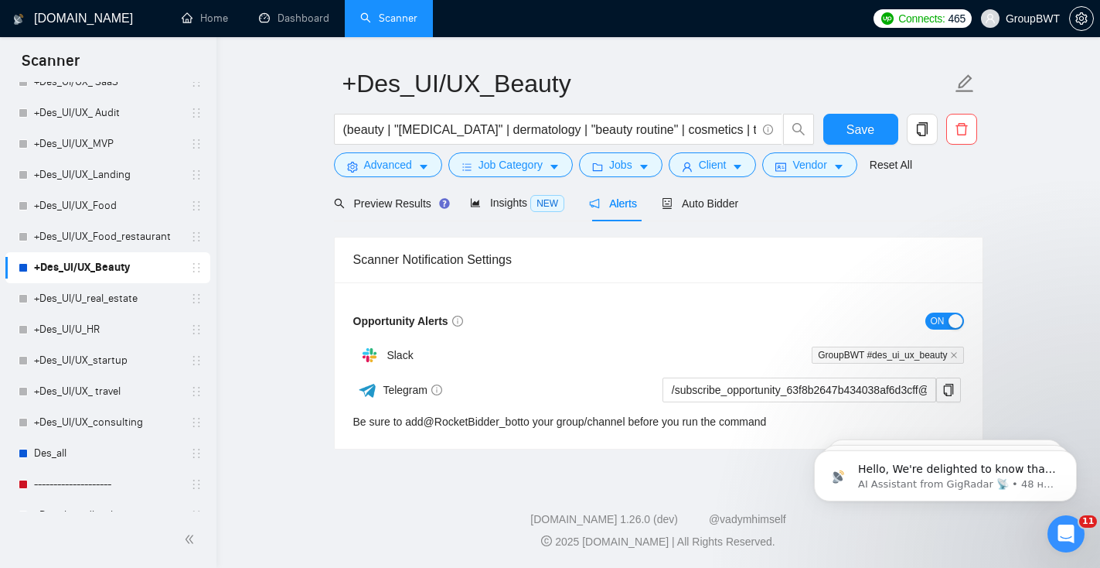
click at [956, 322] on div "button" at bounding box center [956, 321] width 14 height 14
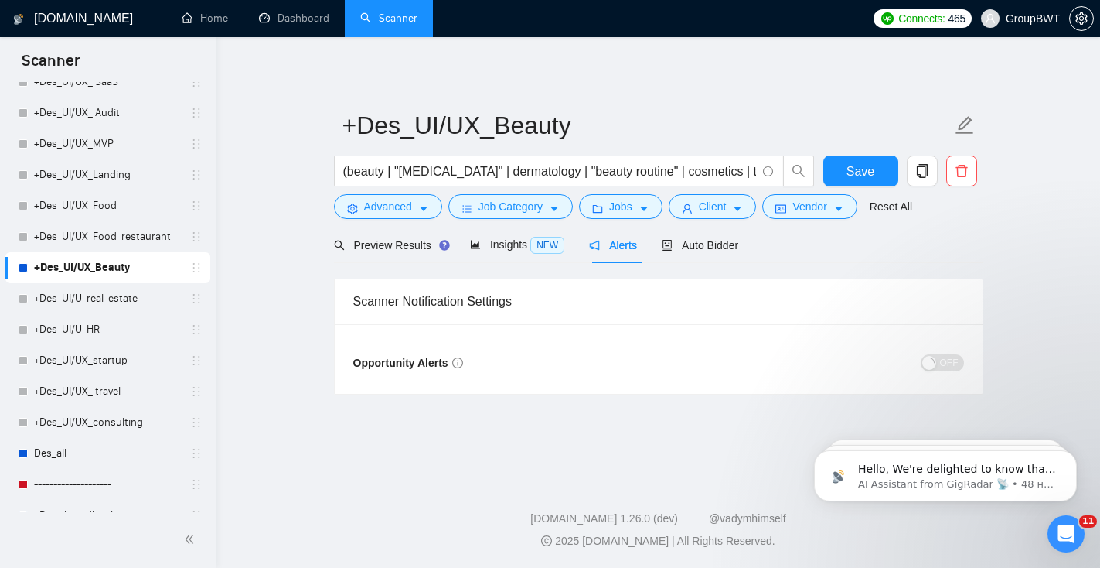
scroll to position [0, 0]
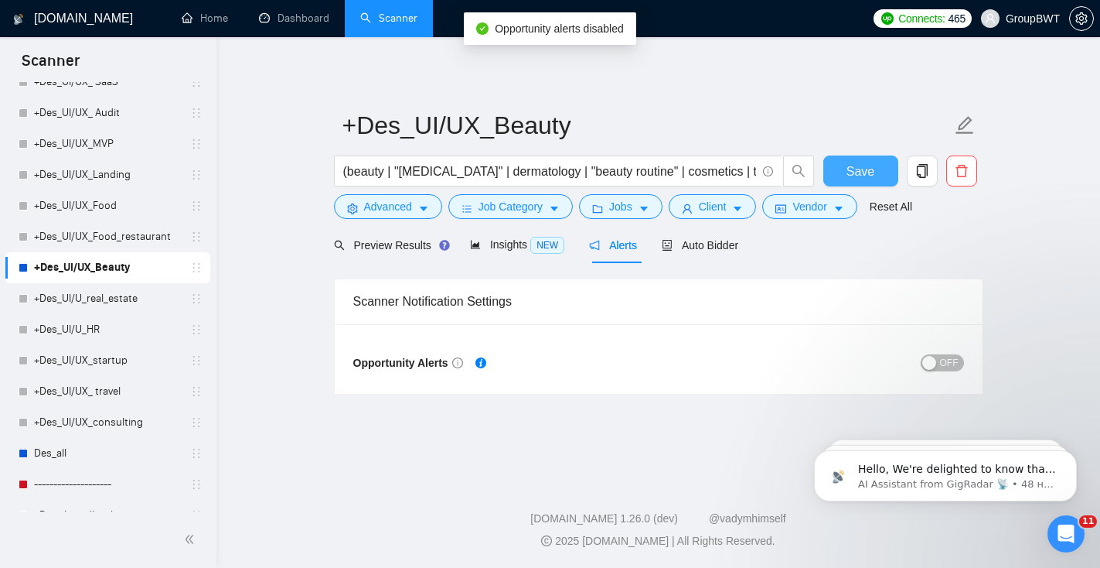
click at [864, 175] on span "Save" at bounding box center [861, 171] width 28 height 19
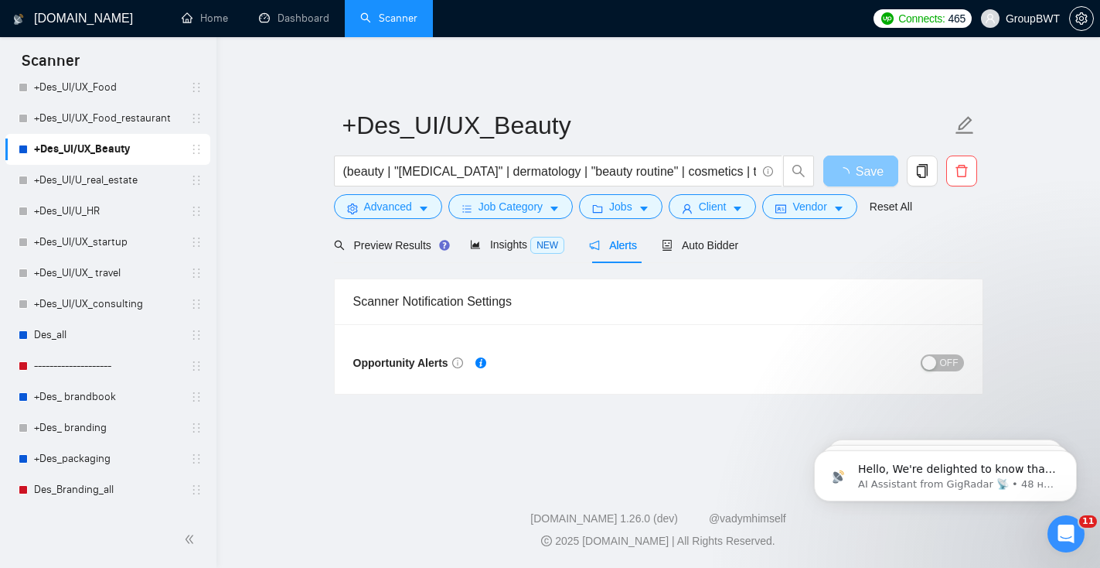
scroll to position [819, 0]
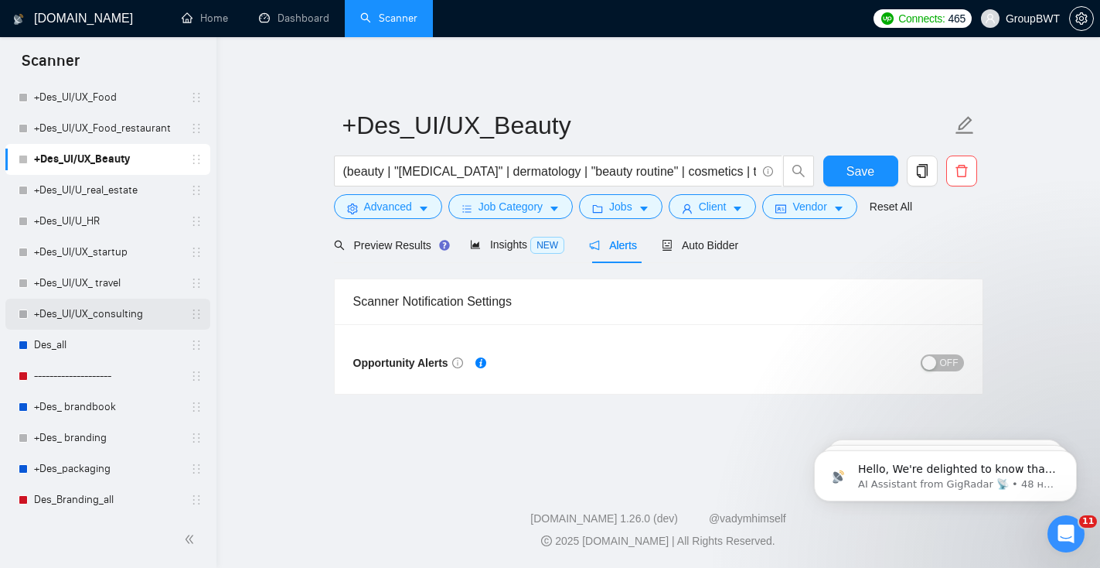
click at [86, 326] on link "+Des_UI/UX_consulting" at bounding box center [107, 313] width 147 height 31
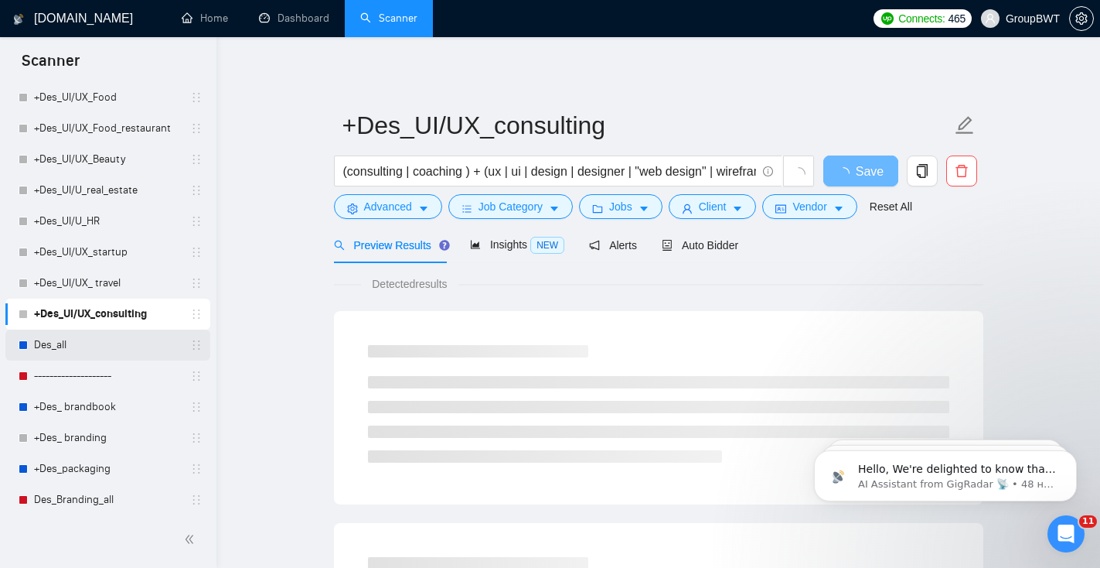
click at [89, 343] on link "Des_all" at bounding box center [107, 344] width 147 height 31
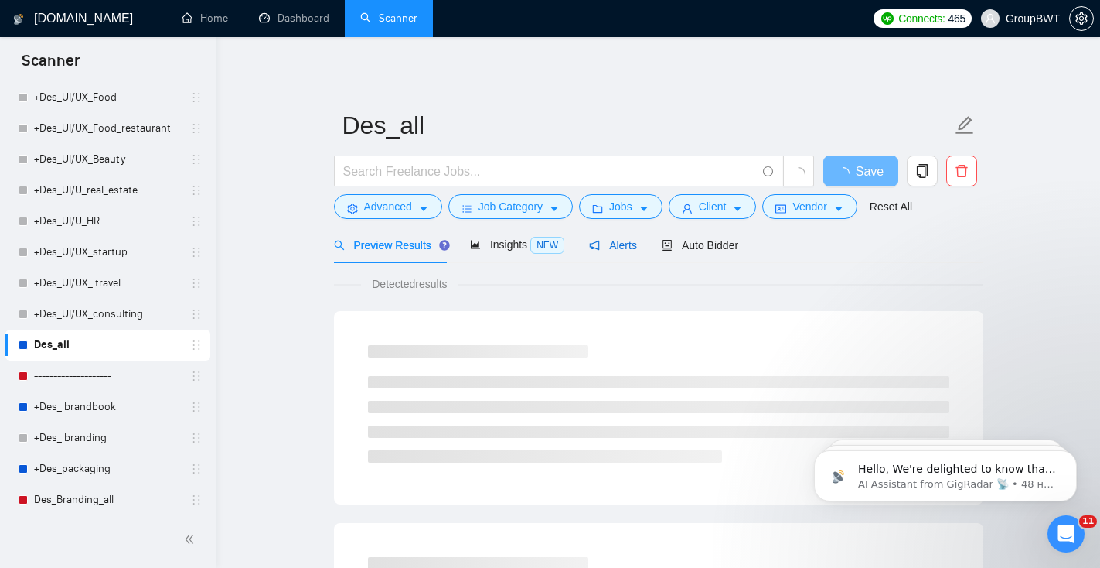
click at [624, 244] on span "Alerts" at bounding box center [613, 245] width 48 height 12
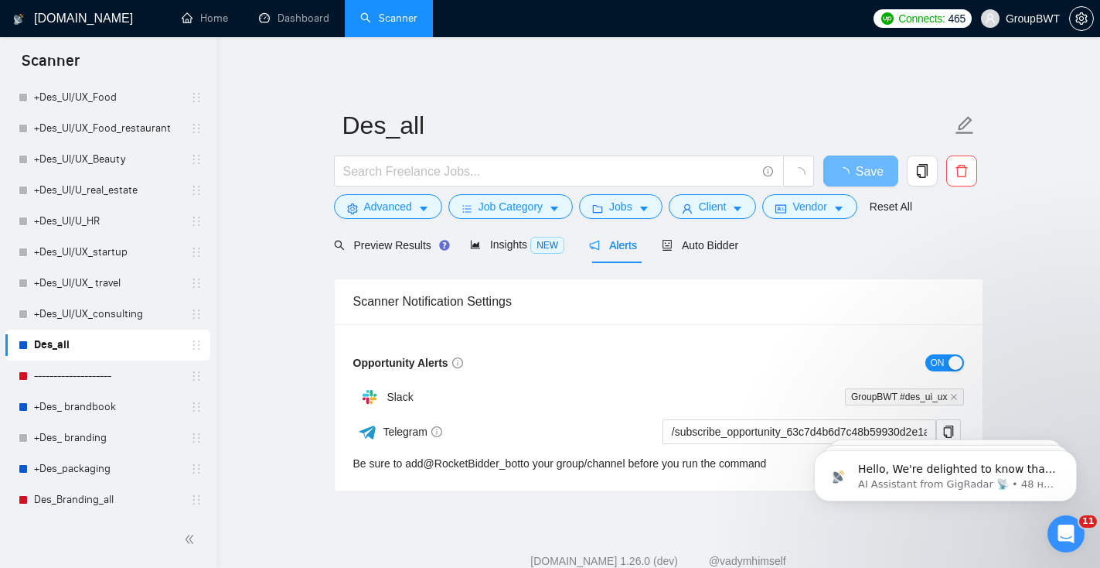
click at [937, 358] on span "ON" at bounding box center [938, 362] width 14 height 17
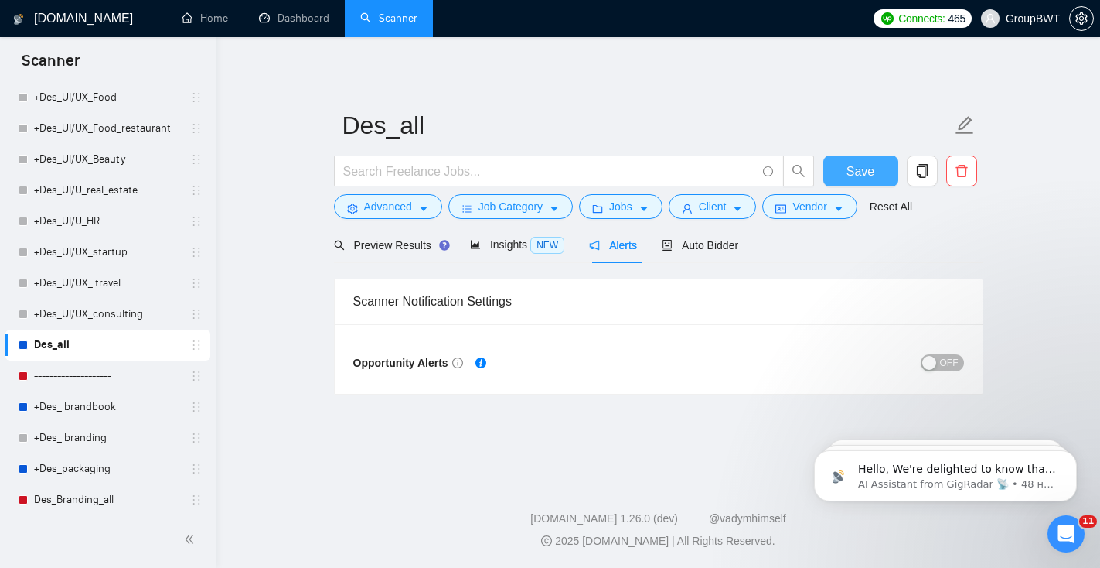
click at [867, 176] on span "Save" at bounding box center [861, 171] width 28 height 19
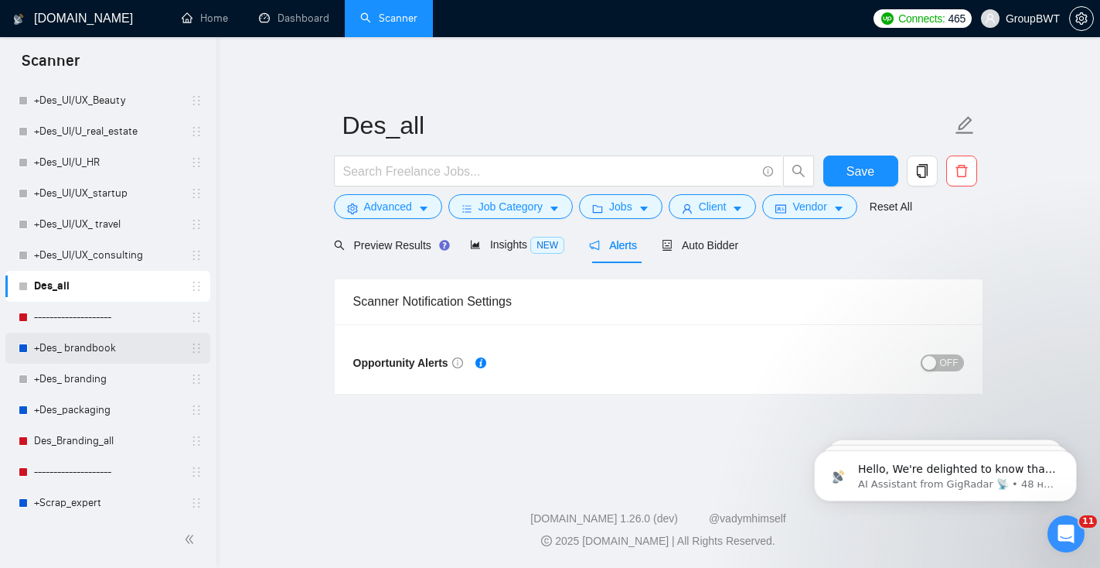
click at [130, 346] on link "+Des_ brandbook" at bounding box center [107, 347] width 147 height 31
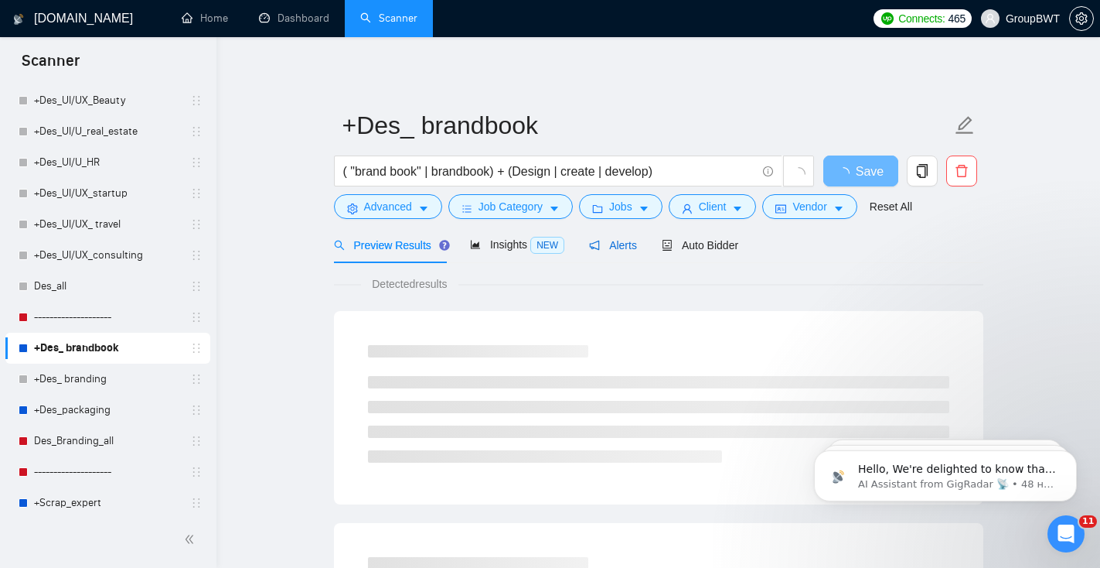
click at [623, 246] on span "Alerts" at bounding box center [613, 245] width 48 height 12
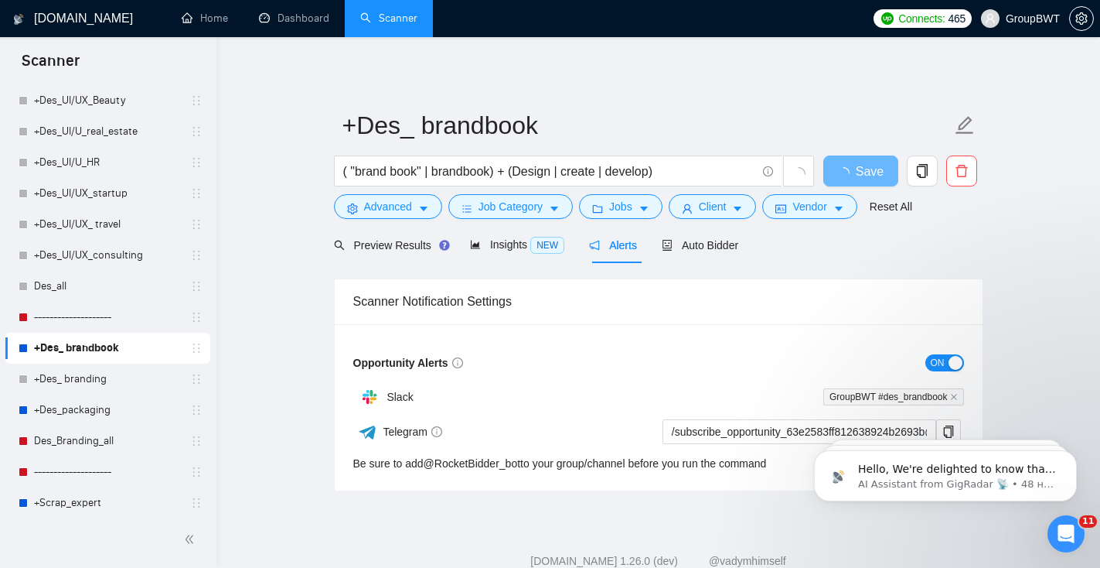
click at [946, 364] on button "ON" at bounding box center [945, 362] width 39 height 17
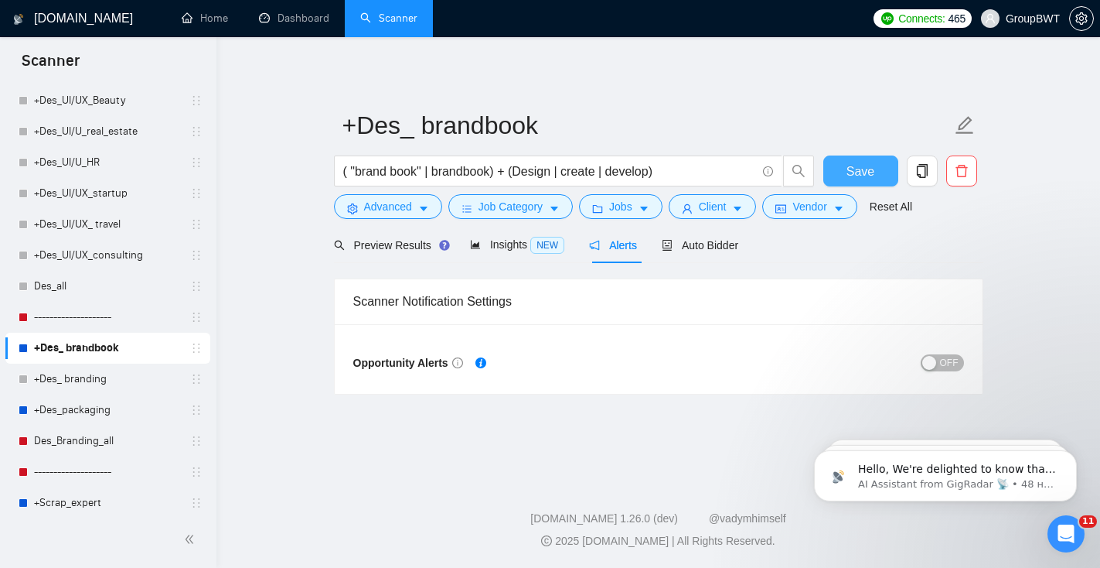
click at [854, 179] on span "Save" at bounding box center [861, 171] width 28 height 19
click at [118, 411] on link "+Des_packaging" at bounding box center [107, 409] width 147 height 31
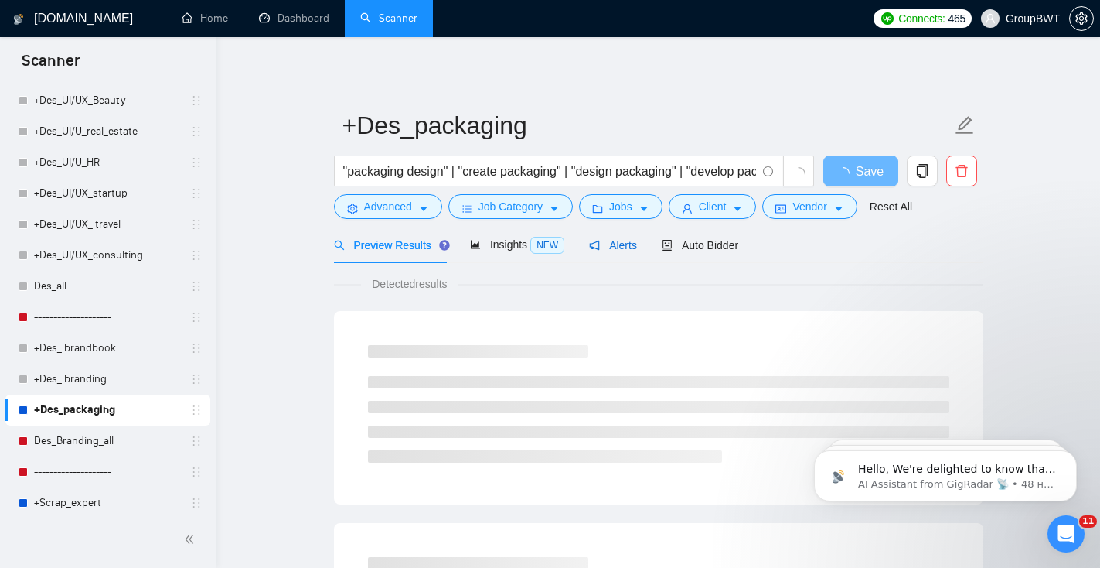
click at [628, 249] on span "Alerts" at bounding box center [613, 245] width 48 height 12
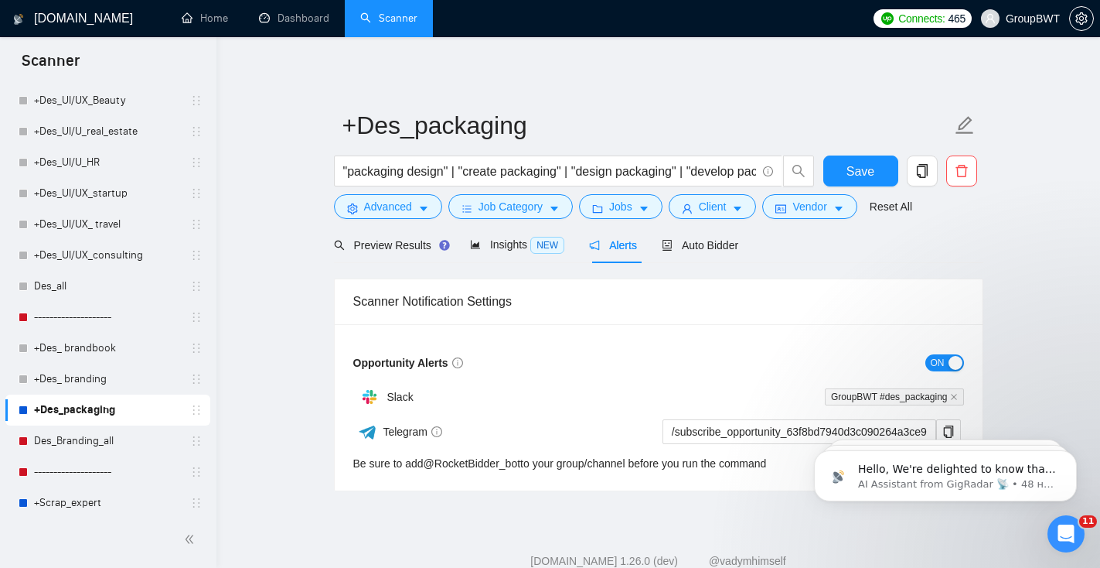
click at [949, 364] on div "button" at bounding box center [956, 363] width 14 height 14
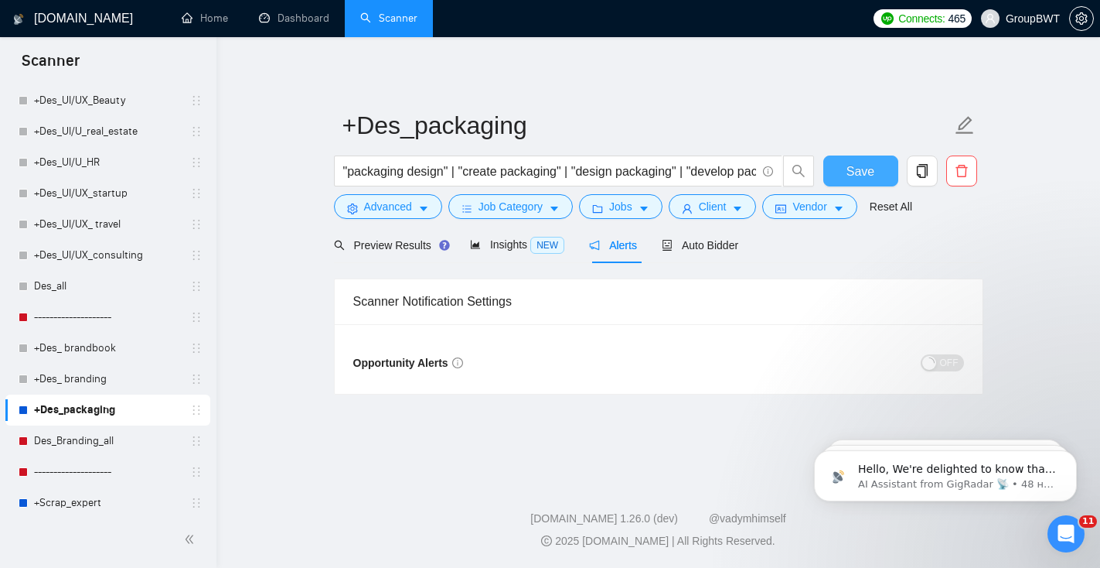
click at [859, 171] on span "Save" at bounding box center [861, 171] width 28 height 19
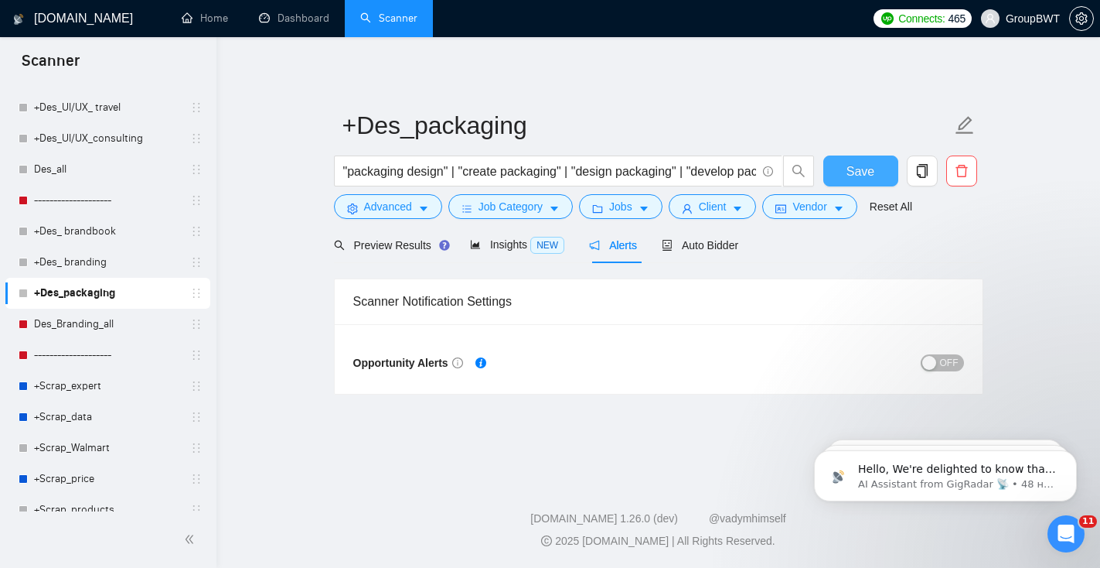
scroll to position [994, 0]
click at [101, 327] on link "Des_Branding_all" at bounding box center [107, 324] width 147 height 31
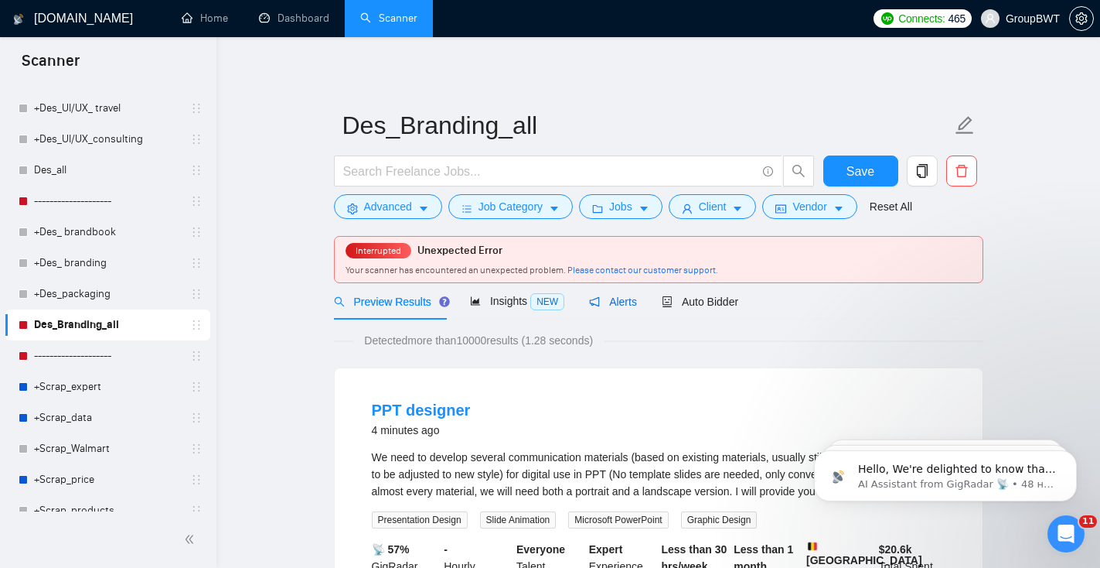
click at [626, 305] on span "Alerts" at bounding box center [613, 301] width 48 height 12
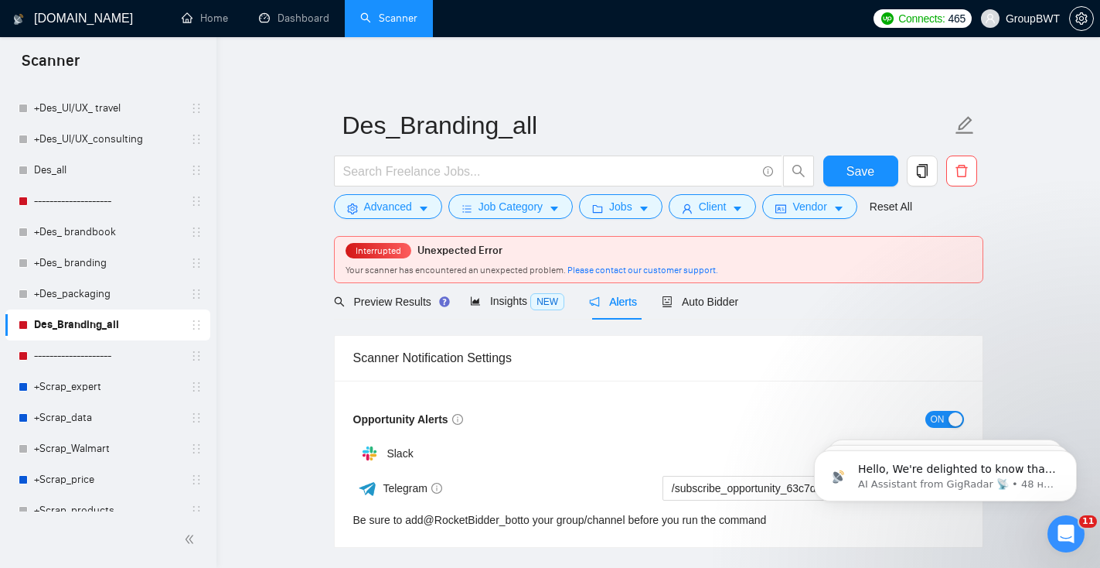
scroll to position [78, 0]
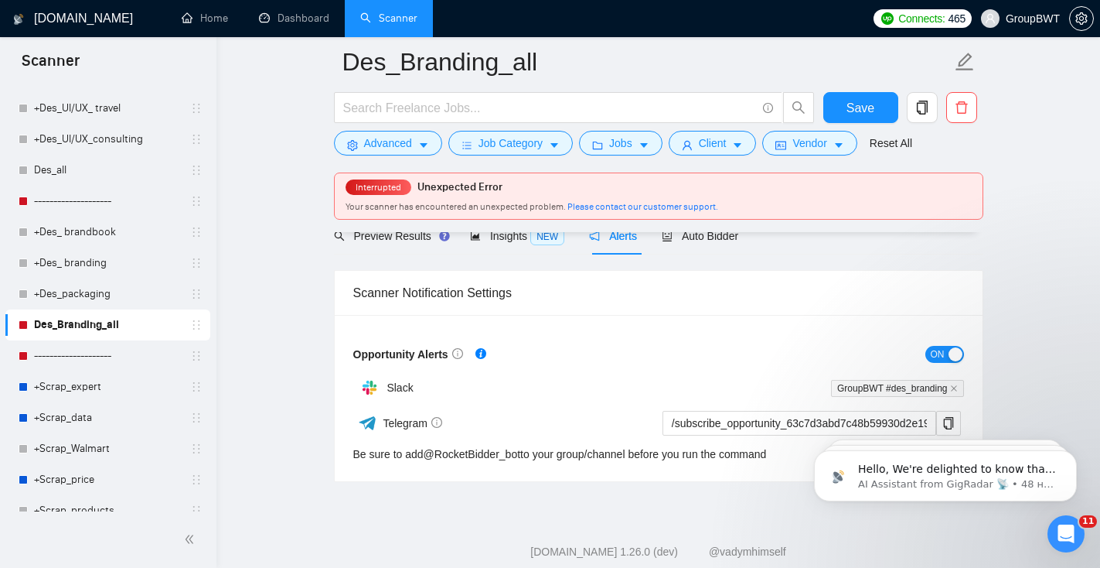
click at [950, 357] on div "button" at bounding box center [956, 354] width 14 height 14
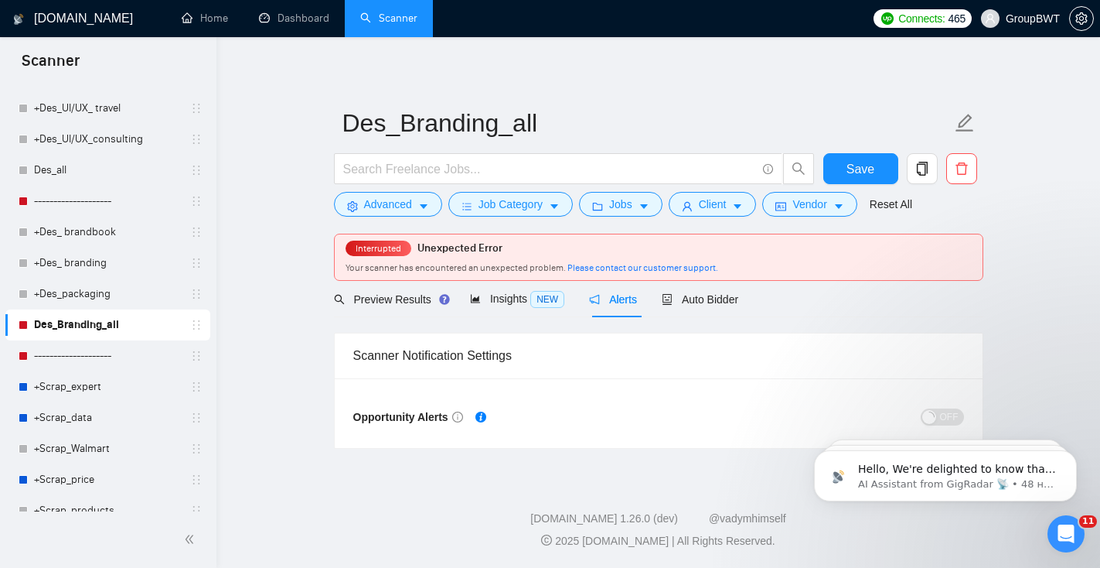
scroll to position [2, 0]
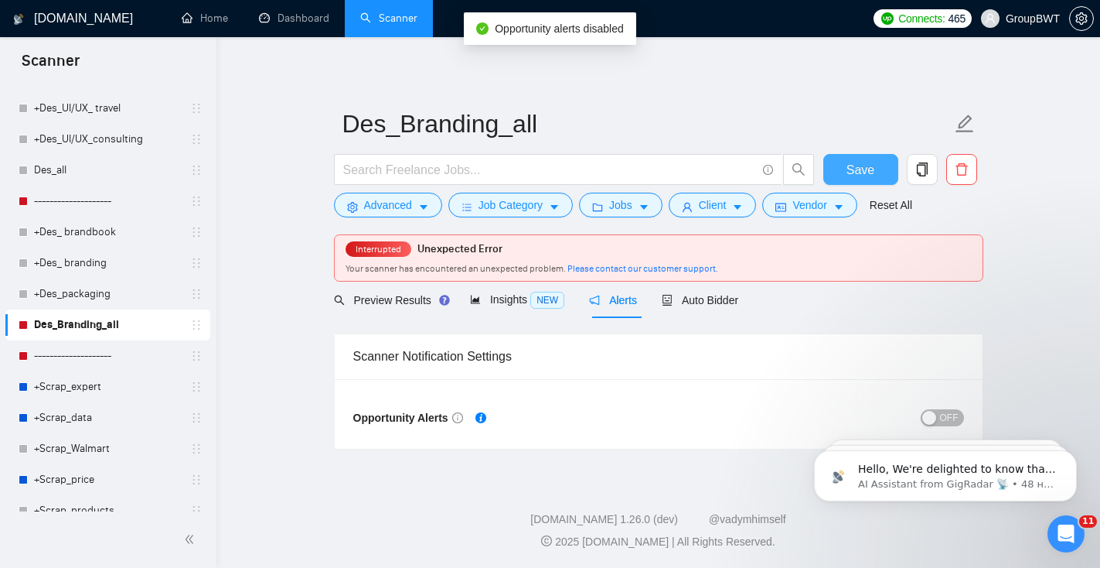
click at [857, 173] on span "Save" at bounding box center [861, 169] width 28 height 19
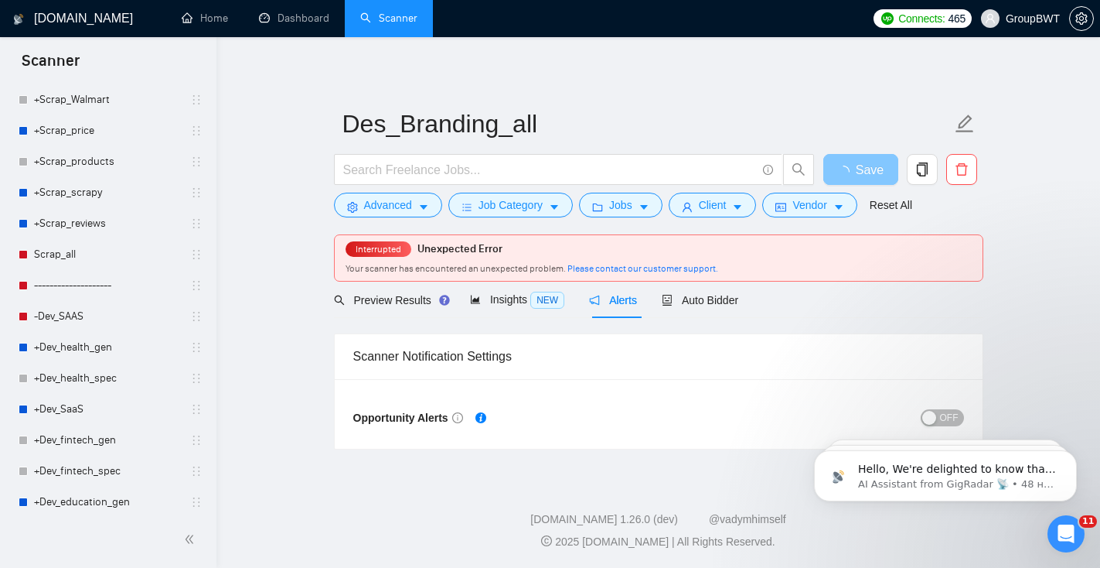
scroll to position [1454, 0]
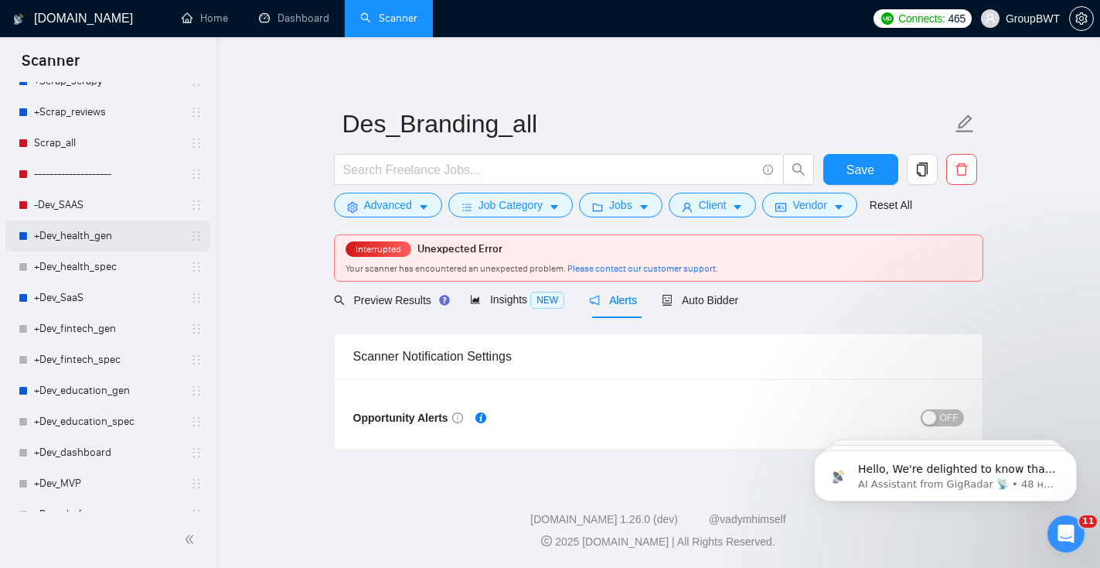
click at [128, 238] on link "+Dev_health_gen" at bounding box center [107, 235] width 147 height 31
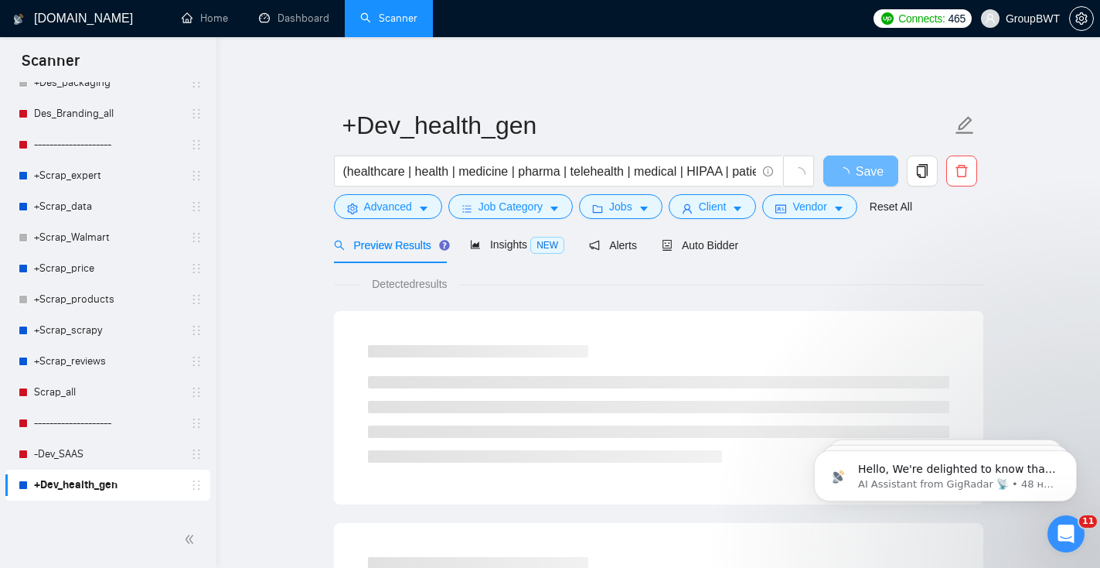
scroll to position [1195, 0]
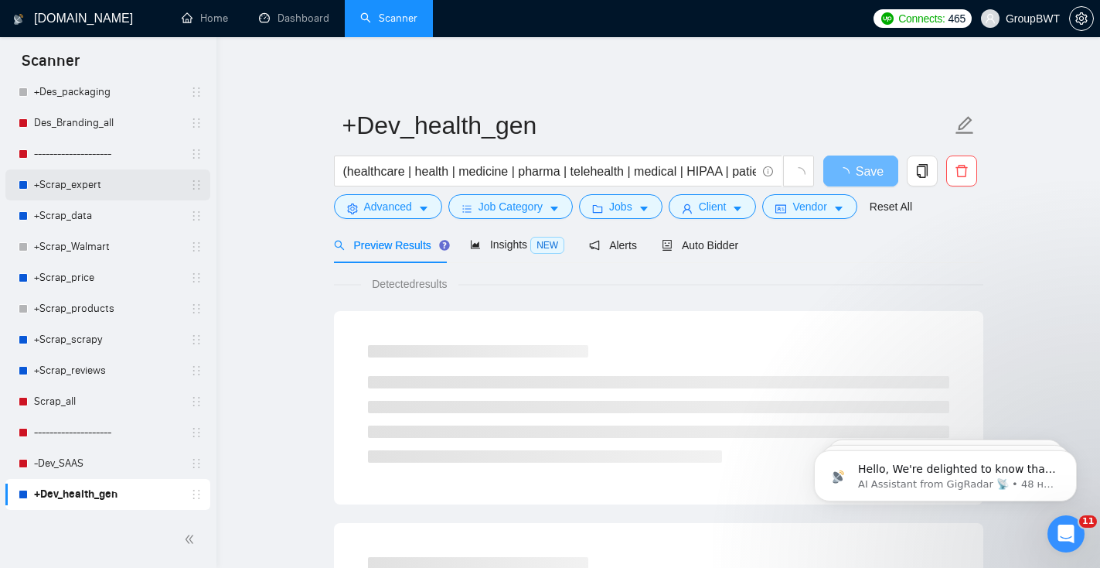
click at [124, 185] on link "+Scrap_expert" at bounding box center [107, 184] width 147 height 31
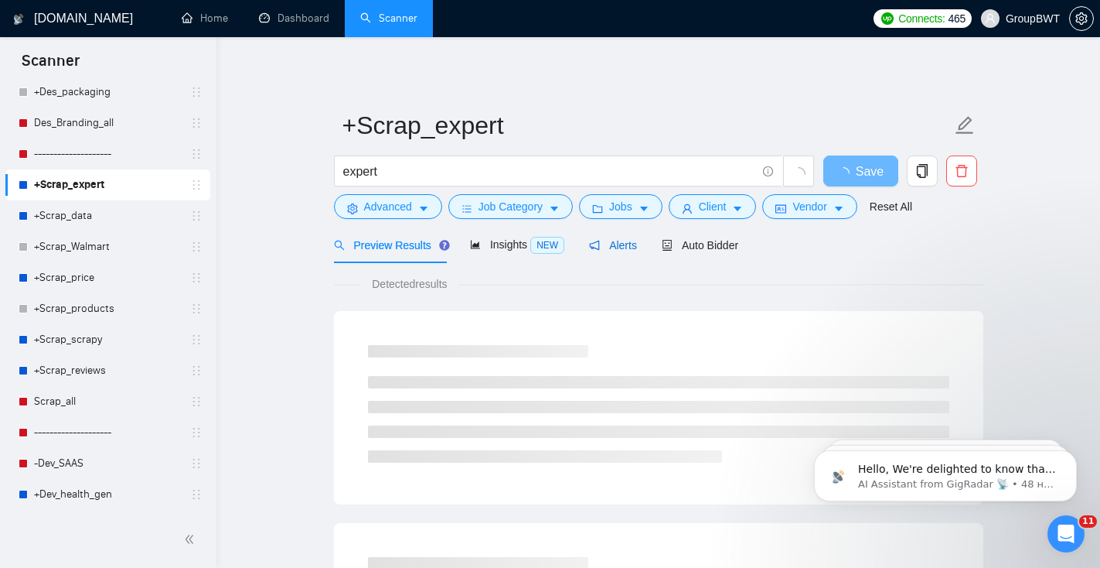
click at [619, 245] on span "Alerts" at bounding box center [613, 245] width 48 height 12
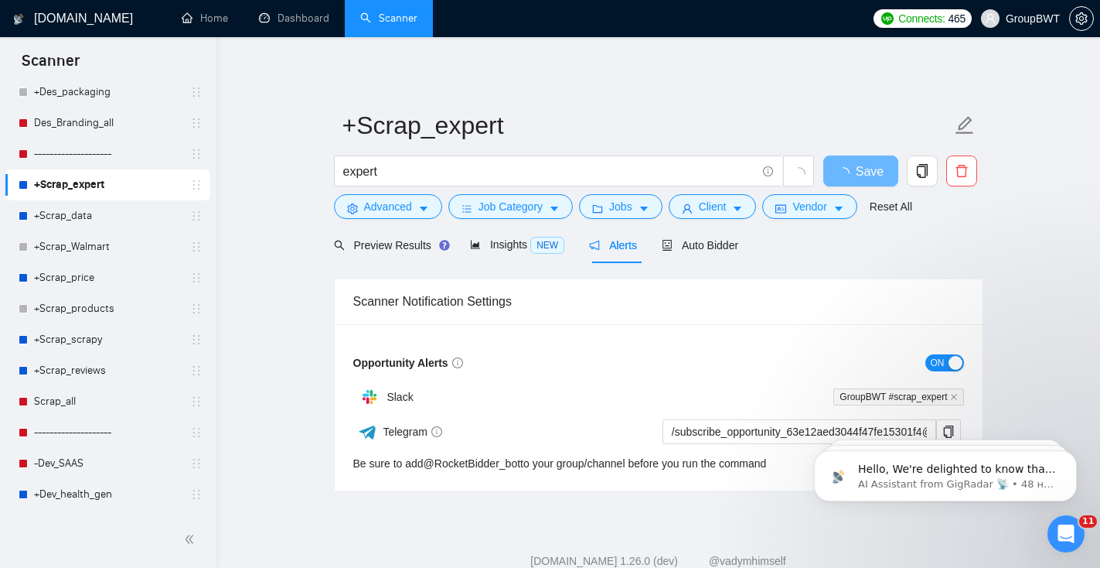
click at [953, 364] on div "button" at bounding box center [956, 363] width 14 height 14
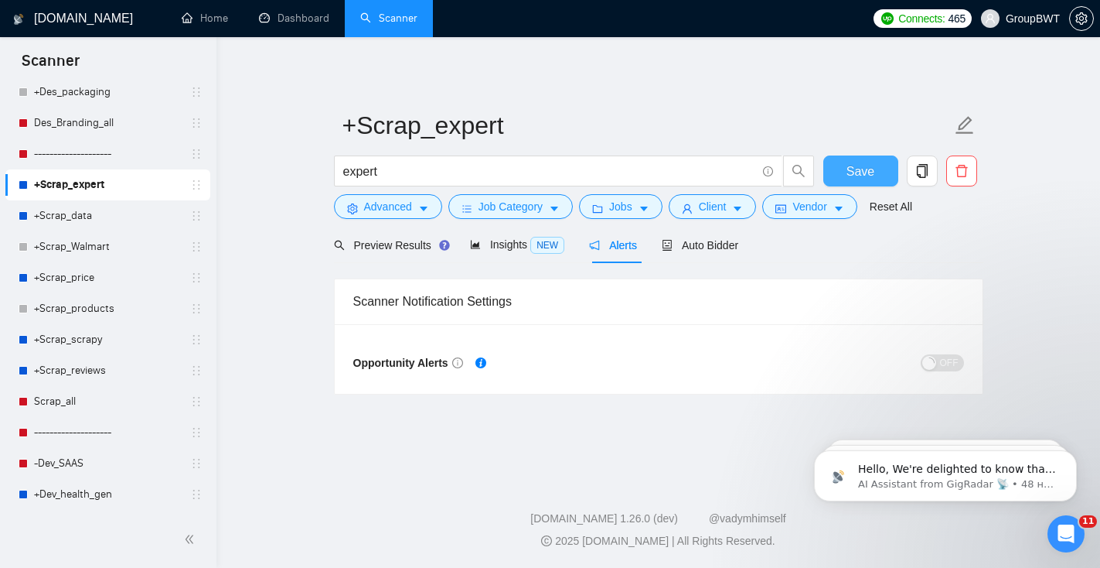
click at [849, 169] on span "Save" at bounding box center [861, 171] width 28 height 19
click at [94, 271] on link "+Scrap_price" at bounding box center [107, 277] width 147 height 31
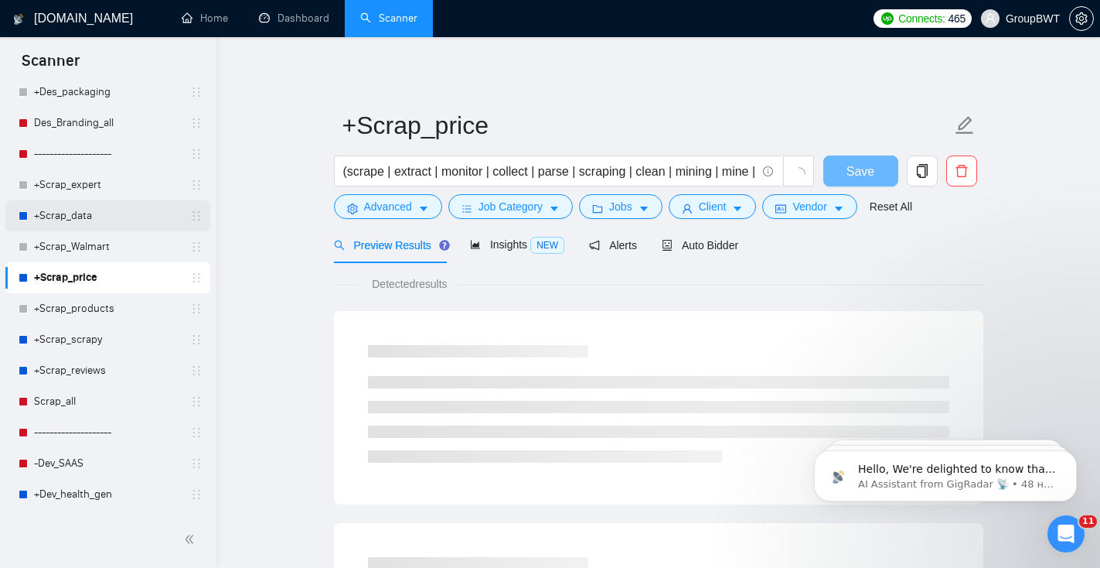
click at [95, 218] on link "+Scrap_data" at bounding box center [107, 215] width 147 height 31
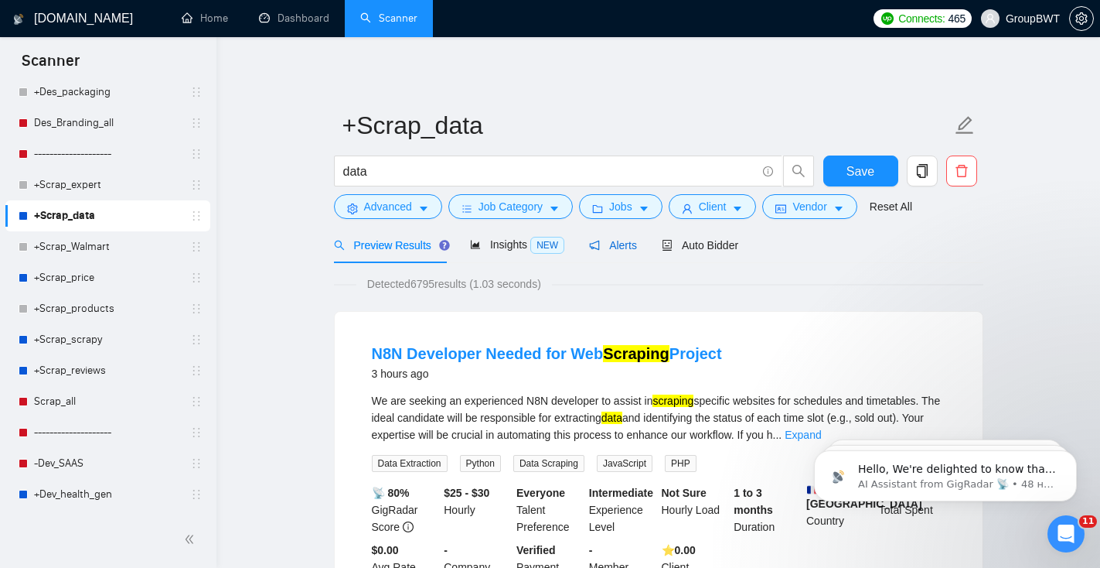
click at [628, 246] on span "Alerts" at bounding box center [613, 245] width 48 height 12
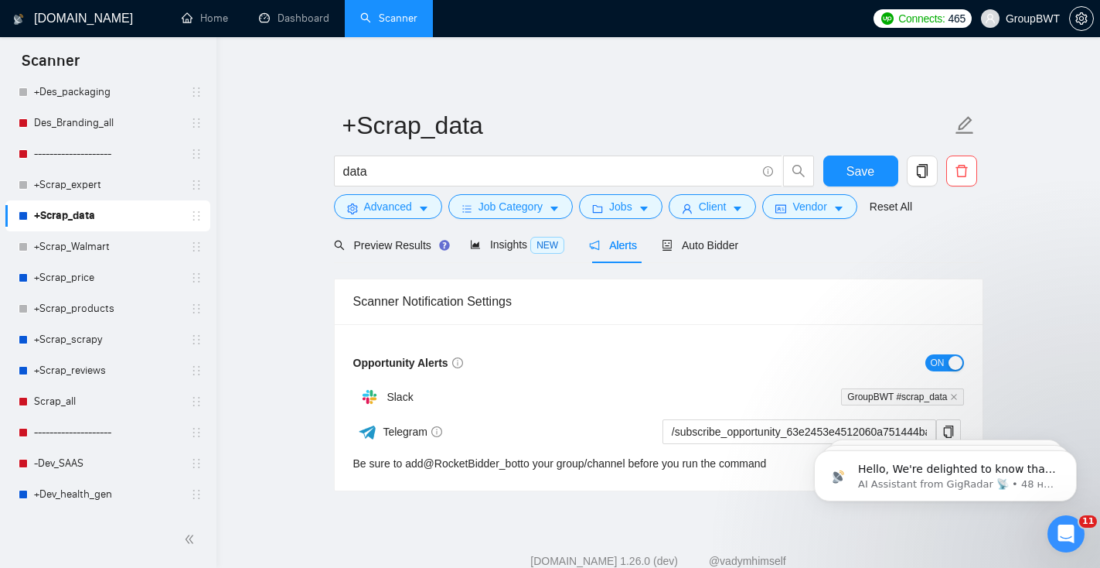
click at [955, 360] on div "button" at bounding box center [956, 363] width 14 height 14
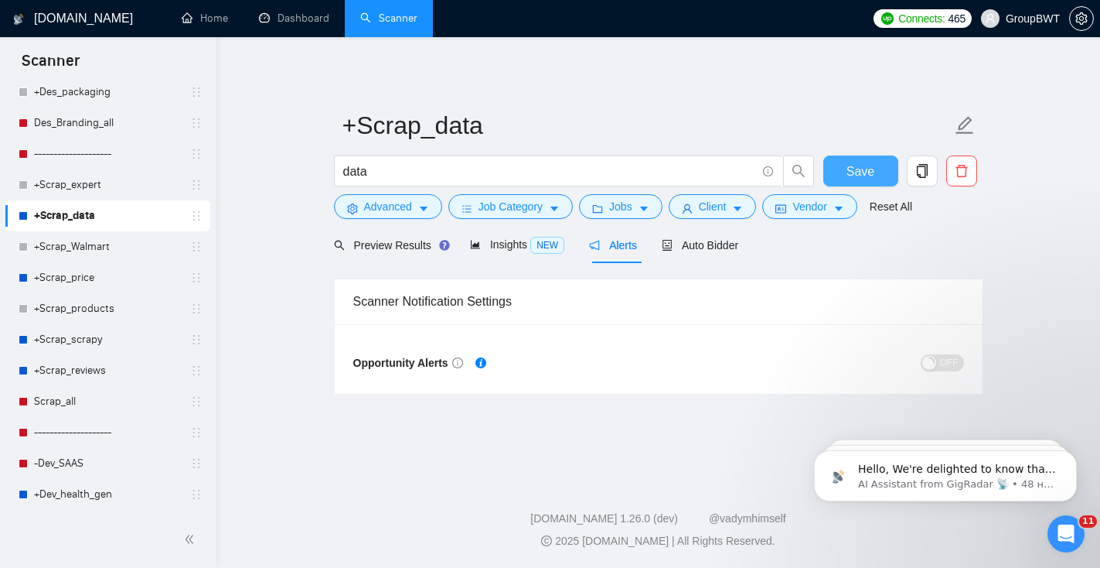
click at [861, 170] on span "Save" at bounding box center [861, 171] width 28 height 19
click at [115, 278] on link "+Scrap_price" at bounding box center [107, 277] width 147 height 31
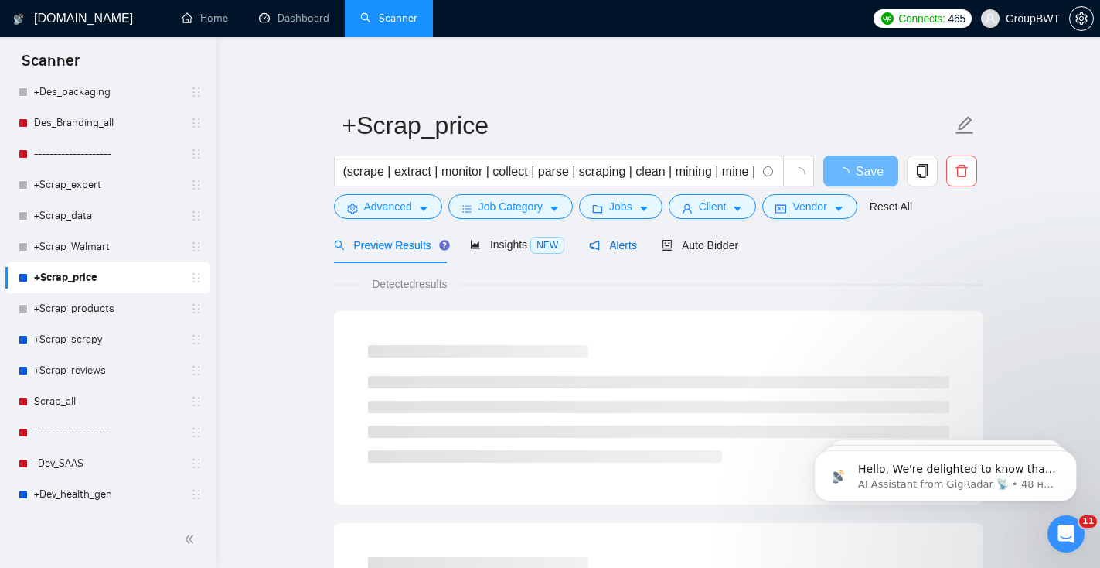
click at [632, 241] on span "Alerts" at bounding box center [613, 245] width 48 height 12
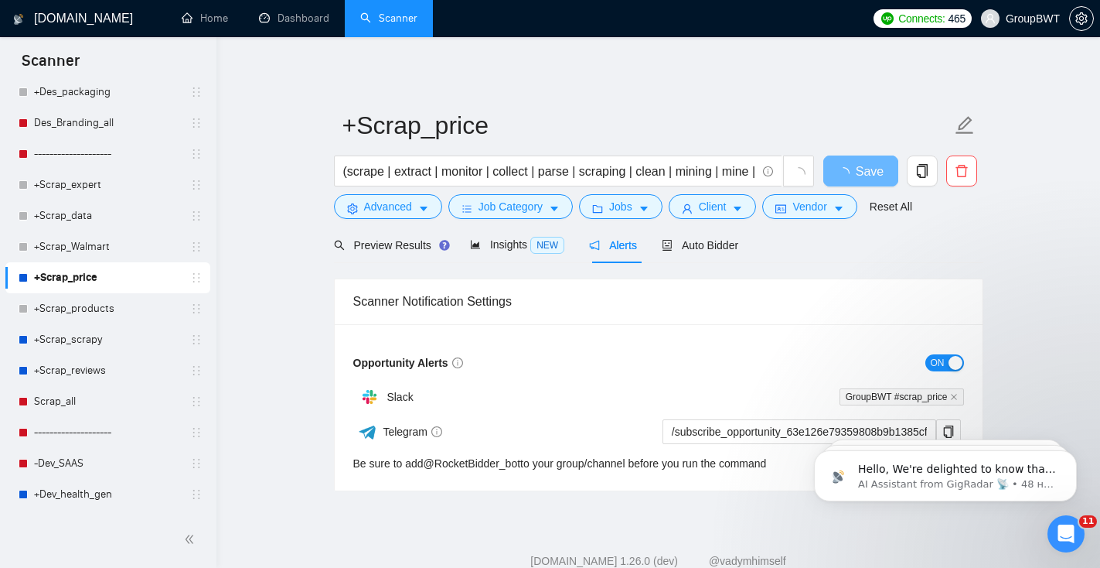
click at [949, 361] on div "button" at bounding box center [956, 363] width 14 height 14
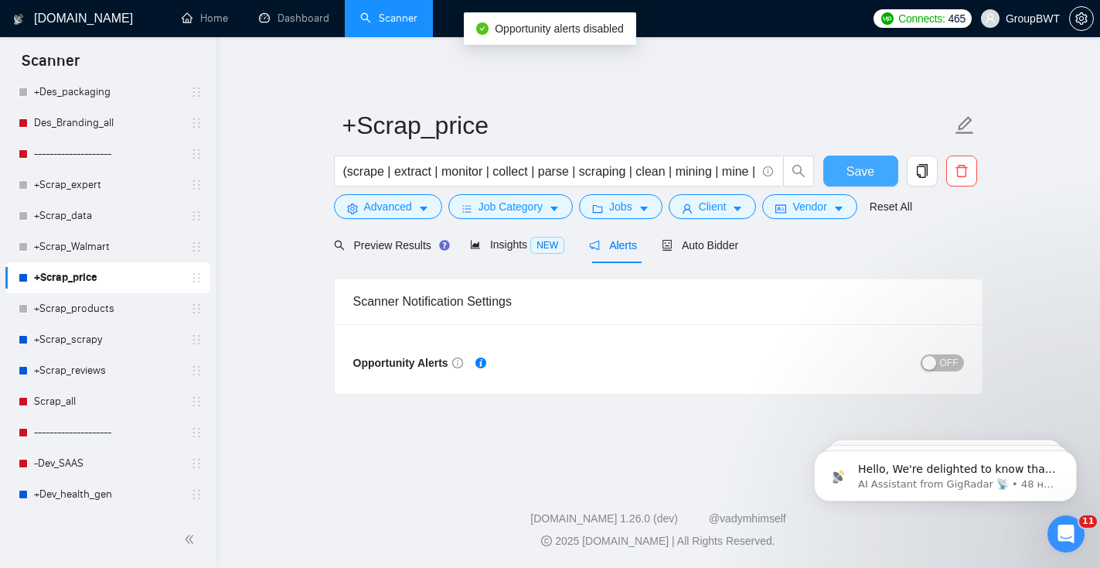
click at [856, 176] on span "Save" at bounding box center [861, 171] width 28 height 19
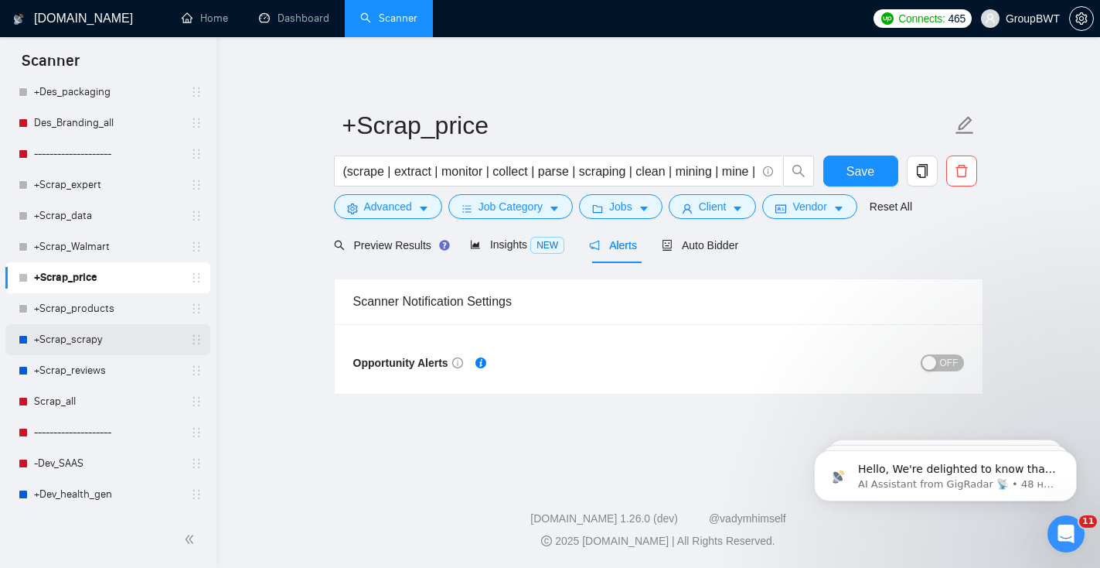
click at [84, 345] on link "+Scrap_scrapy" at bounding box center [107, 339] width 147 height 31
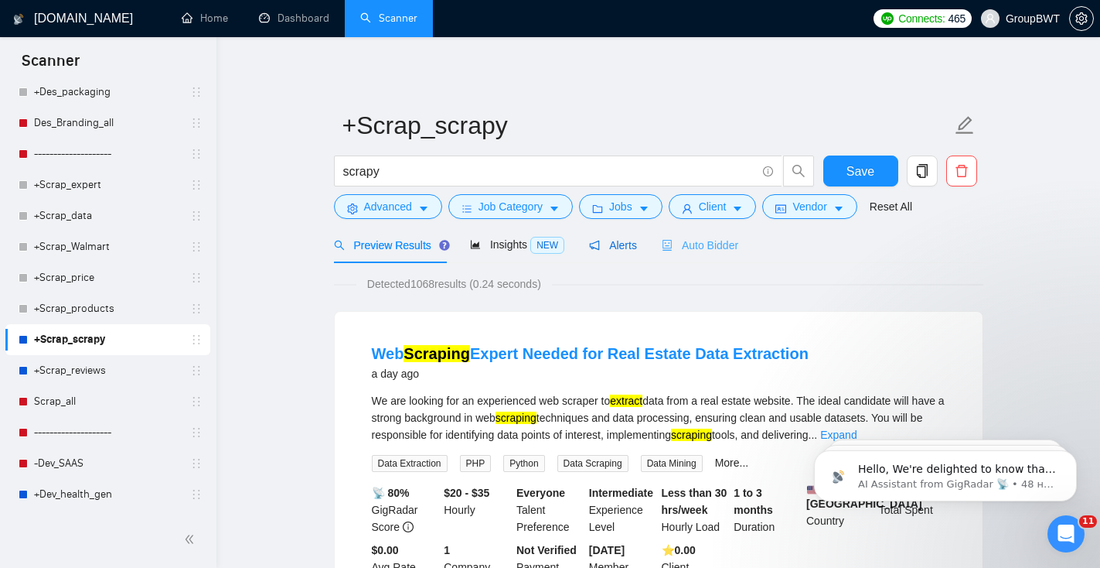
drag, startPoint x: 632, startPoint y: 244, endPoint x: 680, endPoint y: 254, distance: 49.7
click at [632, 244] on span "Alerts" at bounding box center [613, 245] width 48 height 12
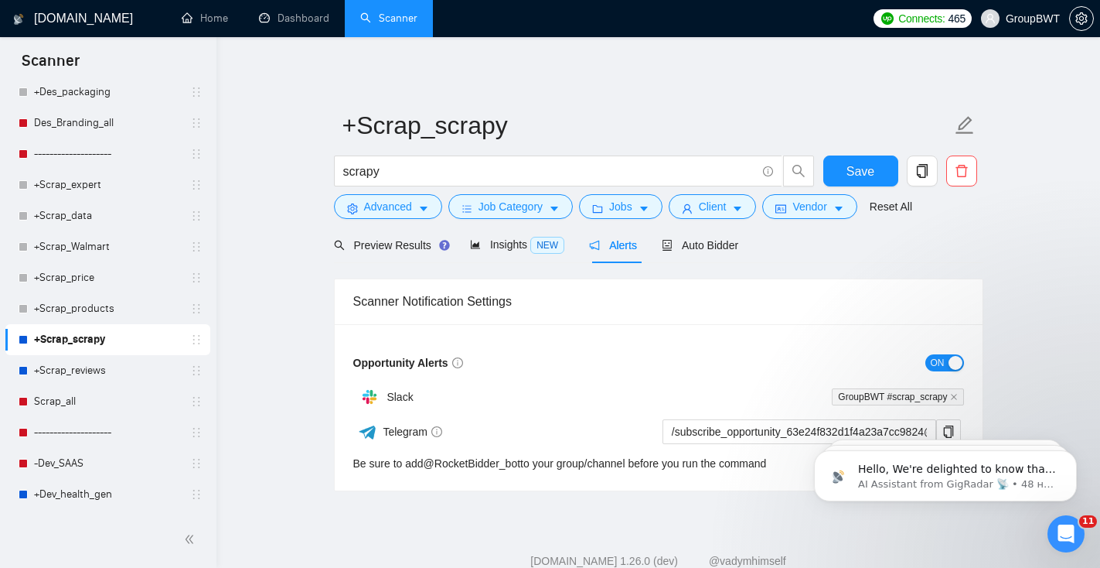
click at [939, 368] on span "ON" at bounding box center [938, 362] width 14 height 17
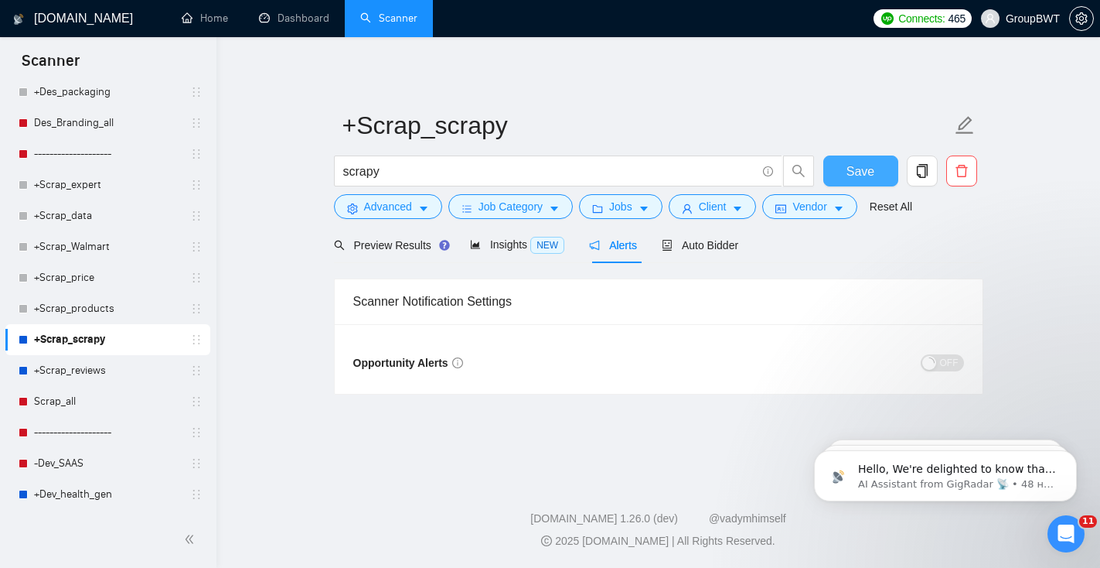
click at [868, 168] on span "Save" at bounding box center [861, 171] width 28 height 19
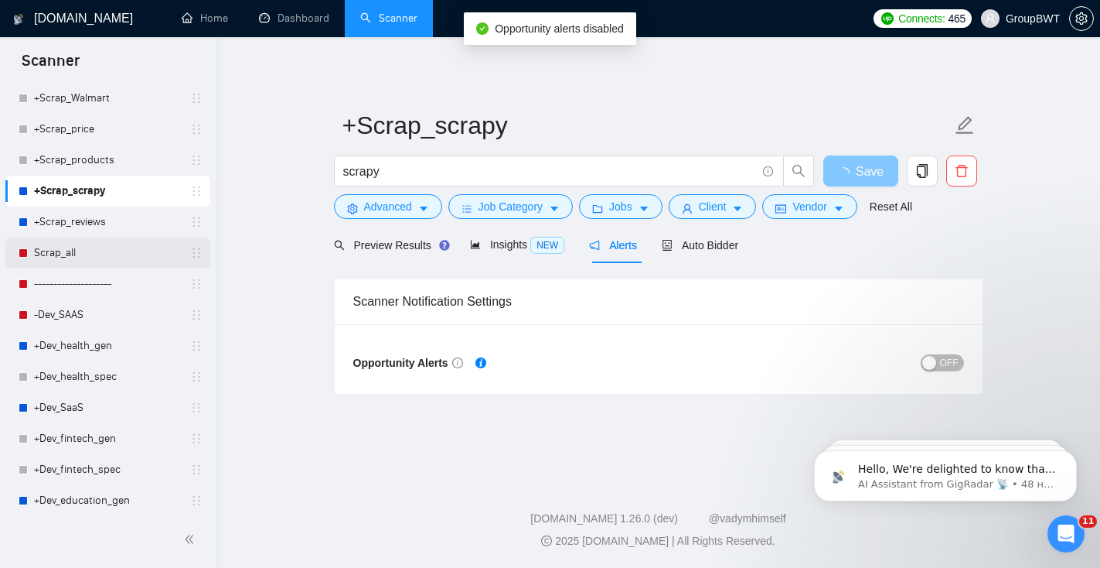
scroll to position [1344, 0]
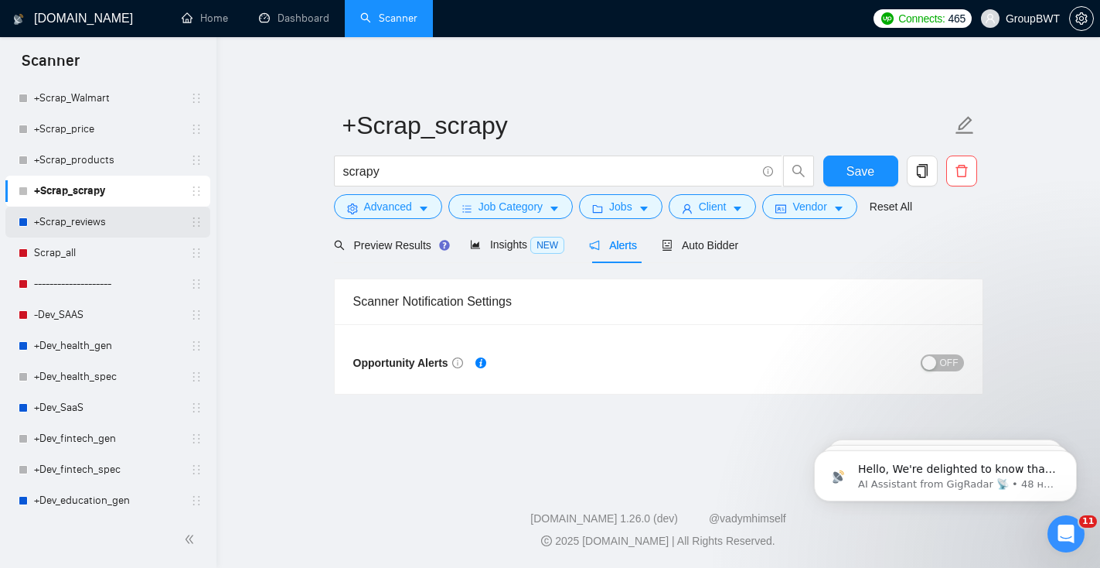
click at [130, 220] on link "+Scrap_reviews" at bounding box center [107, 221] width 147 height 31
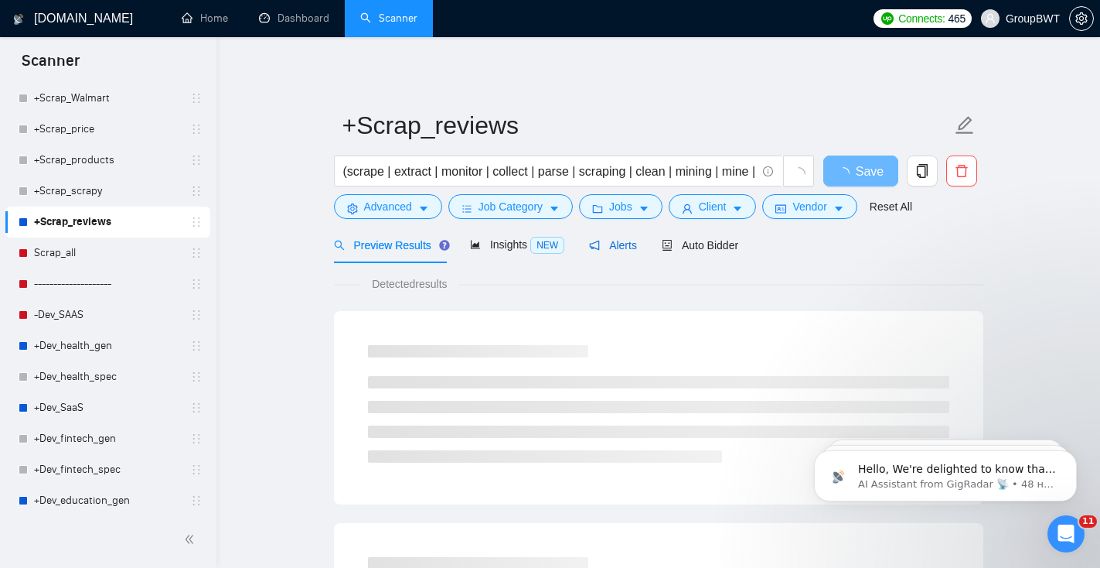
click at [637, 244] on span "Alerts" at bounding box center [613, 245] width 48 height 12
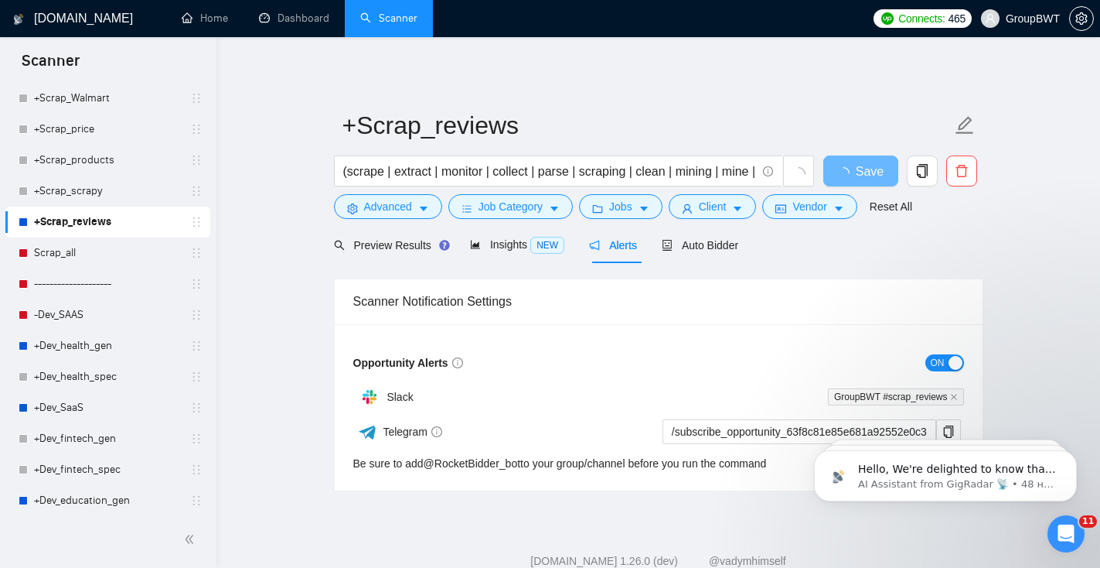
click at [950, 363] on div "button" at bounding box center [956, 363] width 14 height 14
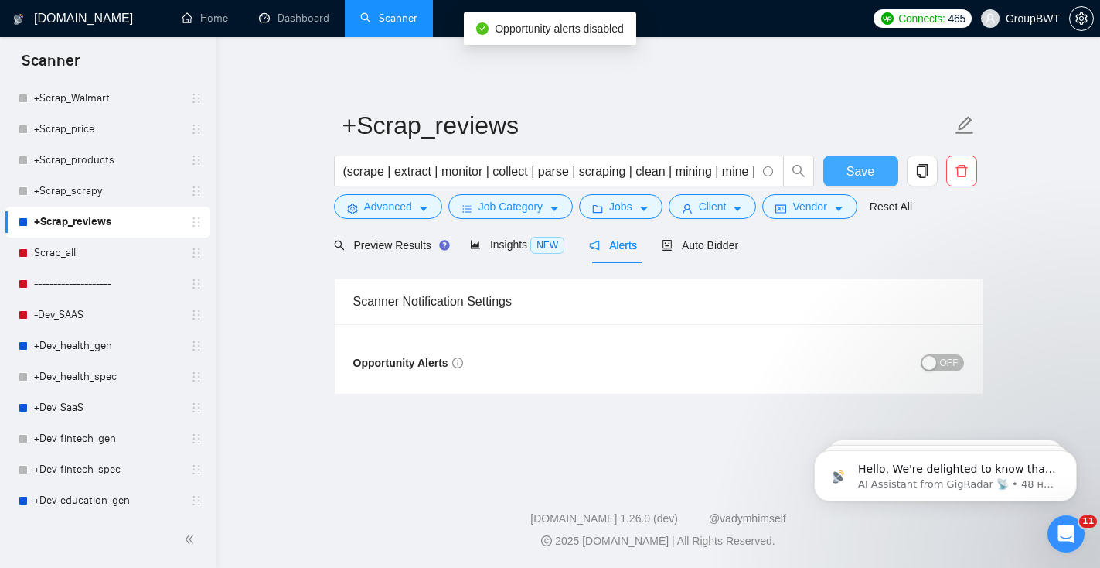
click at [850, 169] on span "Save" at bounding box center [861, 171] width 28 height 19
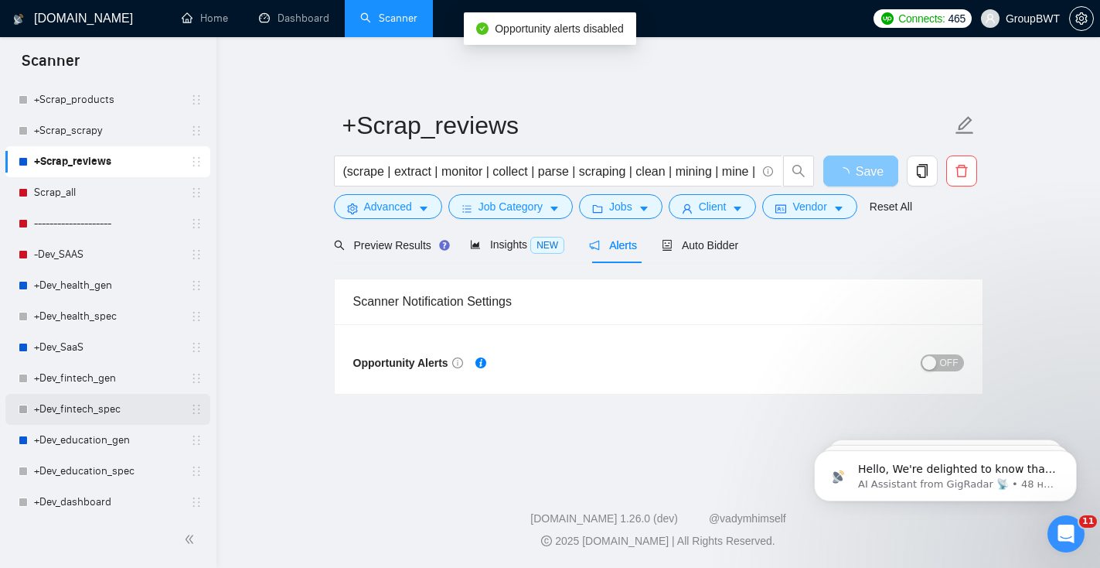
scroll to position [1403, 0]
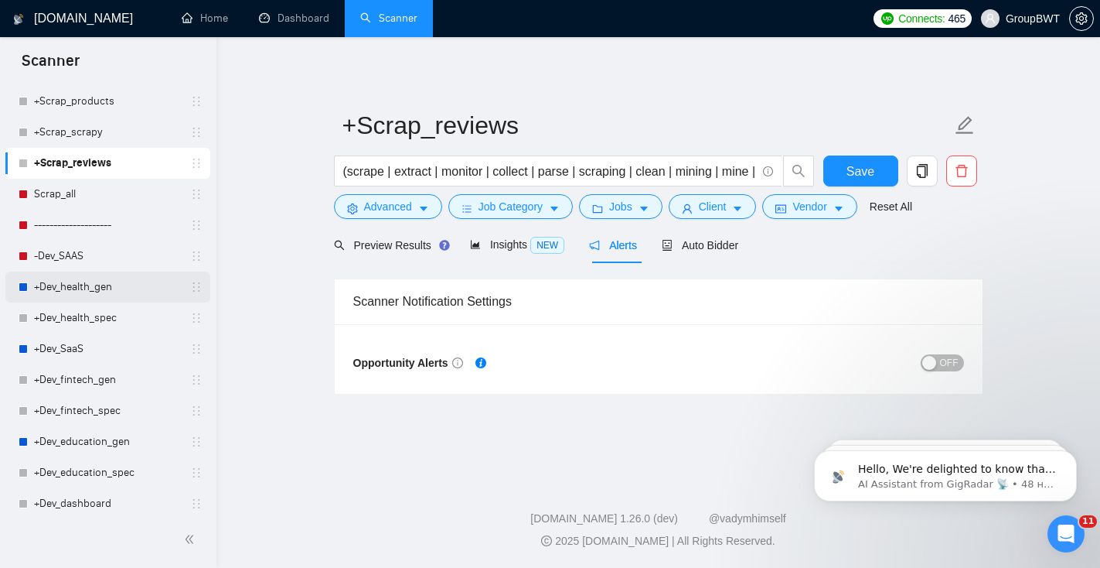
click at [121, 293] on link "+Dev_health_gen" at bounding box center [107, 286] width 147 height 31
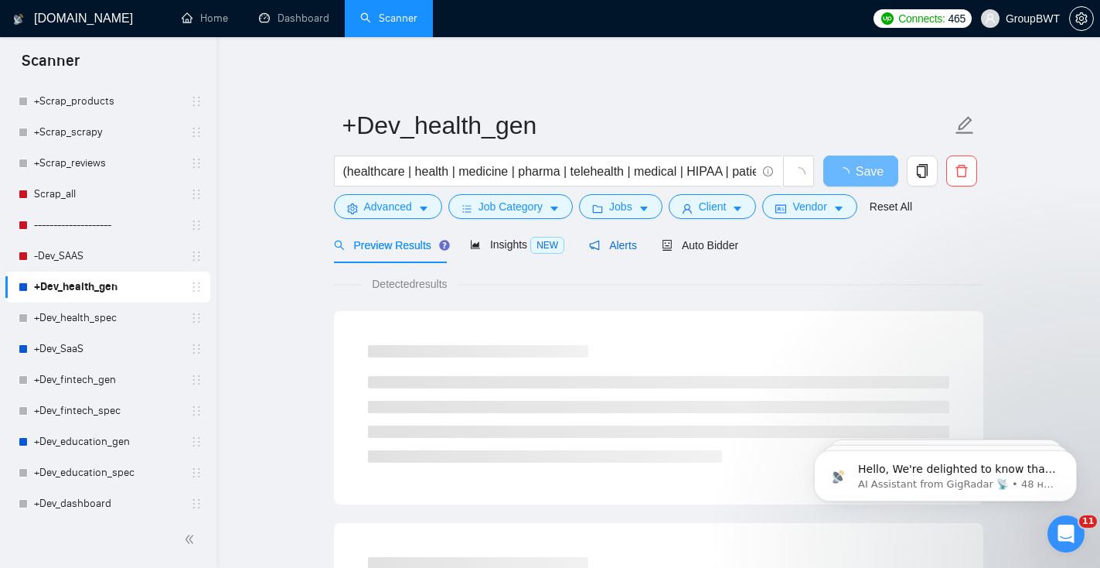
click at [600, 246] on icon "notification" at bounding box center [594, 245] width 11 height 11
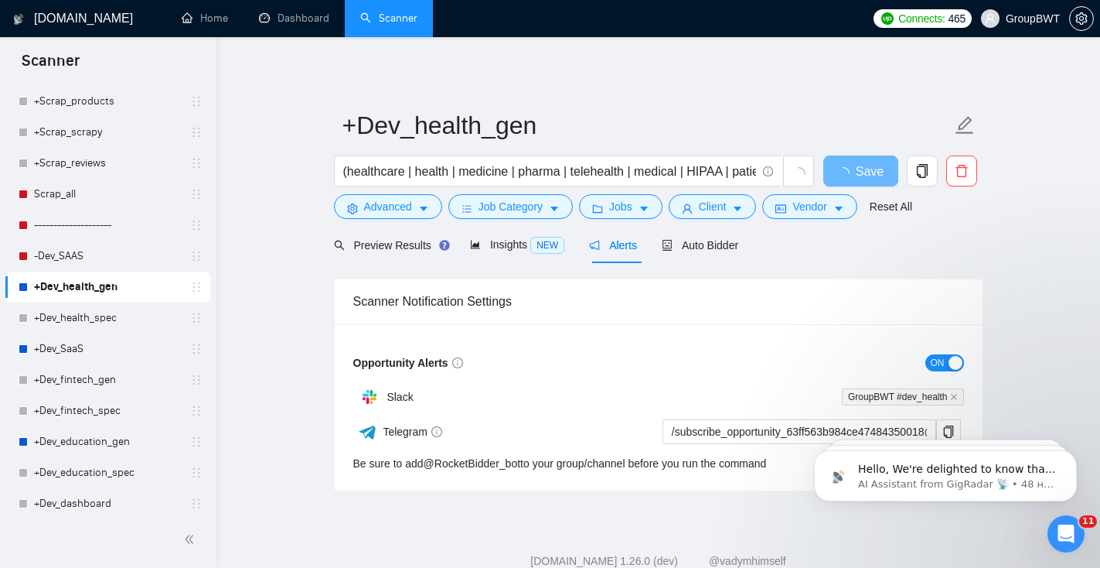
click at [945, 363] on button "ON" at bounding box center [945, 362] width 39 height 17
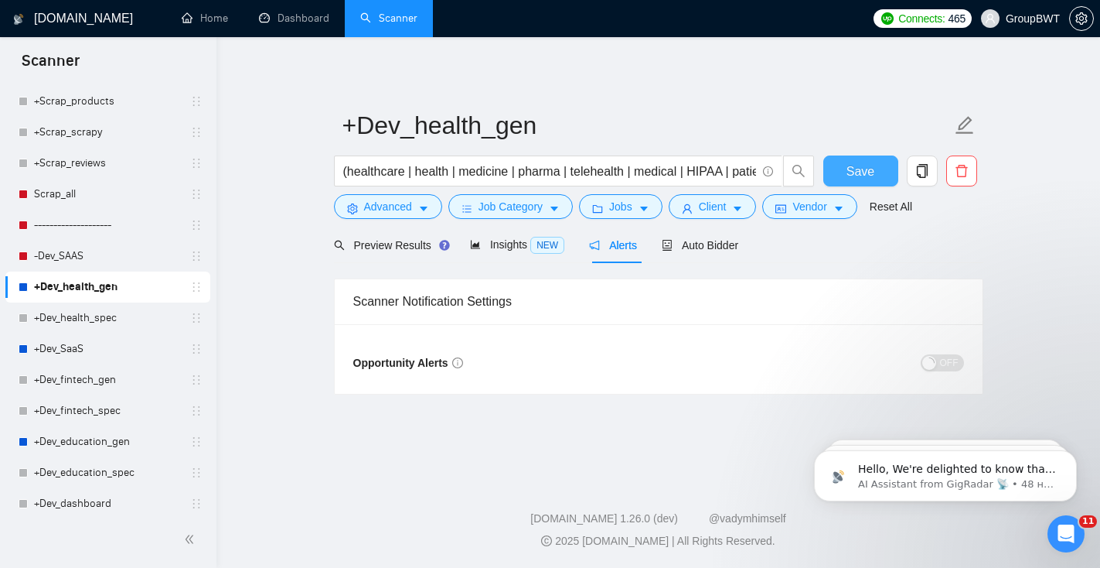
click at [864, 166] on span "Save" at bounding box center [861, 171] width 28 height 19
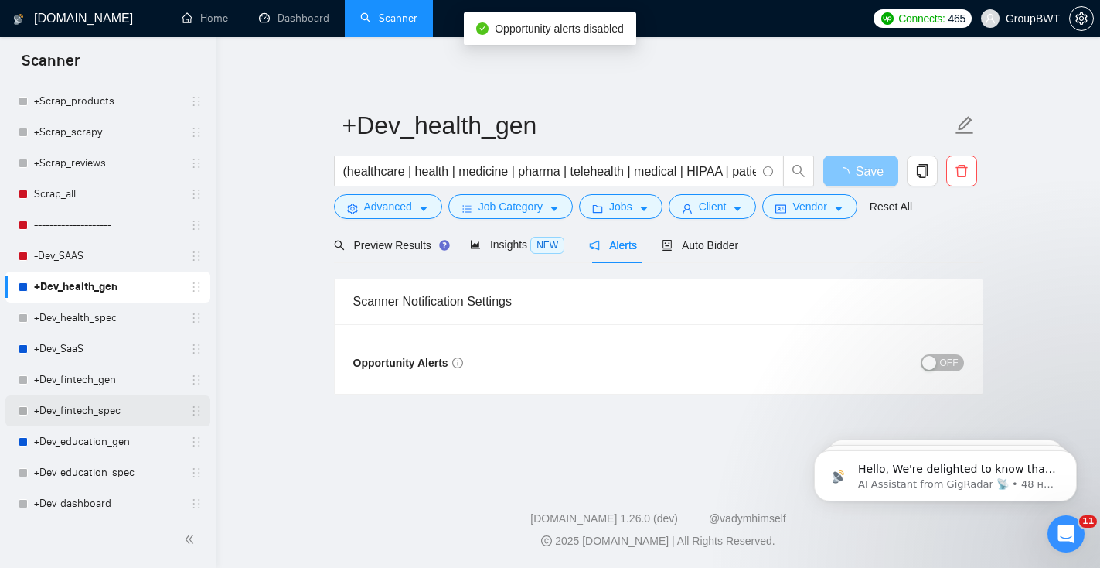
scroll to position [1442, 0]
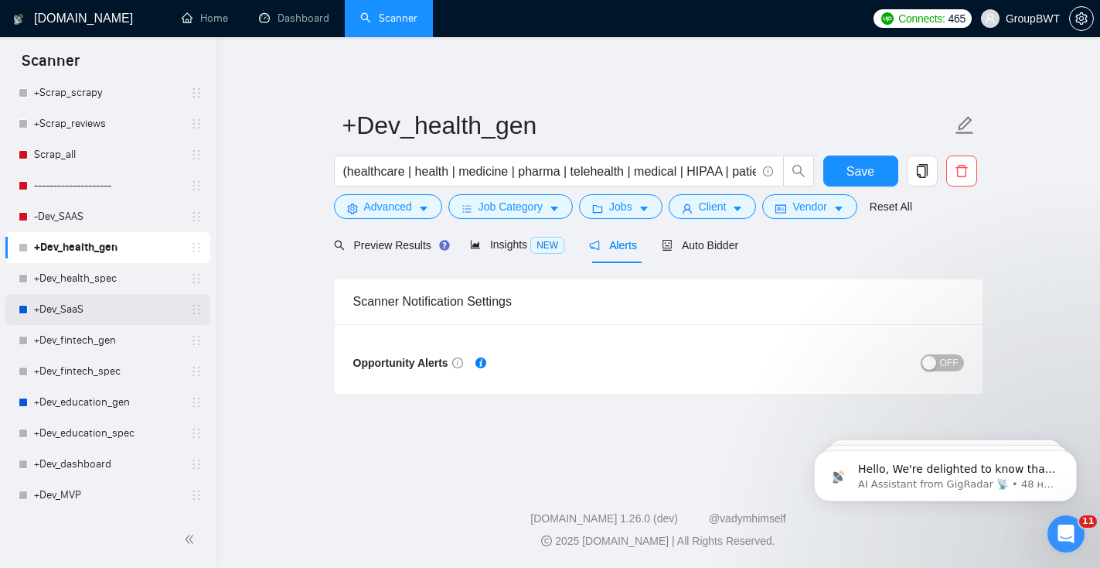
click at [94, 312] on link "+Dev_SaaS" at bounding box center [107, 309] width 147 height 31
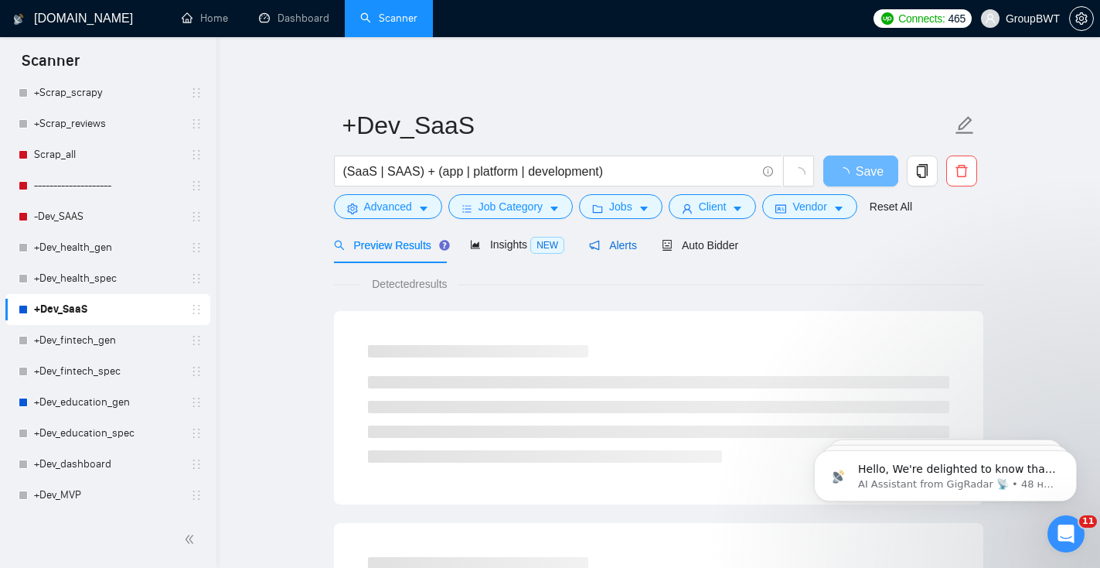
click at [622, 246] on span "Alerts" at bounding box center [613, 245] width 48 height 12
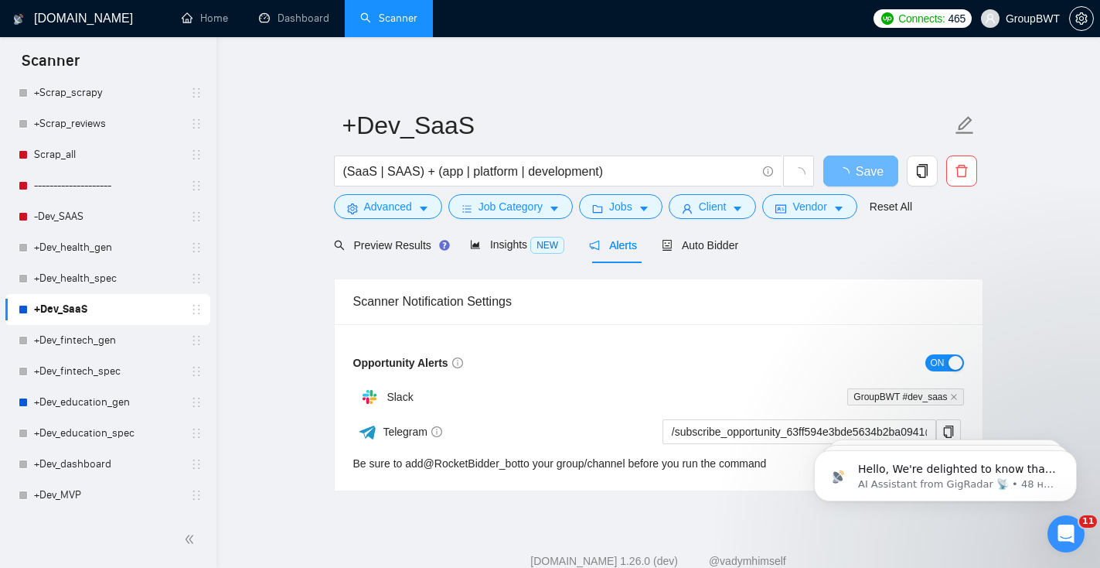
click at [936, 354] on span "ON" at bounding box center [938, 362] width 14 height 17
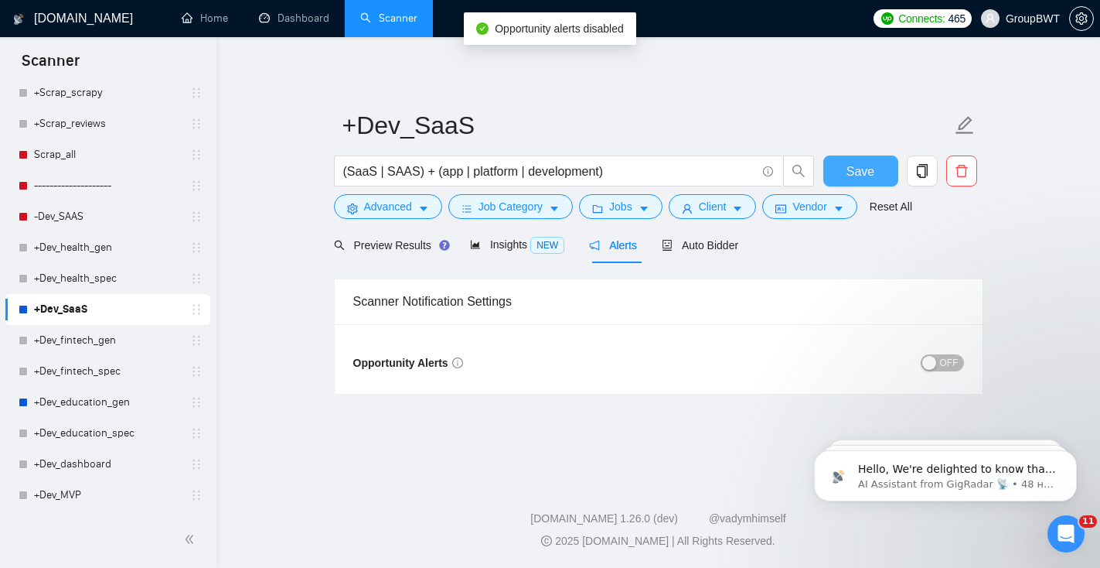
click at [847, 179] on span "Save" at bounding box center [861, 171] width 28 height 19
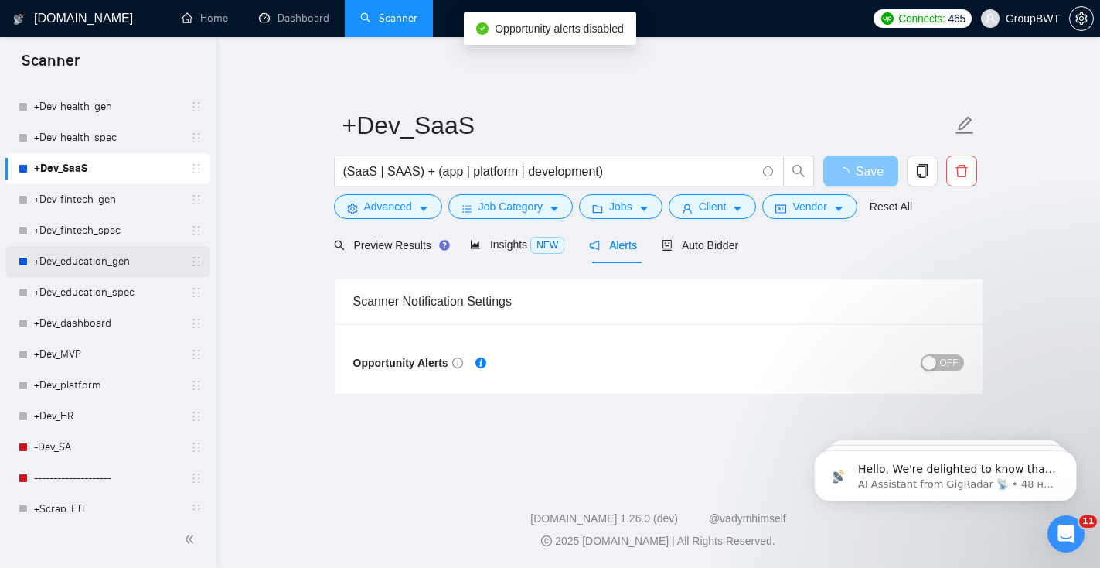
scroll to position [1629, 0]
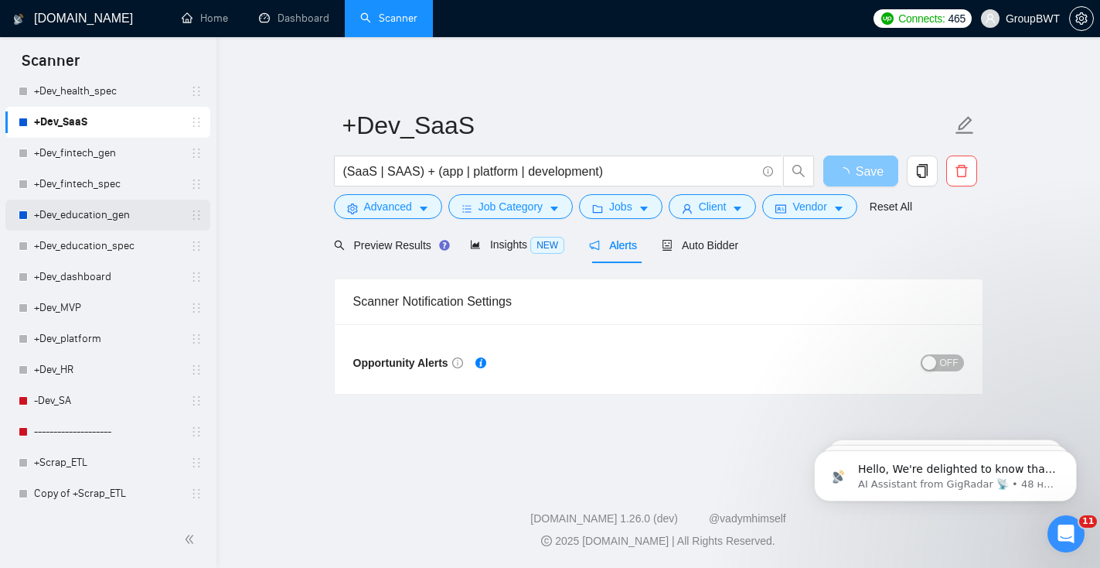
click at [120, 220] on link "+Dev_education_gen" at bounding box center [107, 214] width 147 height 31
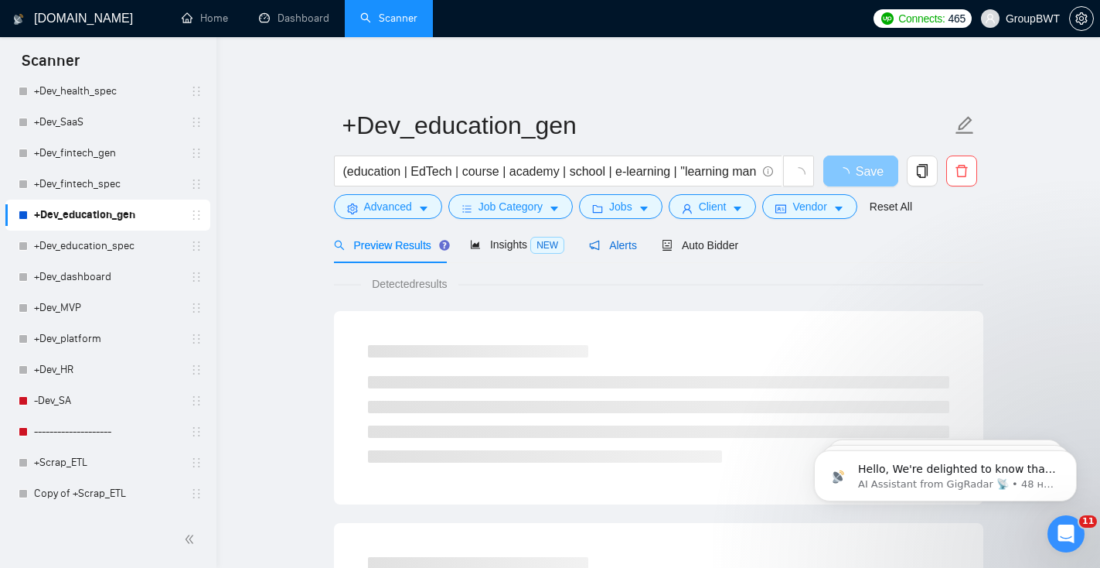
click at [612, 246] on span "Alerts" at bounding box center [613, 245] width 48 height 12
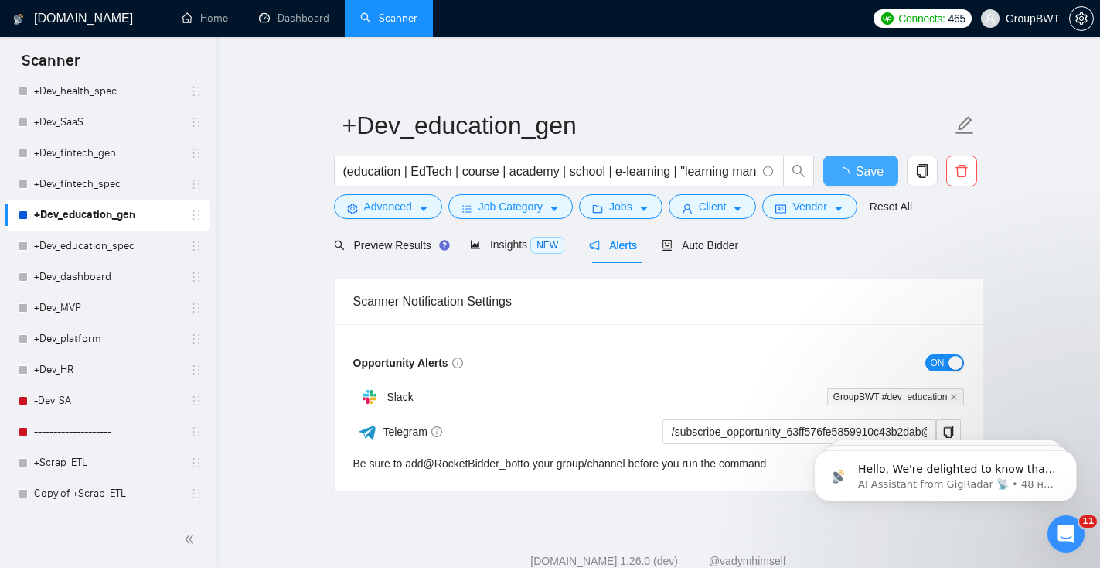
click at [951, 363] on div "button" at bounding box center [956, 363] width 14 height 14
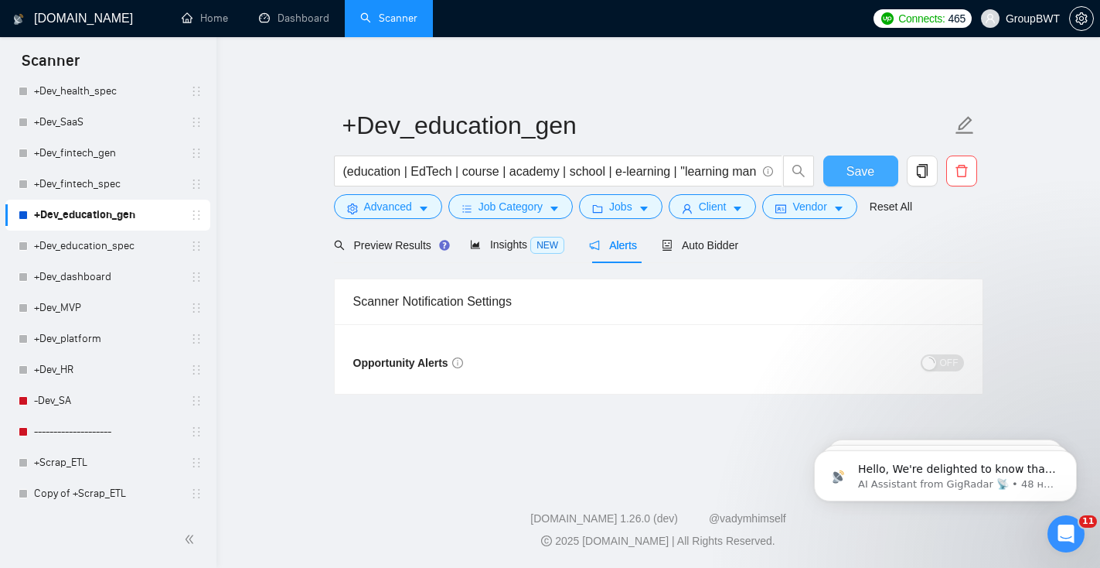
click at [872, 168] on span "Save" at bounding box center [861, 171] width 28 height 19
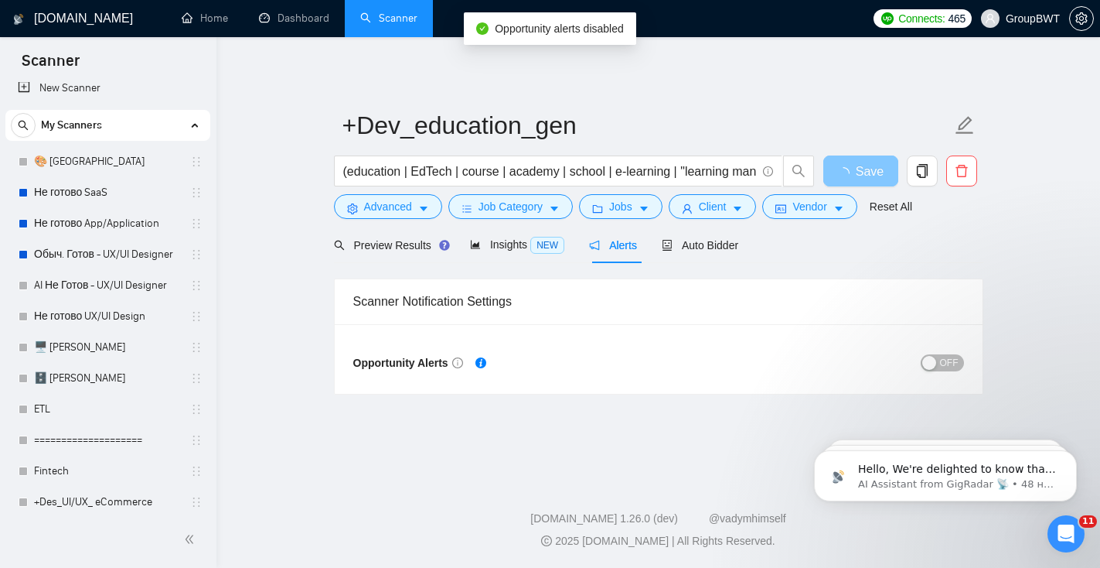
scroll to position [43, 0]
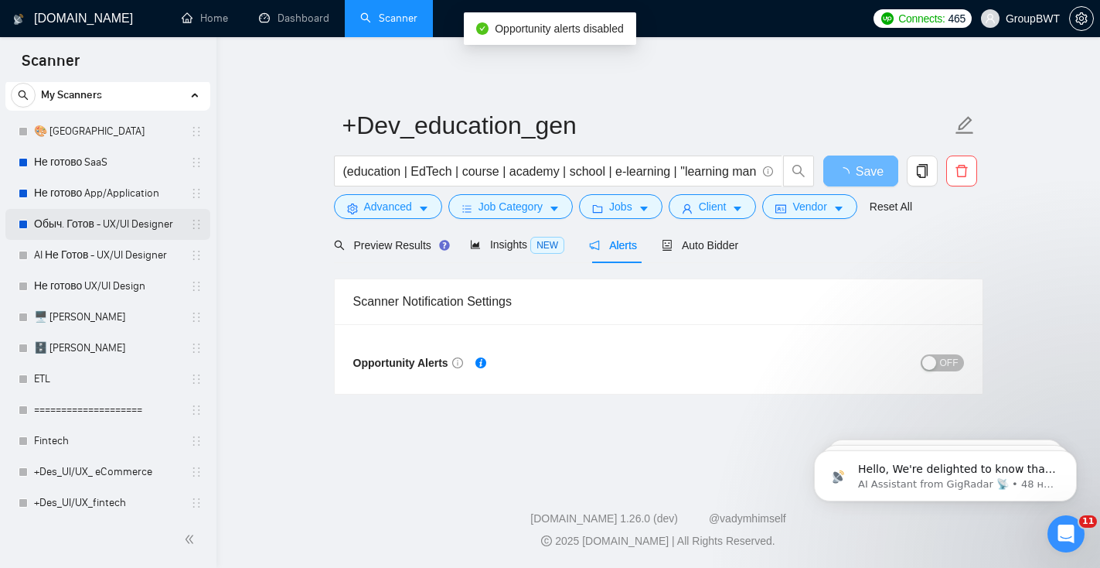
click at [142, 221] on link "Обыч. Готов - UX/UI Designer" at bounding box center [107, 224] width 147 height 31
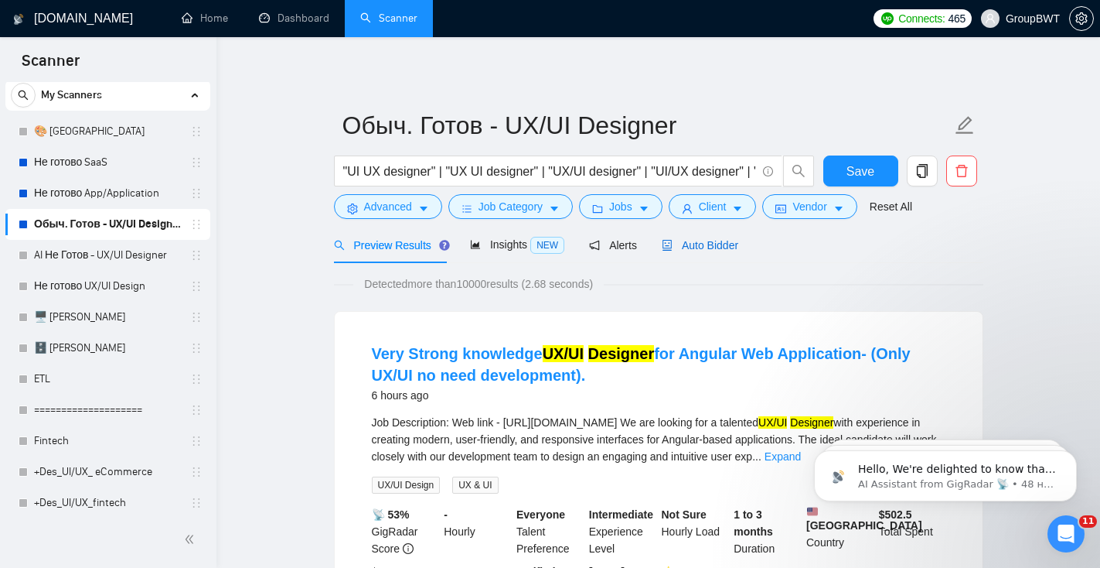
click at [690, 241] on span "Auto Bidder" at bounding box center [700, 245] width 77 height 12
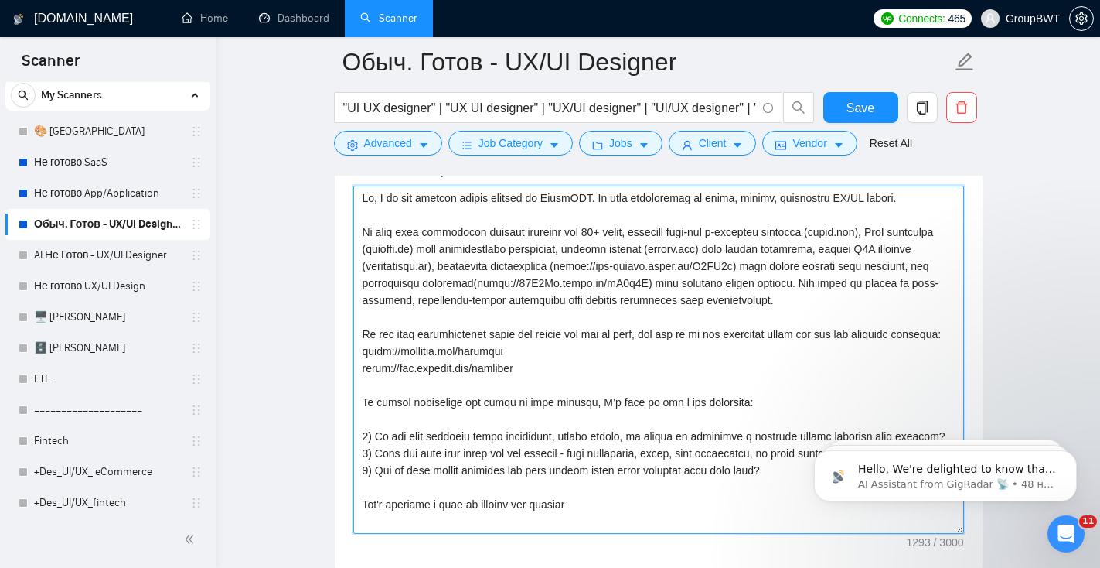
drag, startPoint x: 594, startPoint y: 518, endPoint x: 317, endPoint y: 169, distance: 445.8
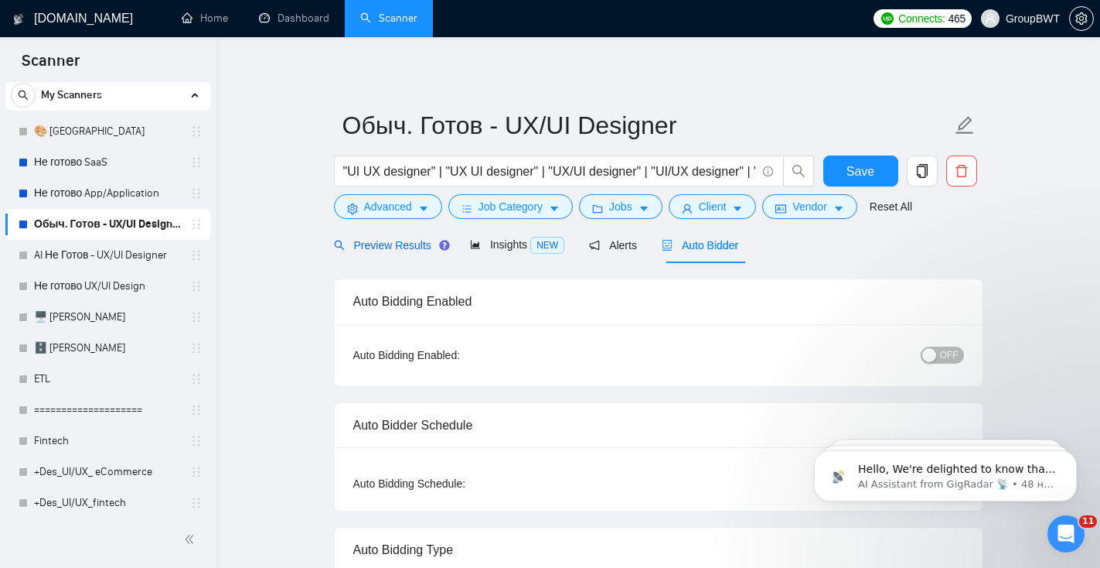
click at [390, 246] on span "Preview Results" at bounding box center [389, 245] width 111 height 12
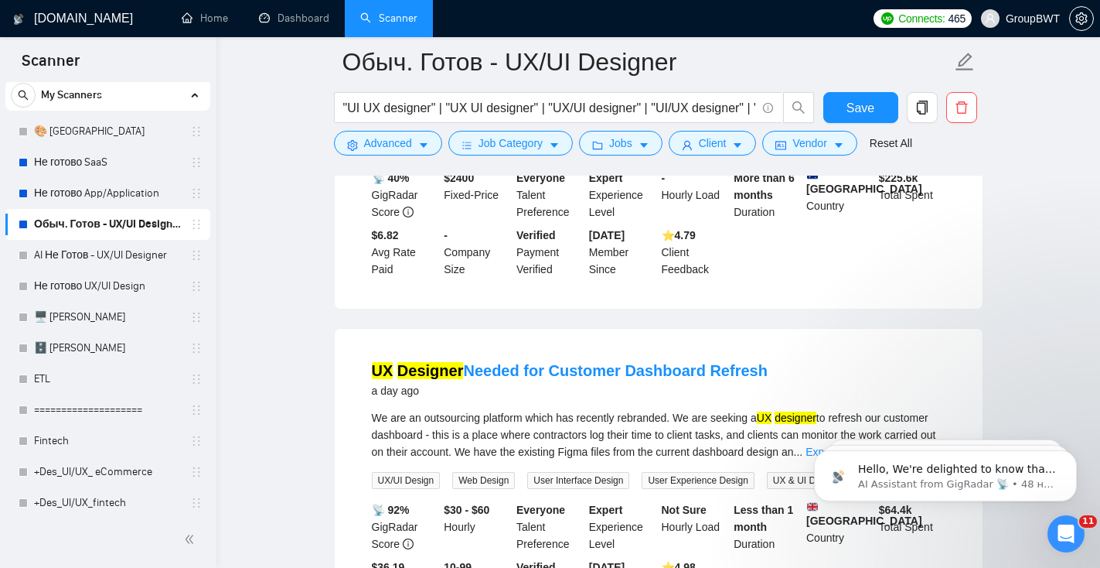
scroll to position [1724, 0]
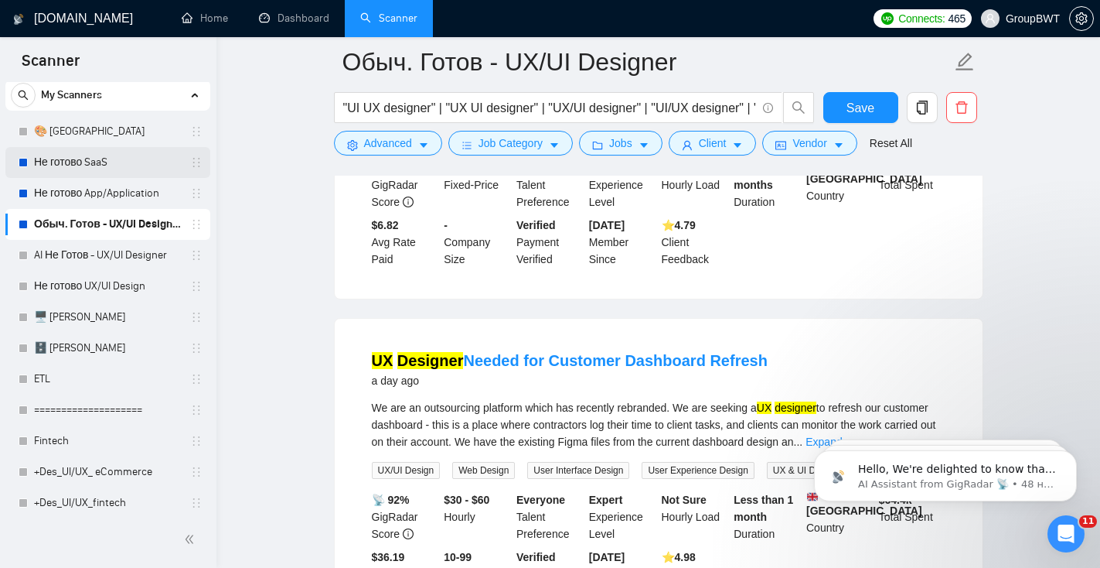
click at [121, 168] on link "Не готово SaaS" at bounding box center [107, 162] width 147 height 31
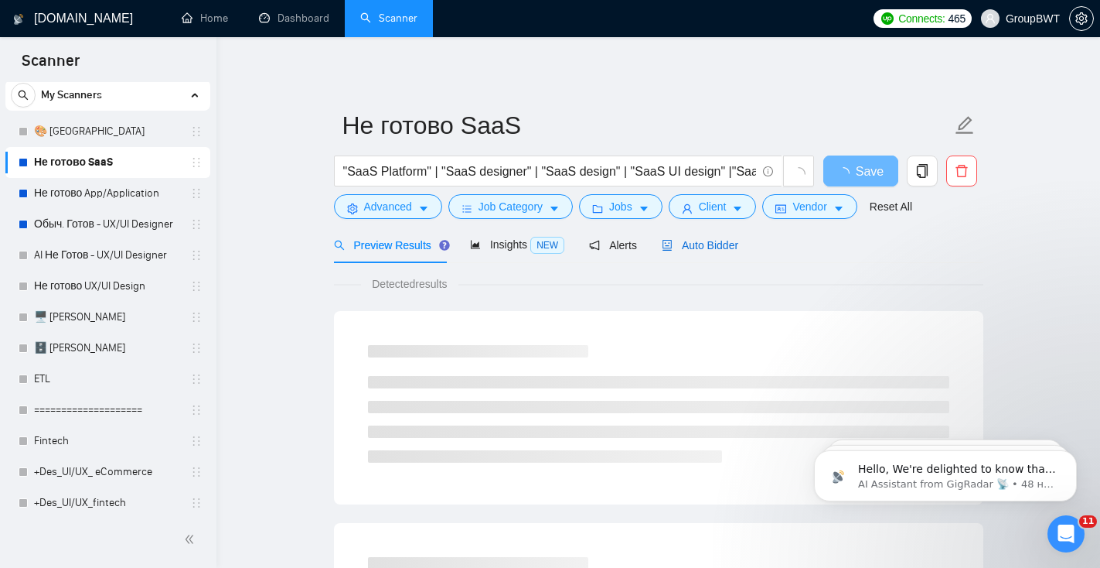
click at [704, 247] on span "Auto Bidder" at bounding box center [700, 245] width 77 height 12
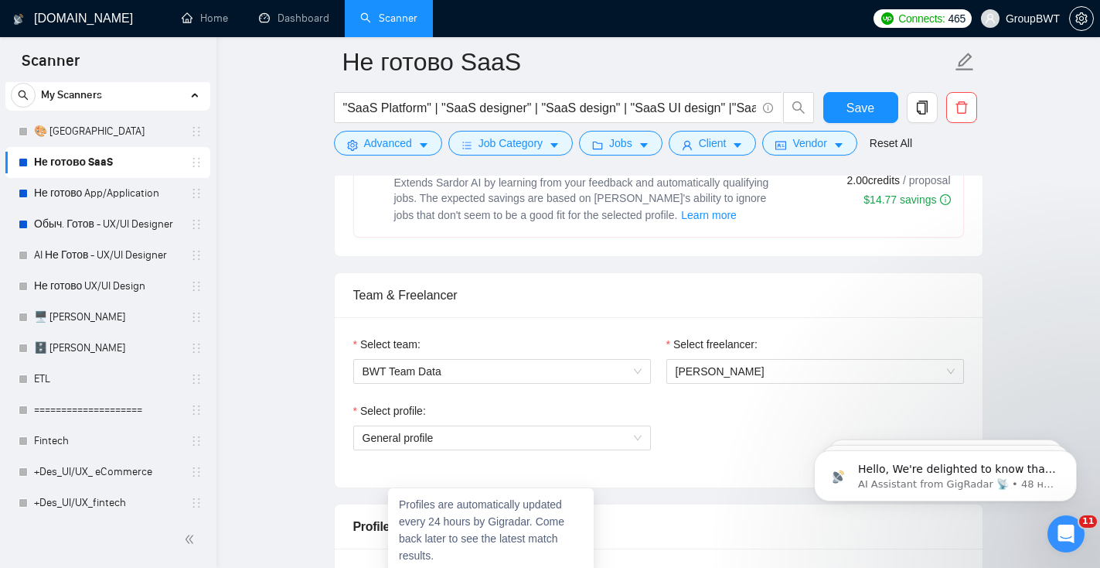
scroll to position [680, 0]
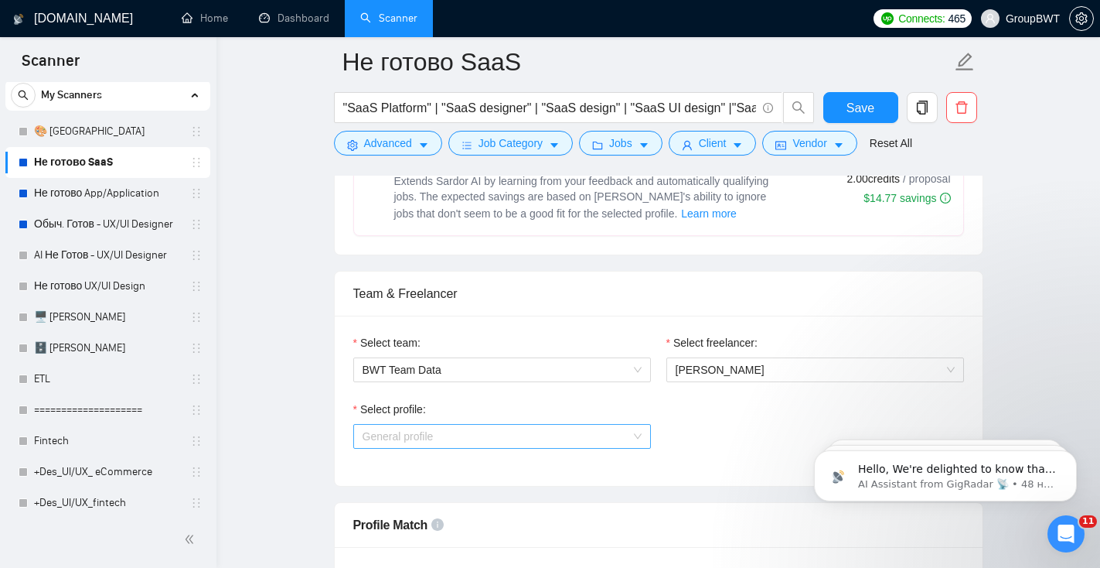
click at [485, 438] on span "General profile" at bounding box center [502, 436] width 279 height 23
click at [708, 431] on div "Select profile: General profile" at bounding box center [659, 434] width 626 height 66
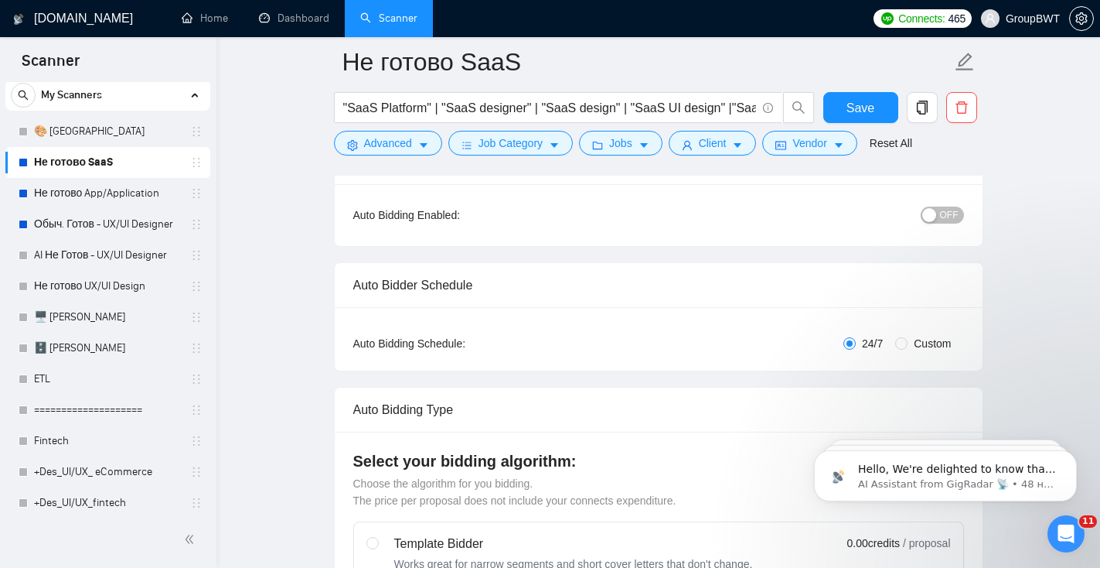
scroll to position [0, 0]
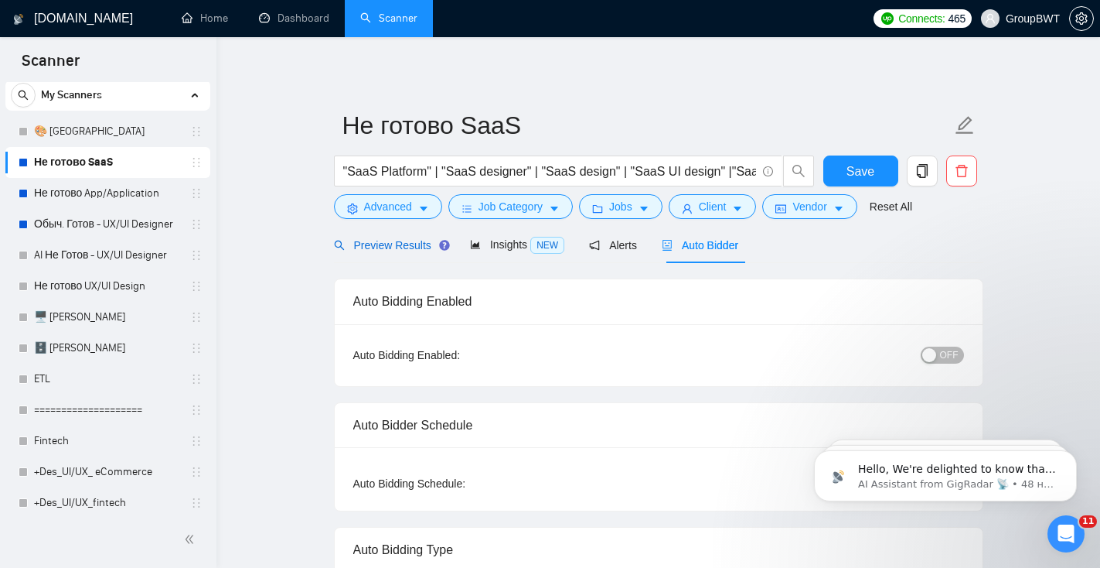
click at [395, 247] on span "Preview Results" at bounding box center [389, 245] width 111 height 12
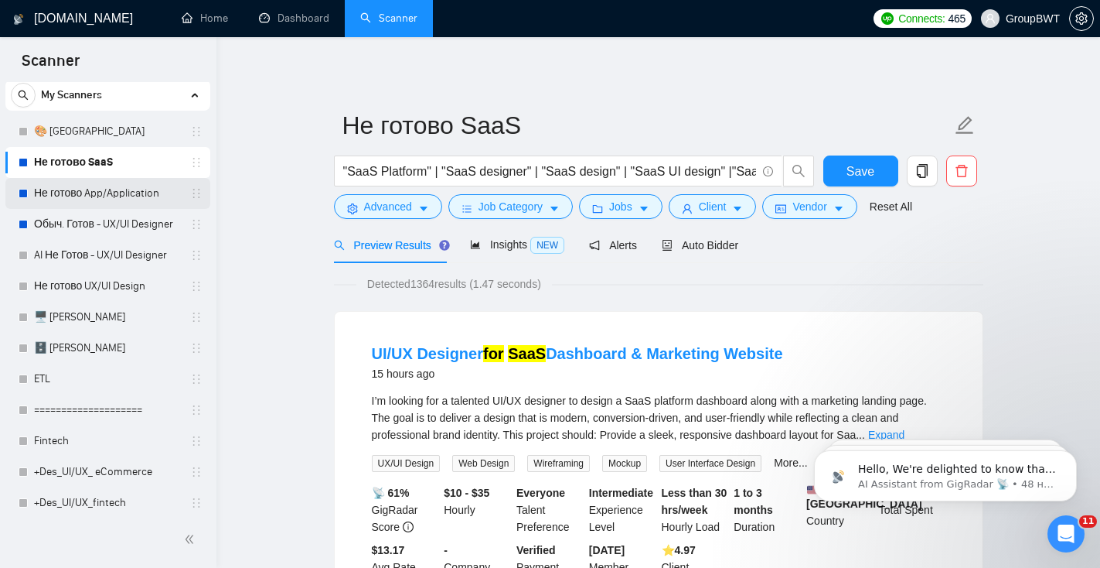
click at [71, 201] on link "Не готово App/Application" at bounding box center [107, 193] width 147 height 31
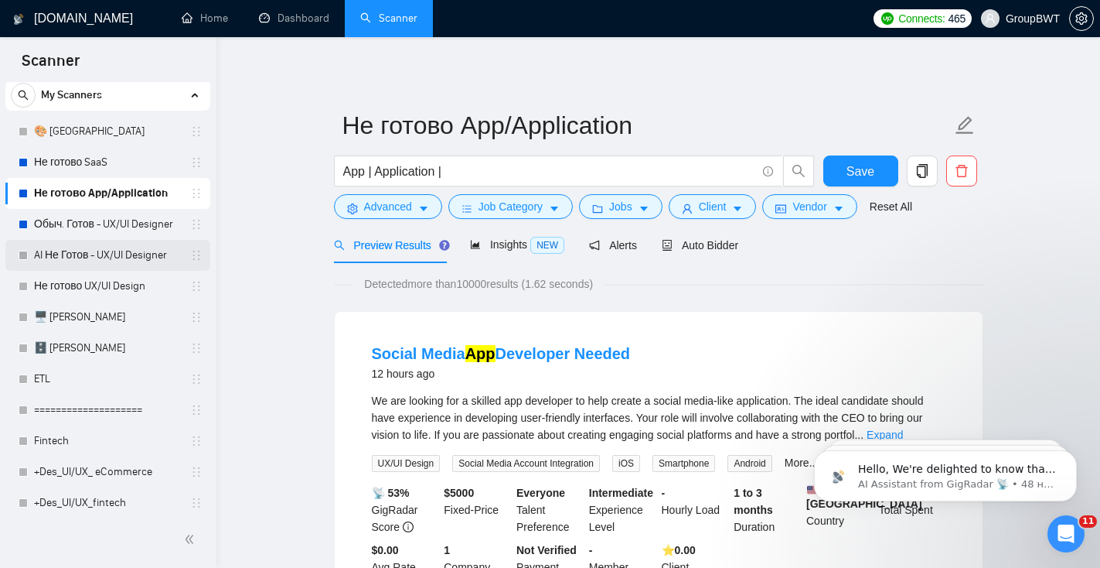
click at [81, 254] on link "AI Не Готов - UX/UI Designer" at bounding box center [107, 255] width 147 height 31
